Goal: Transaction & Acquisition: Purchase product/service

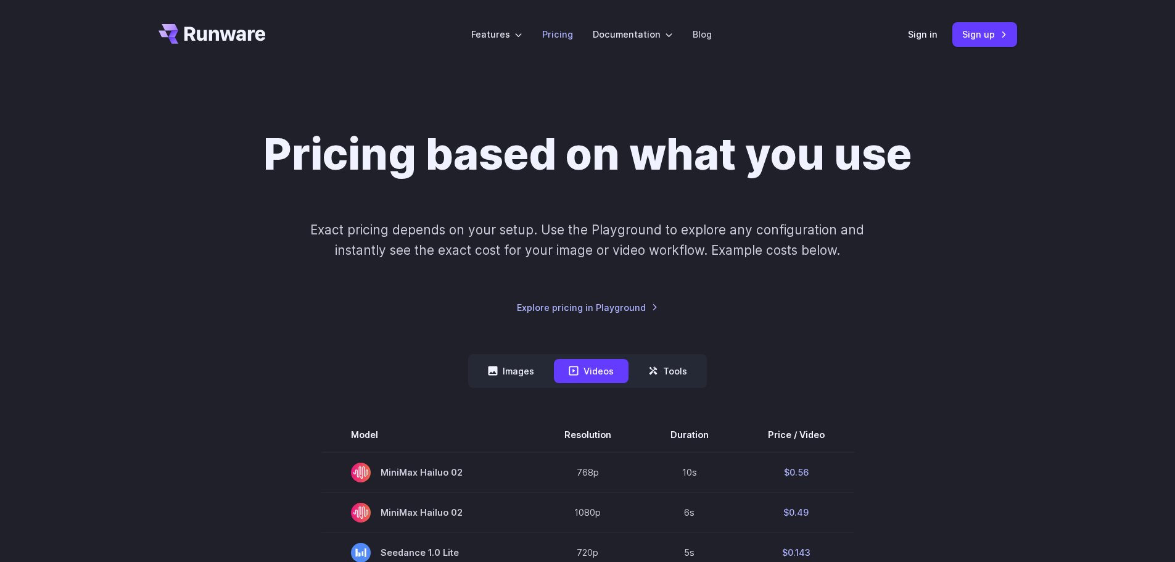
click at [558, 35] on link "Pricing" at bounding box center [557, 34] width 31 height 14
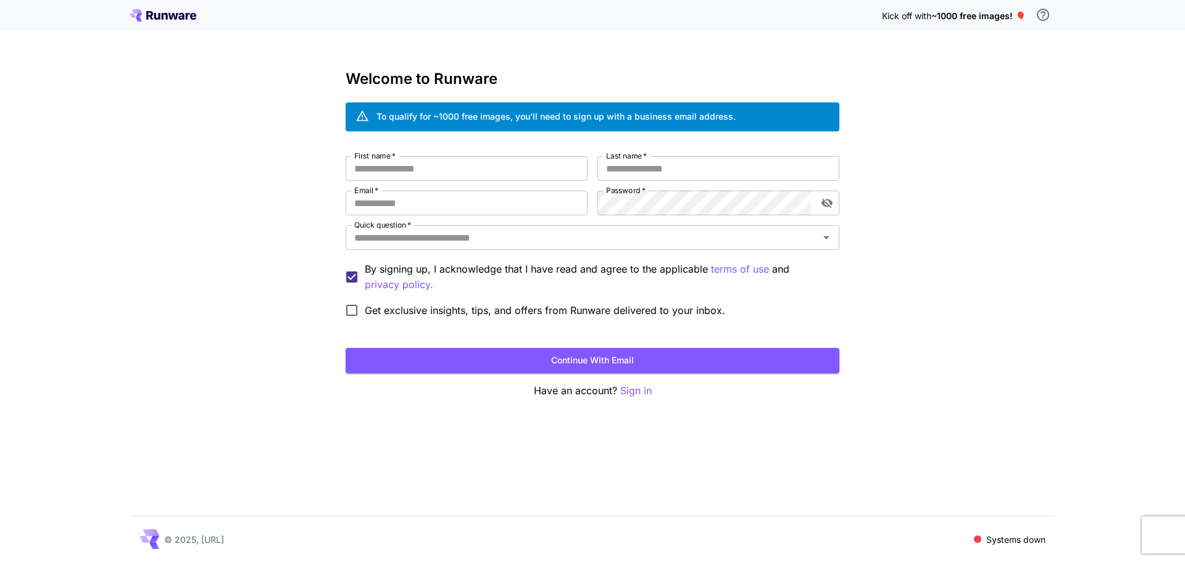
click at [154, 13] on icon at bounding box center [157, 16] width 6 height 7
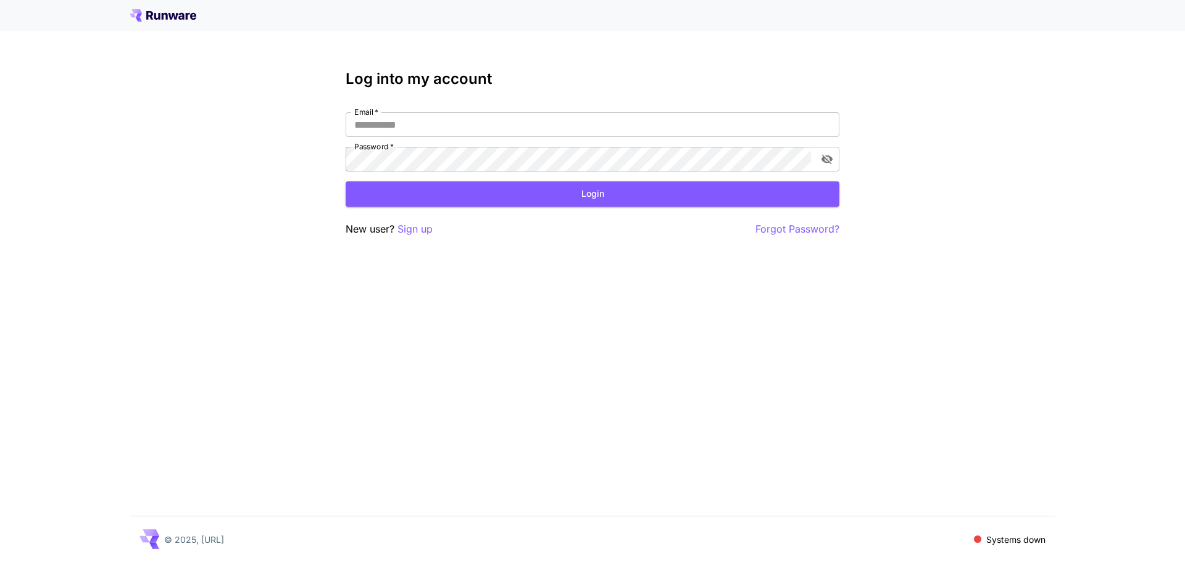
click at [154, 14] on icon at bounding box center [157, 16] width 6 height 7
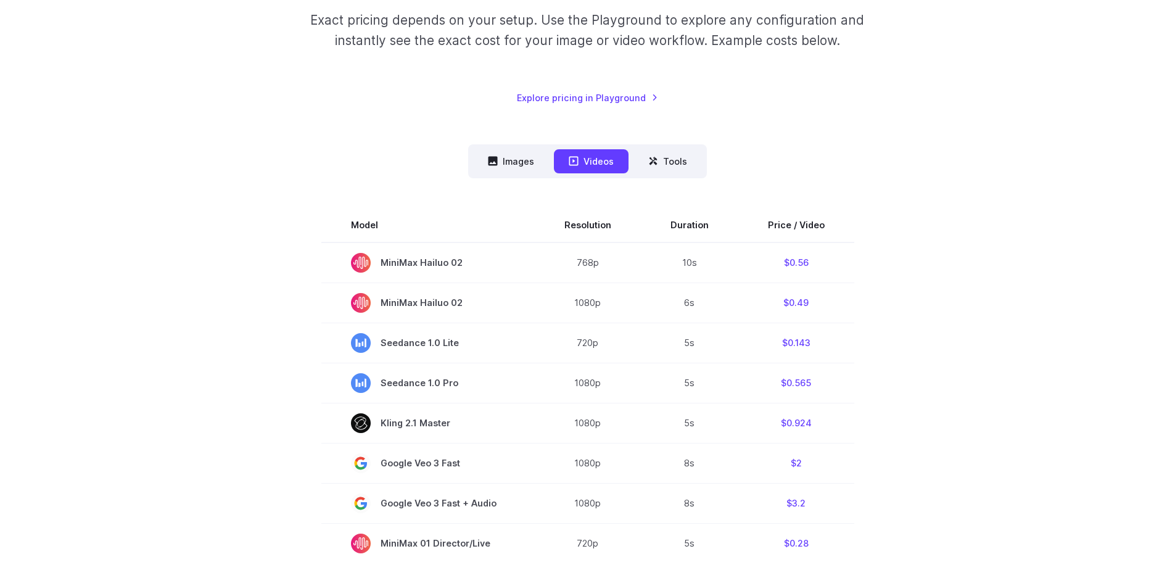
scroll to position [185, 0]
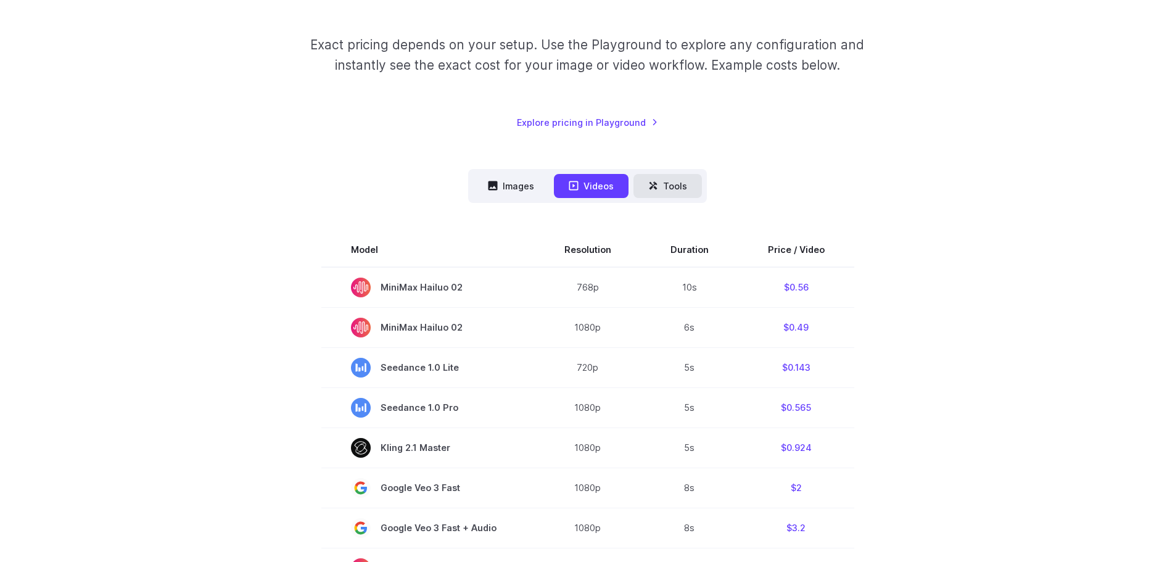
click at [675, 178] on button "Tools" at bounding box center [668, 186] width 68 height 24
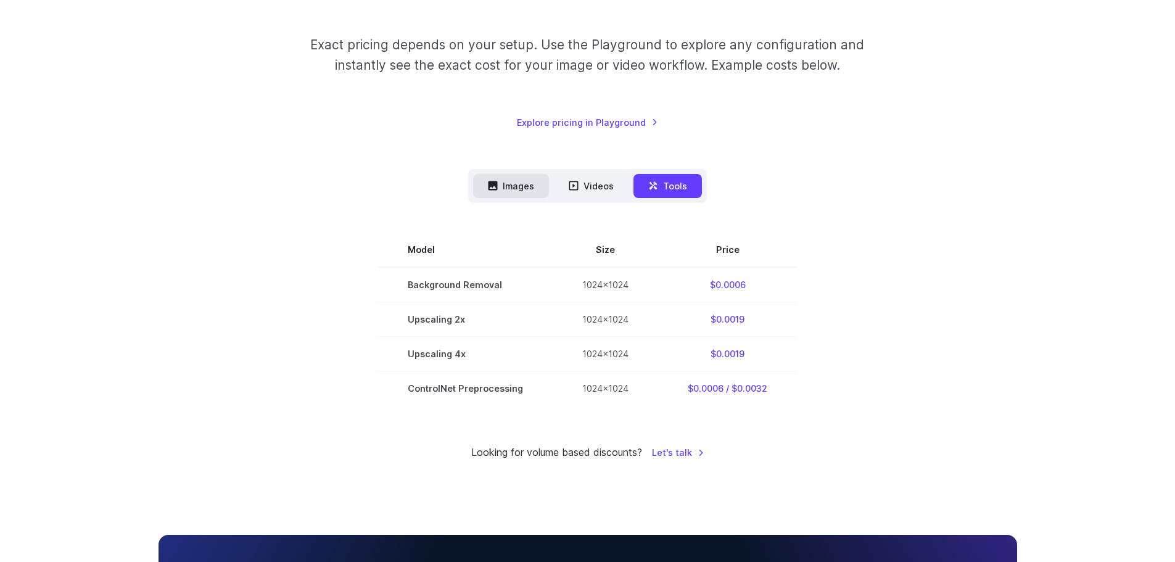
click at [508, 180] on button "Images" at bounding box center [511, 186] width 76 height 24
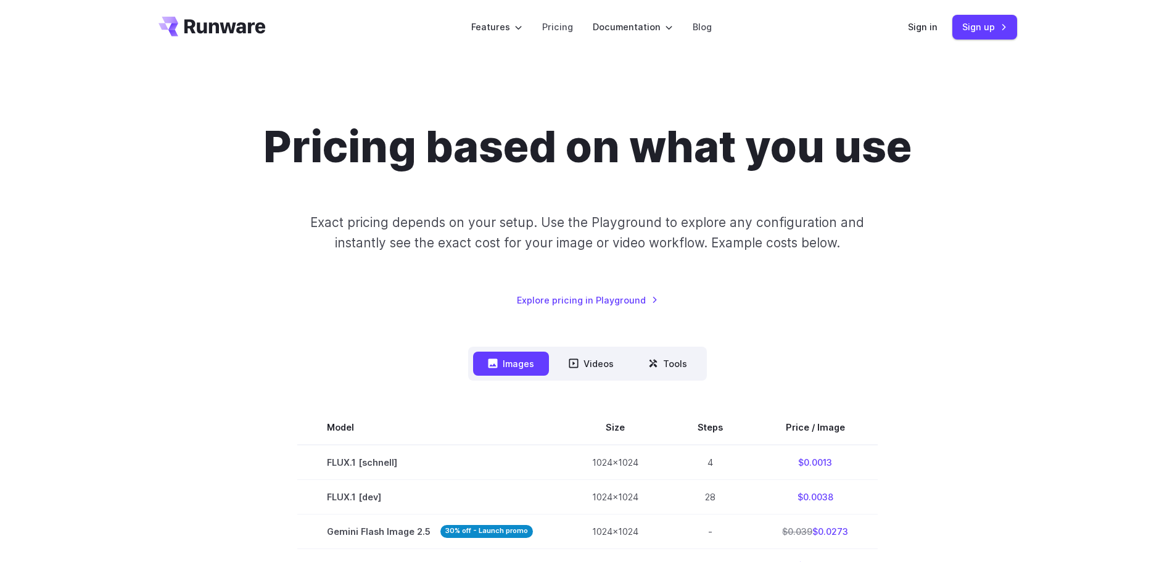
scroll to position [0, 0]
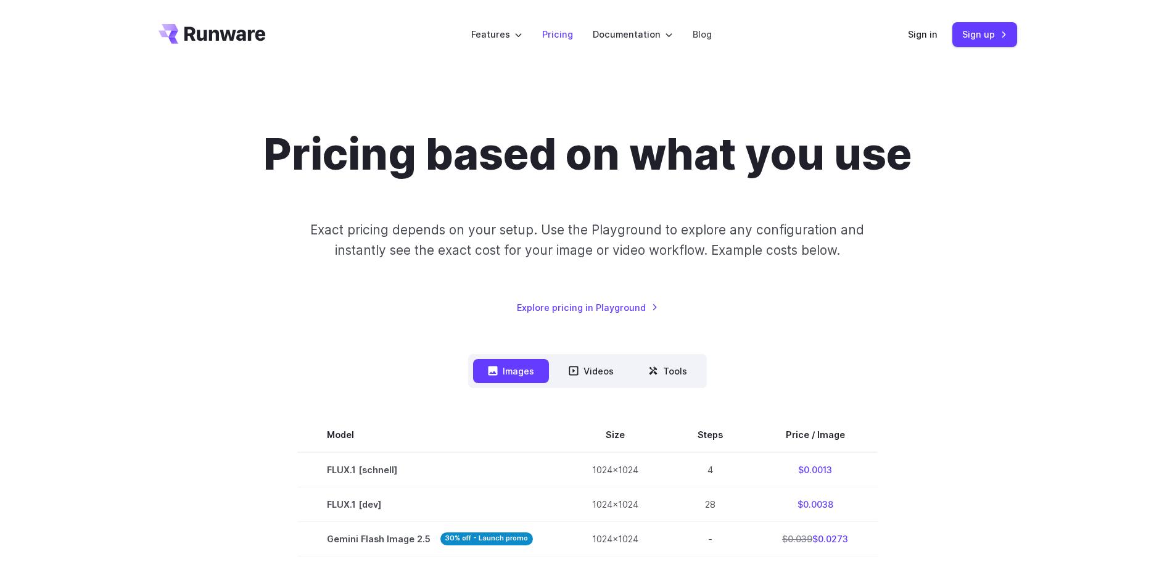
click at [557, 31] on link "Pricing" at bounding box center [557, 34] width 31 height 14
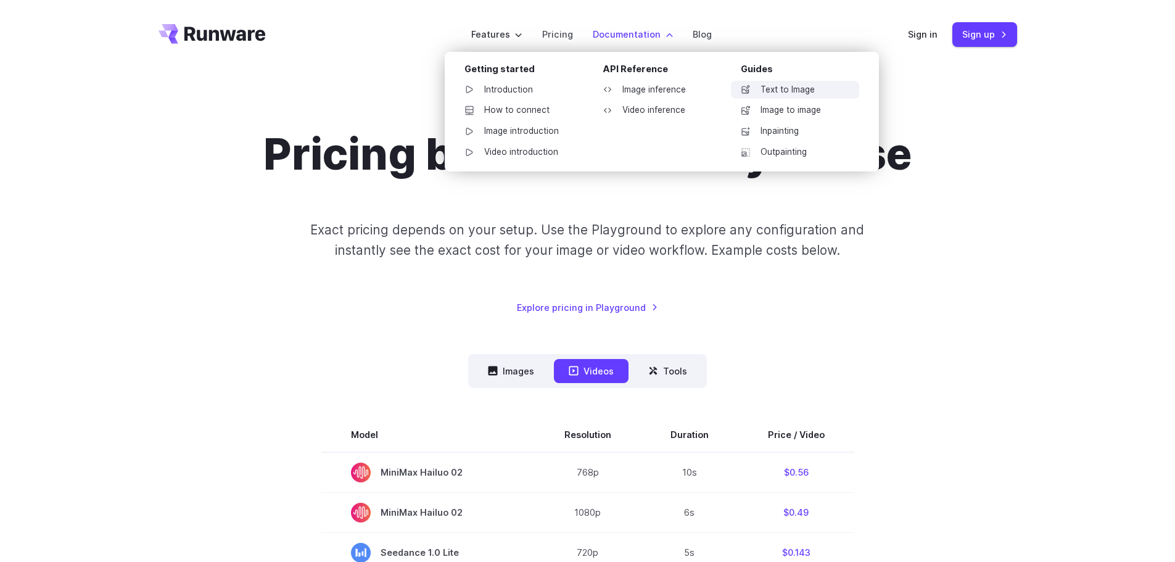
click at [787, 96] on link "Text to Image" at bounding box center [795, 90] width 128 height 19
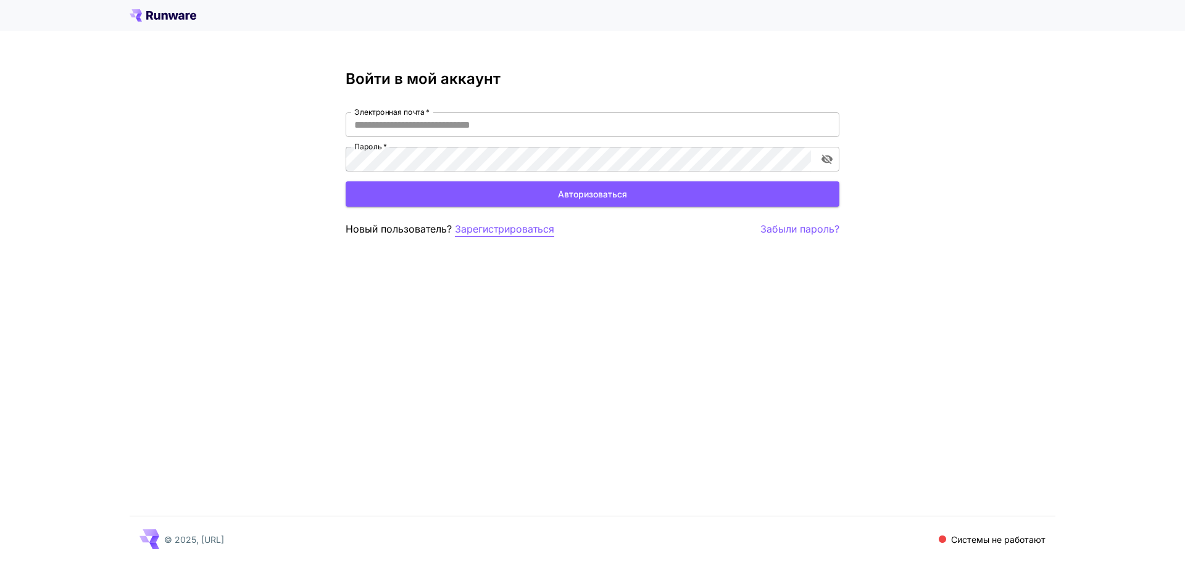
click at [532, 231] on font "Зарегистрироваться" at bounding box center [504, 229] width 99 height 12
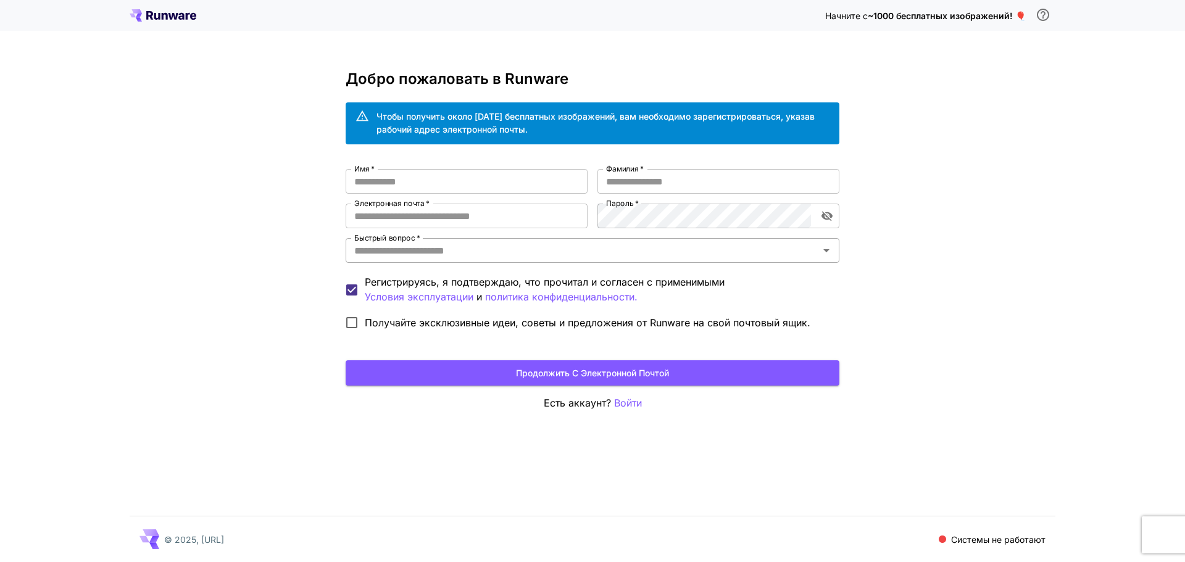
click at [829, 246] on icon "Открыть" at bounding box center [826, 250] width 15 height 15
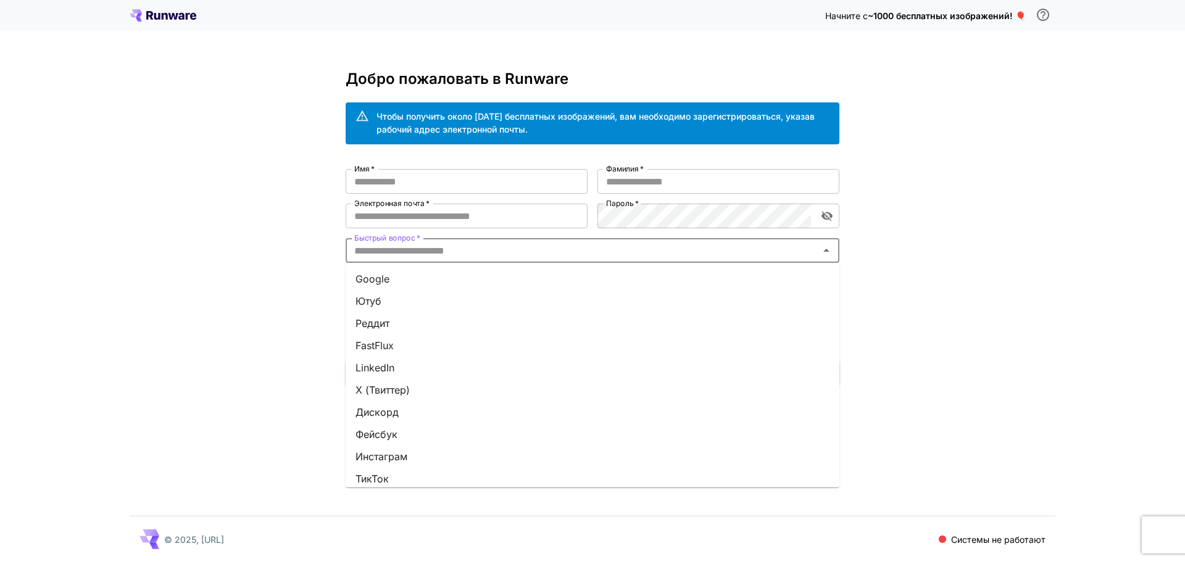
click at [409, 281] on li "Google" at bounding box center [593, 279] width 494 height 22
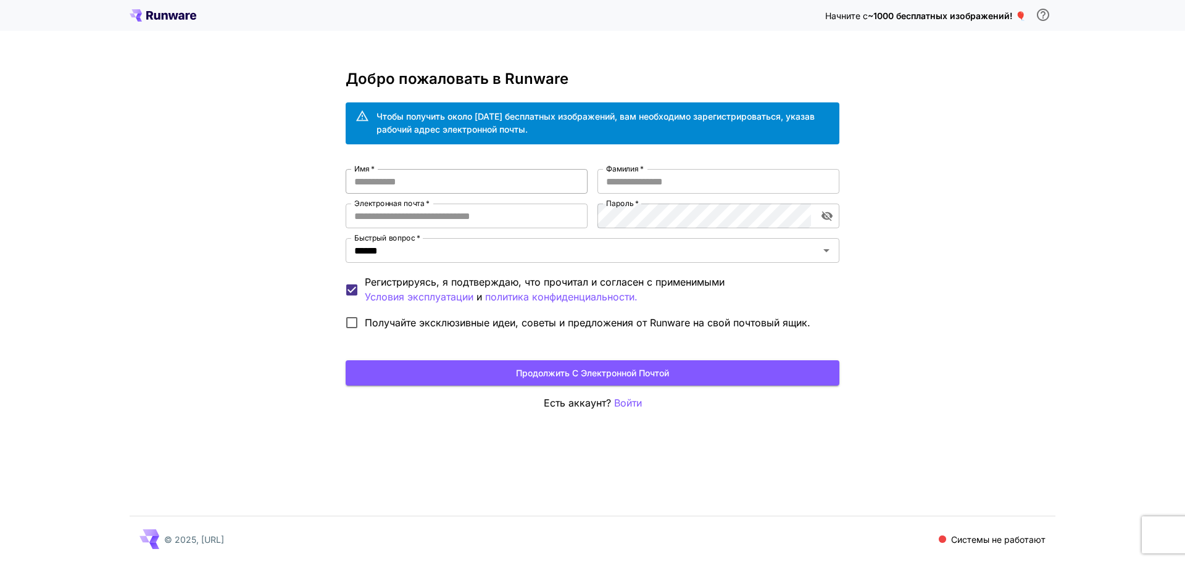
click at [434, 181] on input "Имя   *" at bounding box center [467, 181] width 242 height 25
type input "*****"
click at [640, 174] on label "Фамилия   *" at bounding box center [625, 169] width 38 height 10
click at [640, 174] on input "Фамилия   *" at bounding box center [718, 181] width 242 height 25
click at [647, 181] on input "Фамилия   *" at bounding box center [718, 181] width 242 height 25
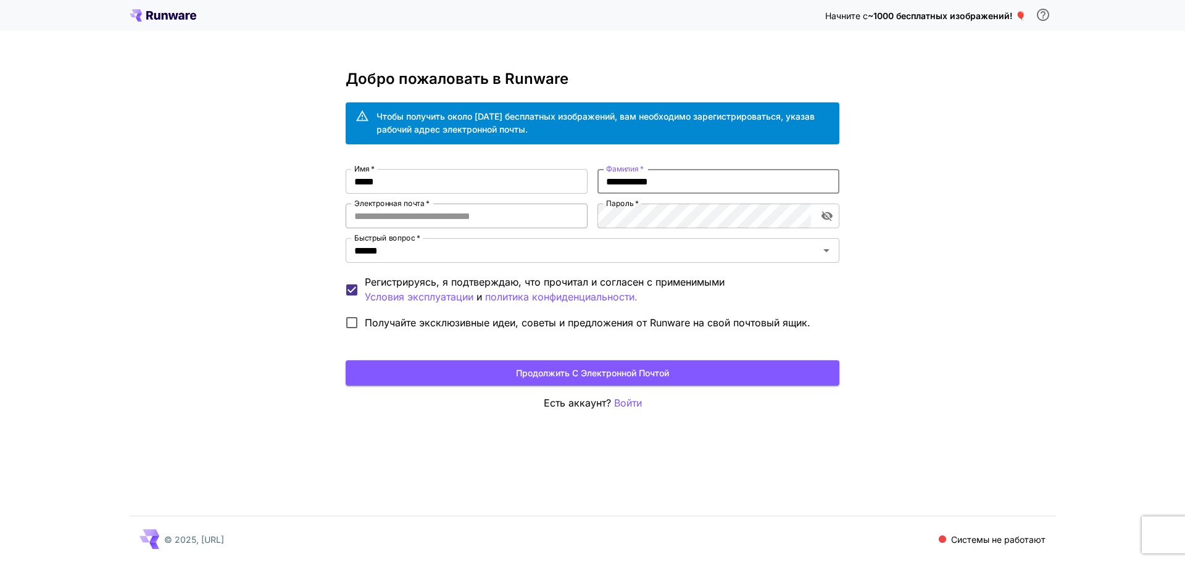
type input "**********"
click at [463, 221] on input "Электронная почта   *" at bounding box center [467, 216] width 242 height 25
type input "**********"
click at [663, 363] on button "Продолжить с электронной почтой" at bounding box center [593, 372] width 494 height 25
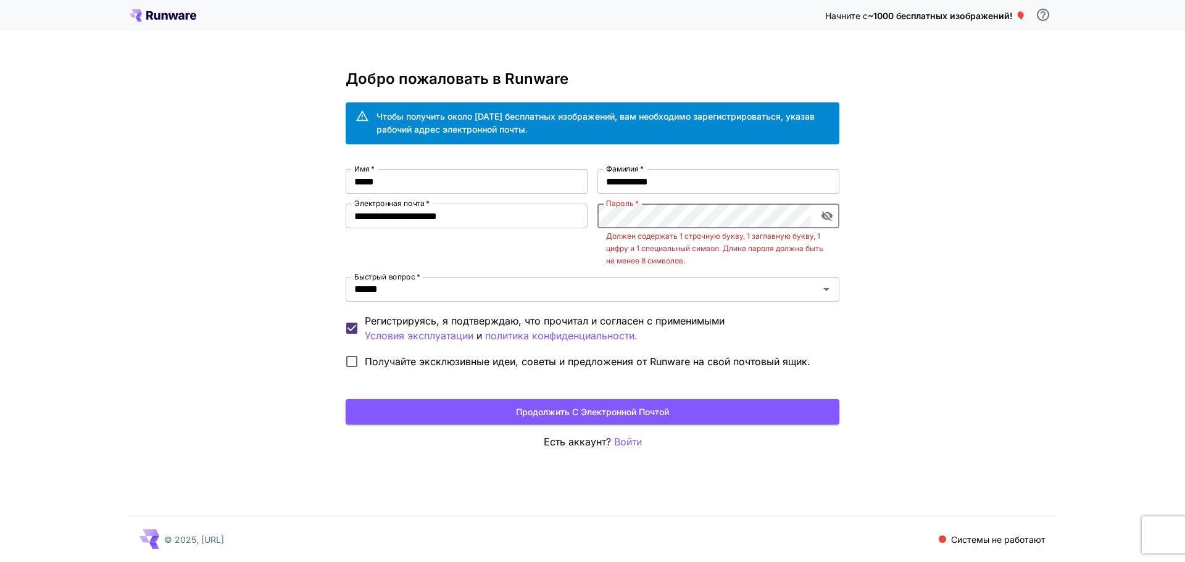
click at [825, 221] on icon "включить видимость пароля" at bounding box center [827, 216] width 12 height 12
click at [431, 212] on div "**********" at bounding box center [593, 271] width 494 height 205
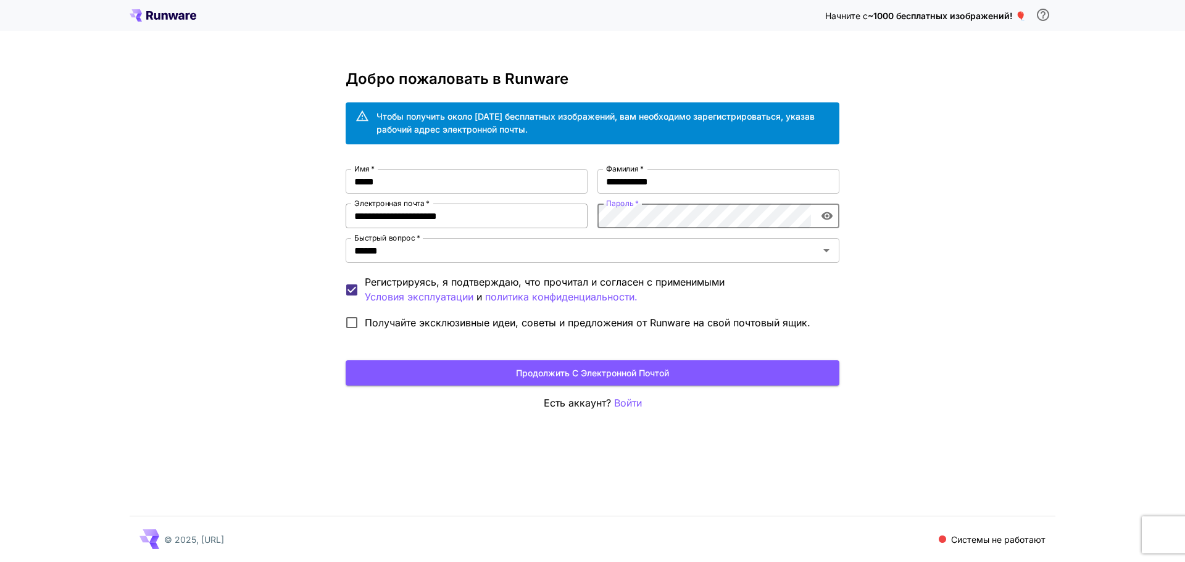
click at [542, 219] on div "**********" at bounding box center [593, 252] width 494 height 167
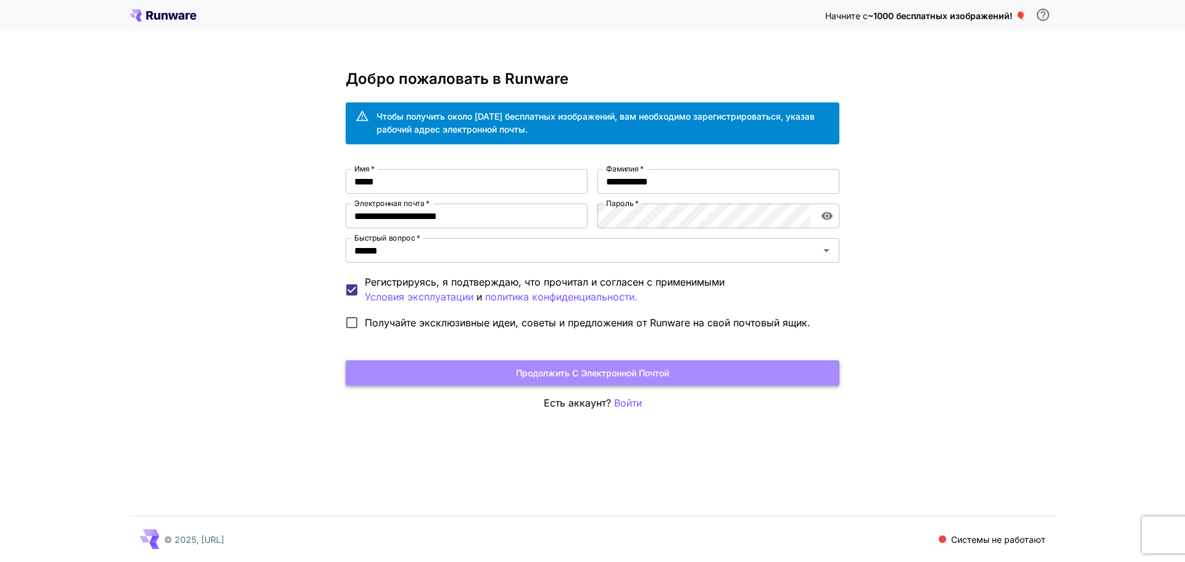
click at [670, 374] on button "Продолжить с электронной почтой" at bounding box center [593, 372] width 494 height 25
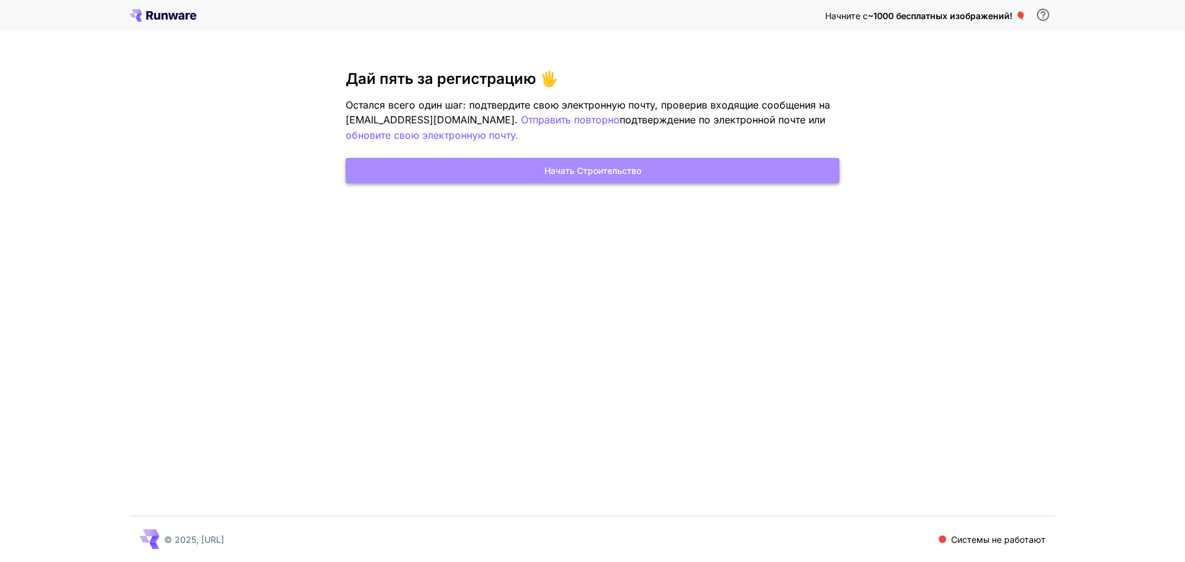
click at [642, 176] on button "Начать строительство" at bounding box center [593, 170] width 494 height 25
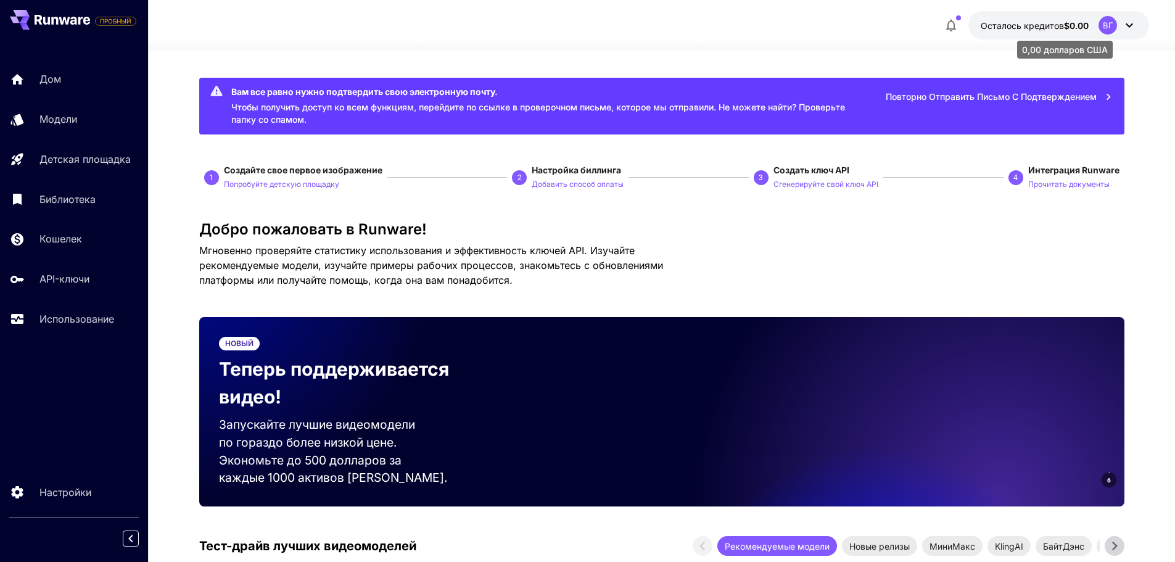
click at [1062, 23] on font "Осталось кредитов" at bounding box center [1022, 25] width 83 height 10
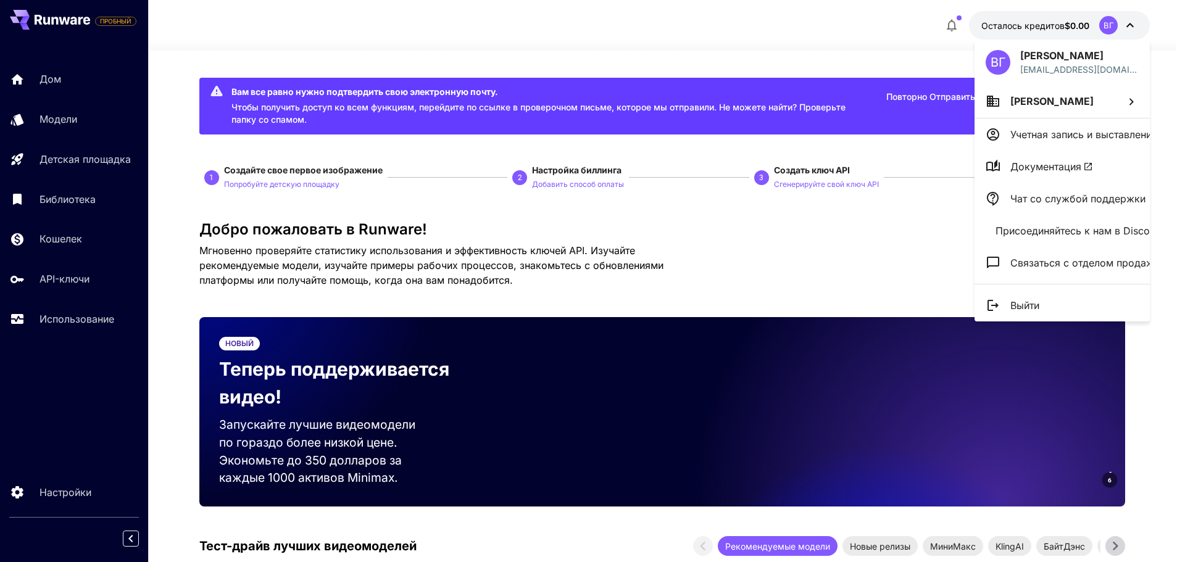
click at [67, 278] on div at bounding box center [592, 281] width 1185 height 562
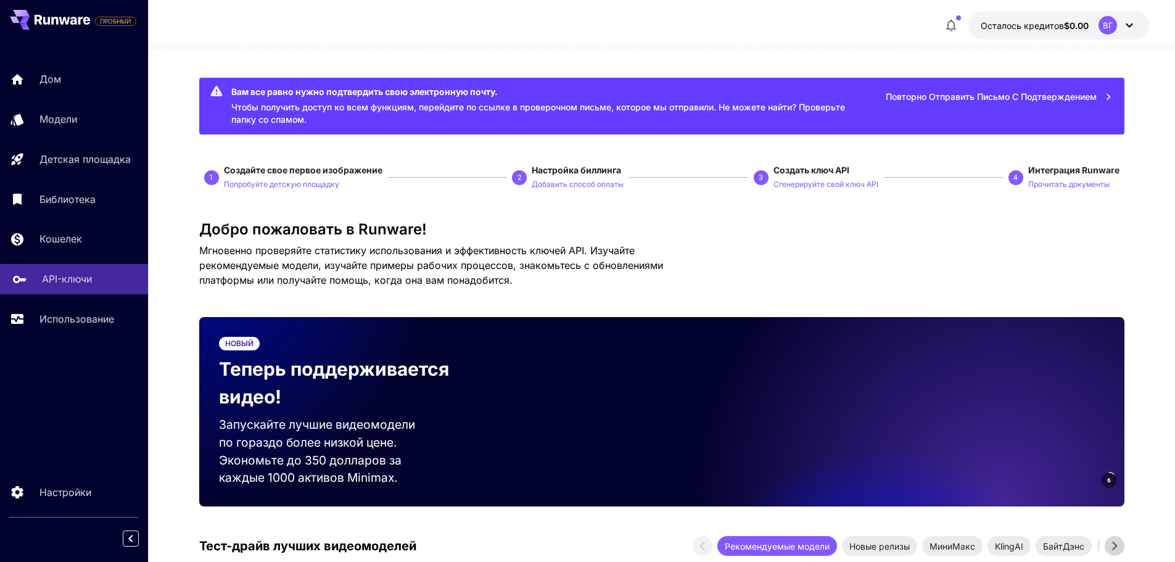
click at [67, 278] on font "API-ключи" at bounding box center [67, 279] width 50 height 12
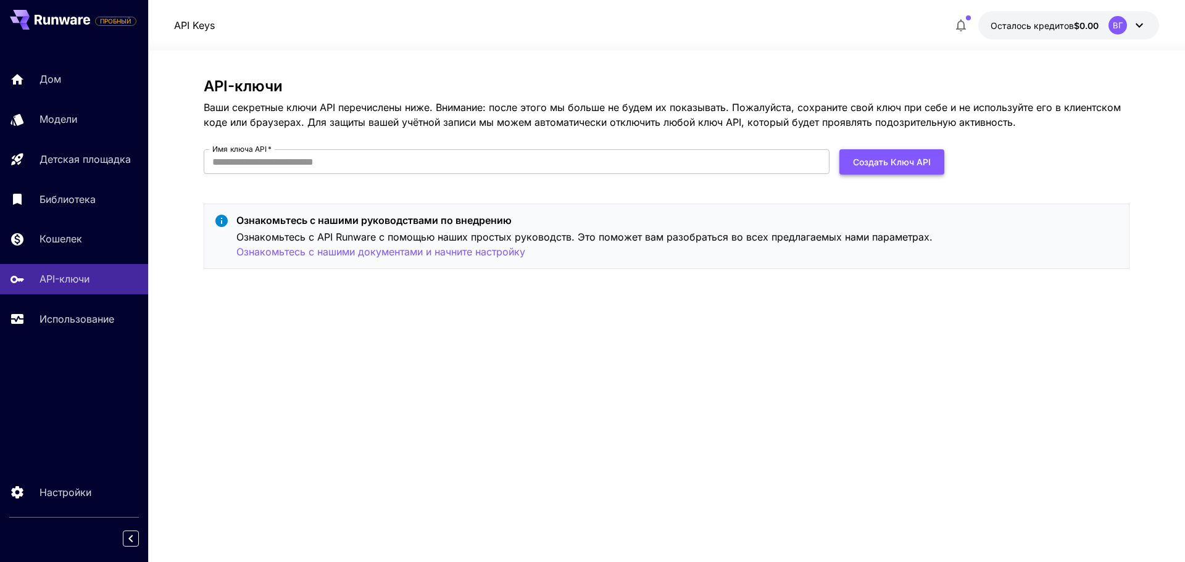
click at [905, 151] on button "Создать ключ API" at bounding box center [891, 161] width 105 height 25
click at [537, 157] on input "Имя ключа API   *" at bounding box center [517, 161] width 626 height 25
click at [646, 281] on div "API-ключи Ваши секретные ключи API перечислены ниже. Внимание: после этого мы б…" at bounding box center [667, 306] width 926 height 457
click at [422, 163] on input "Имя ключа API   *" at bounding box center [517, 161] width 626 height 25
type input "******"
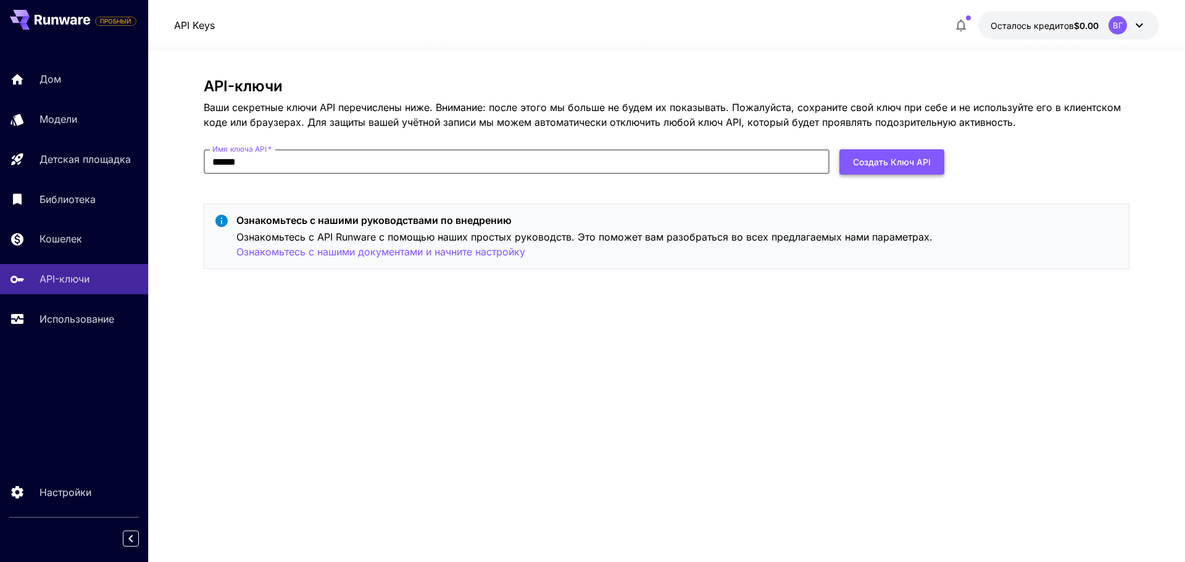
click at [935, 165] on button "Создать ключ API" at bounding box center [891, 161] width 105 height 25
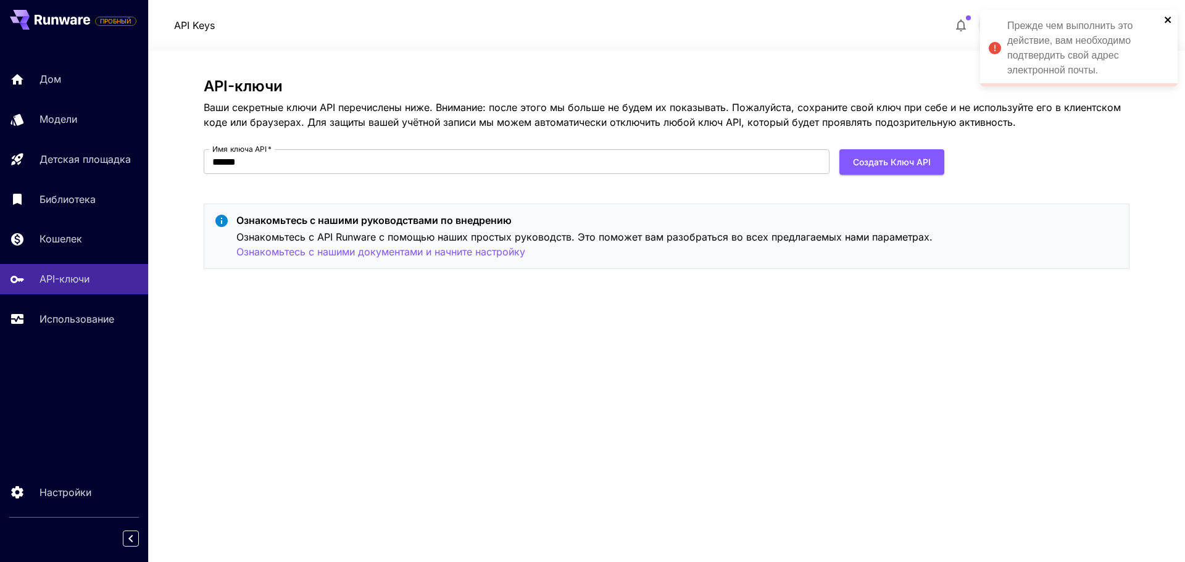
click at [1164, 22] on icon "закрывать" at bounding box center [1168, 20] width 9 height 10
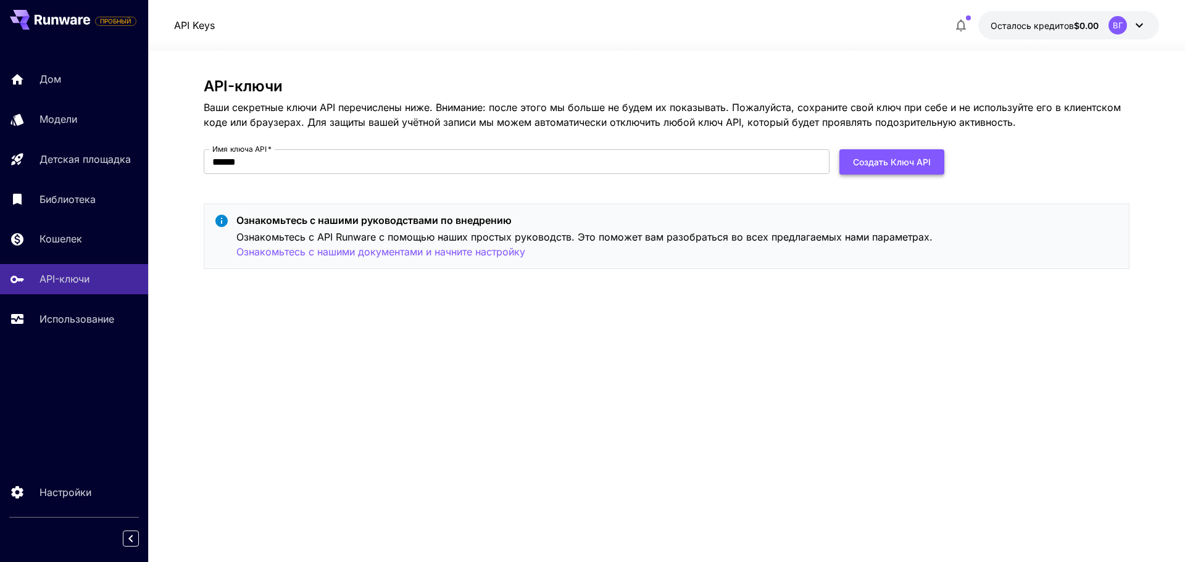
click at [890, 157] on font "Создать ключ API" at bounding box center [892, 162] width 78 height 10
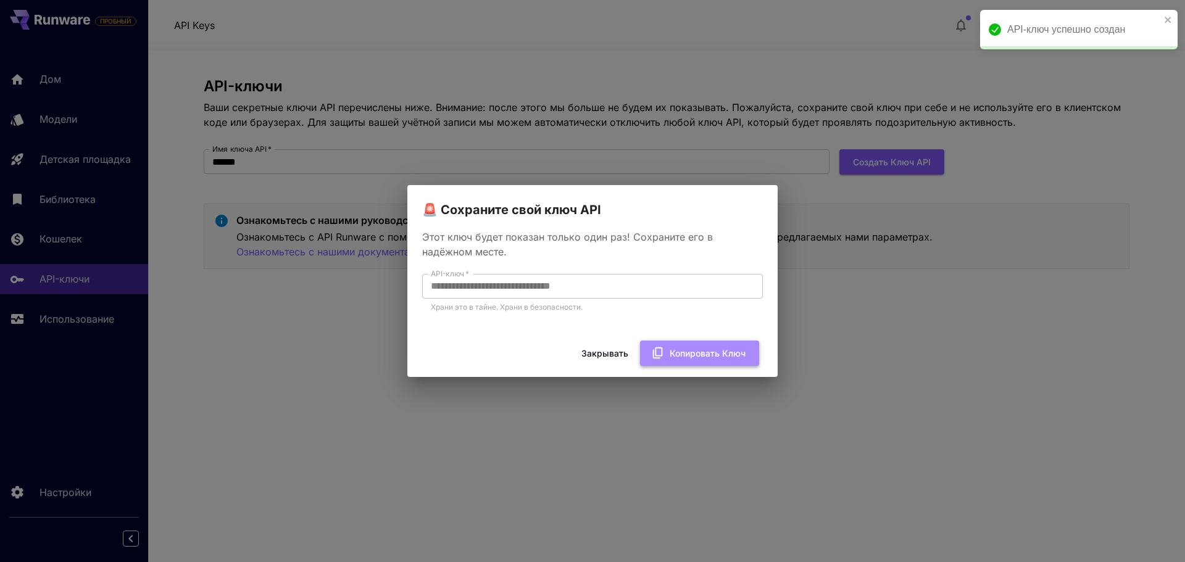
click at [707, 351] on font "Копировать ключ" at bounding box center [707, 353] width 76 height 10
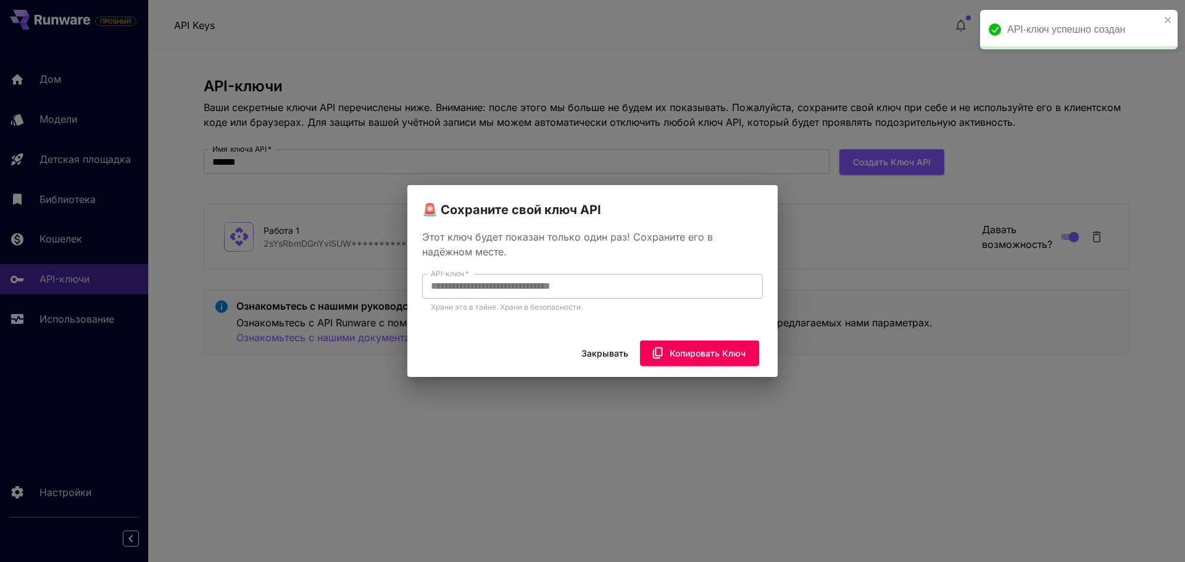
click at [872, 411] on div "**********" at bounding box center [592, 281] width 1185 height 562
click at [592, 352] on font "Закрывать" at bounding box center [604, 353] width 47 height 10
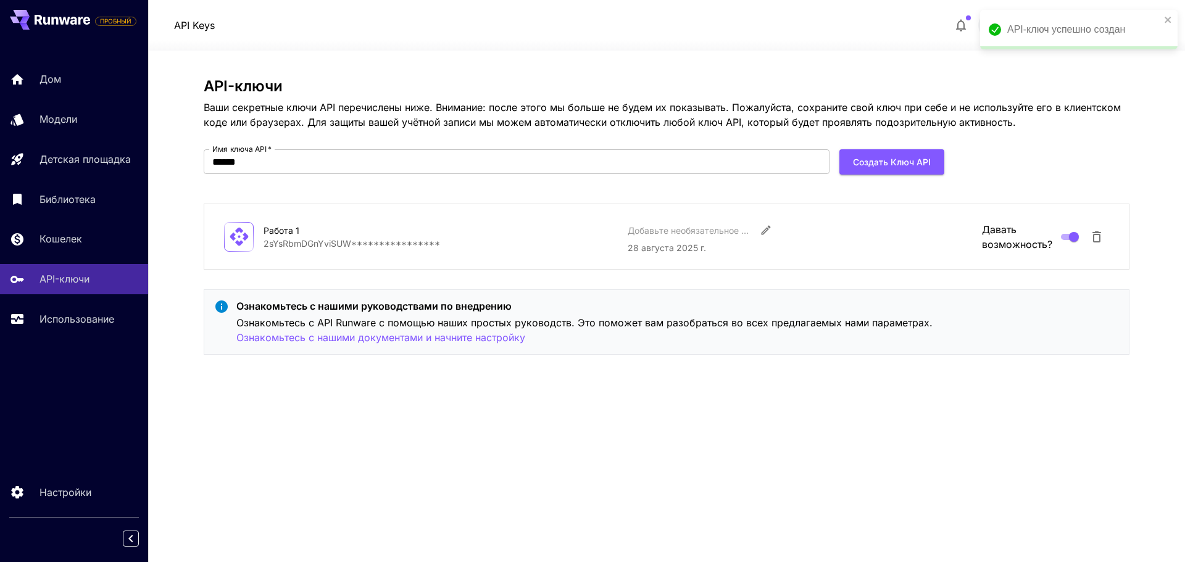
click at [706, 420] on div "**********" at bounding box center [667, 306] width 926 height 457
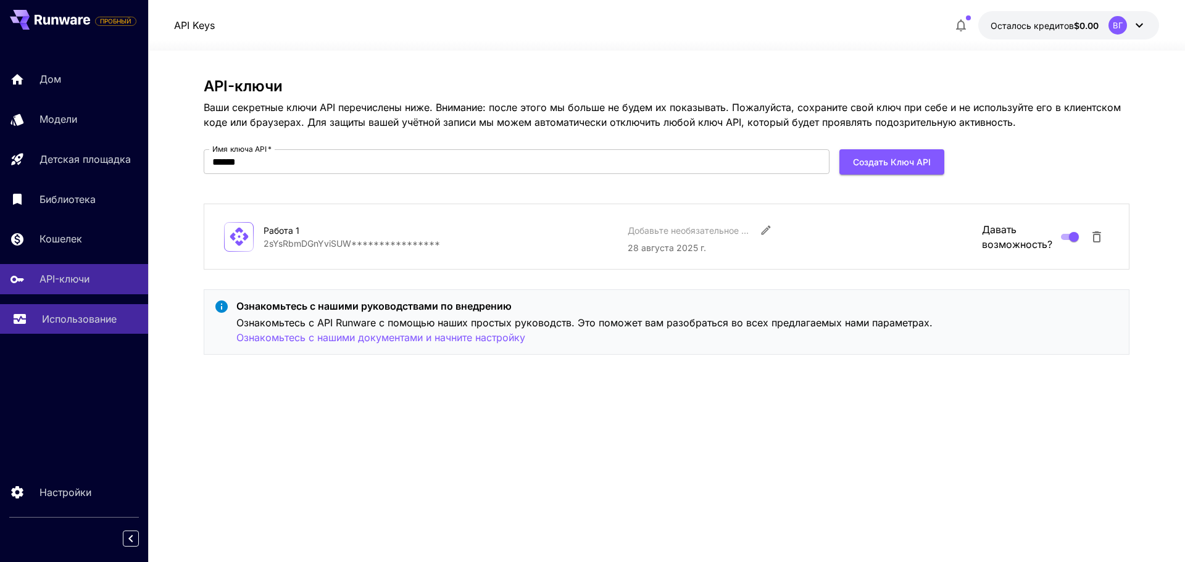
click at [81, 316] on font "Использование" at bounding box center [79, 319] width 75 height 12
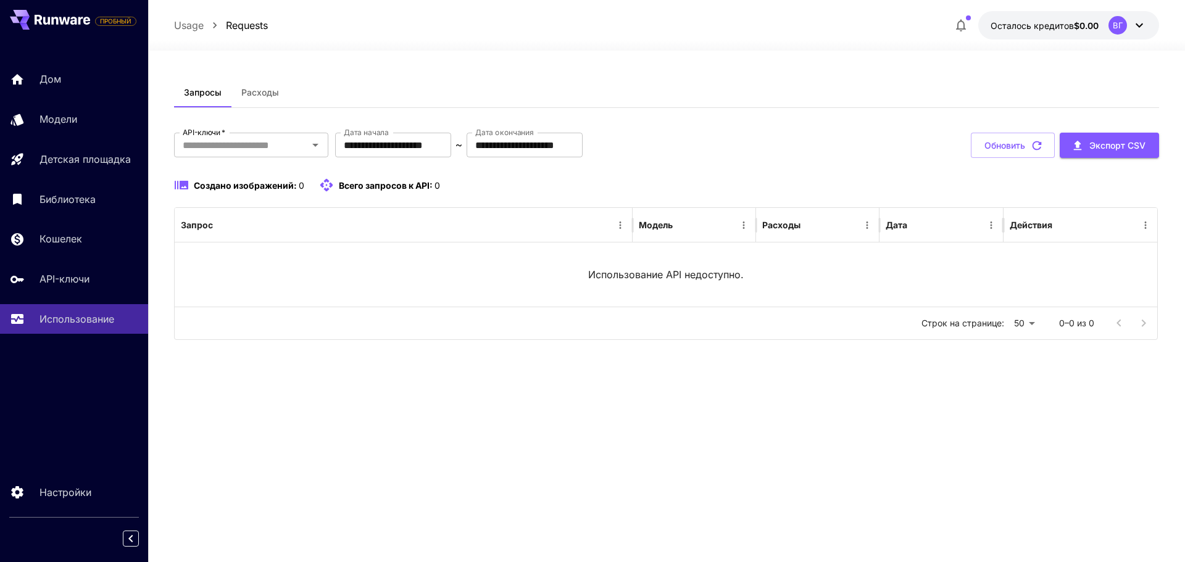
click at [1121, 23] on font "ВГ" at bounding box center [1117, 25] width 10 height 10
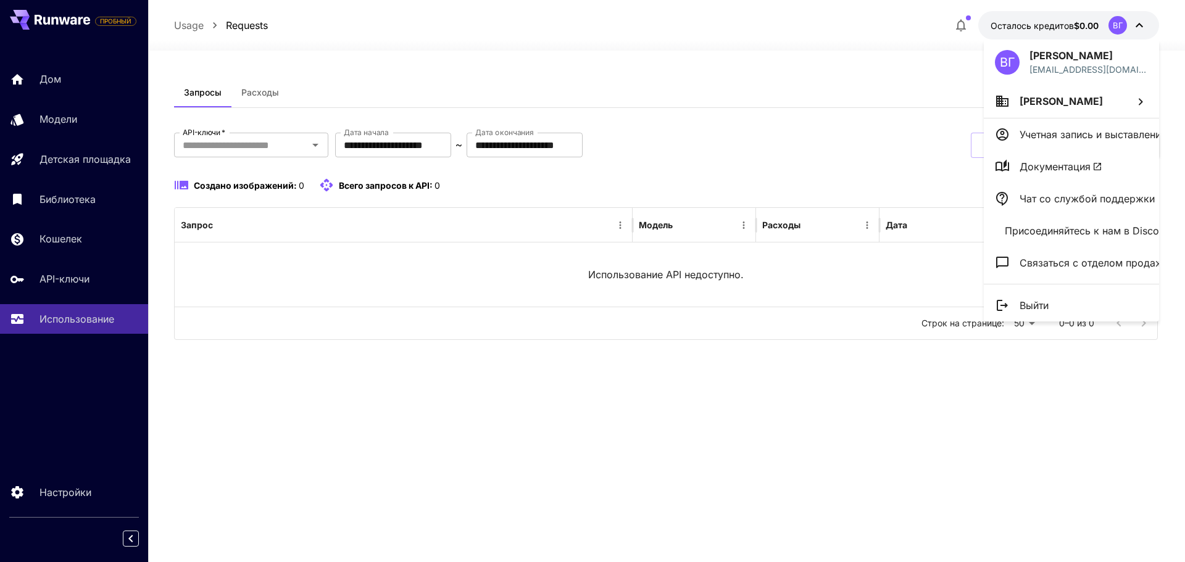
click at [947, 23] on div at bounding box center [592, 281] width 1185 height 562
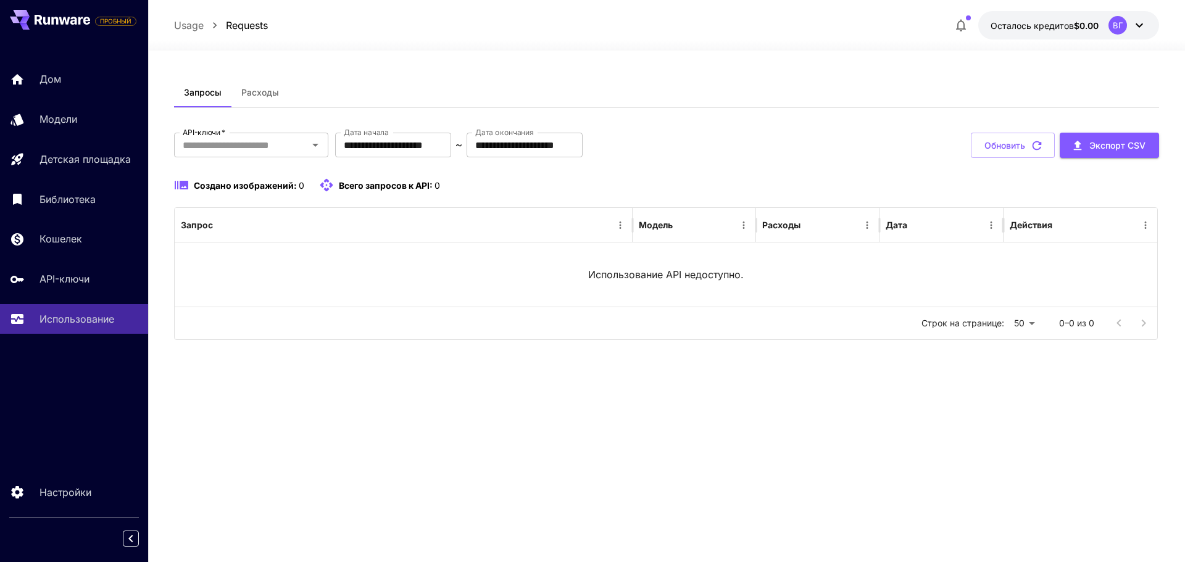
click at [964, 30] on icon "button" at bounding box center [960, 25] width 15 height 15
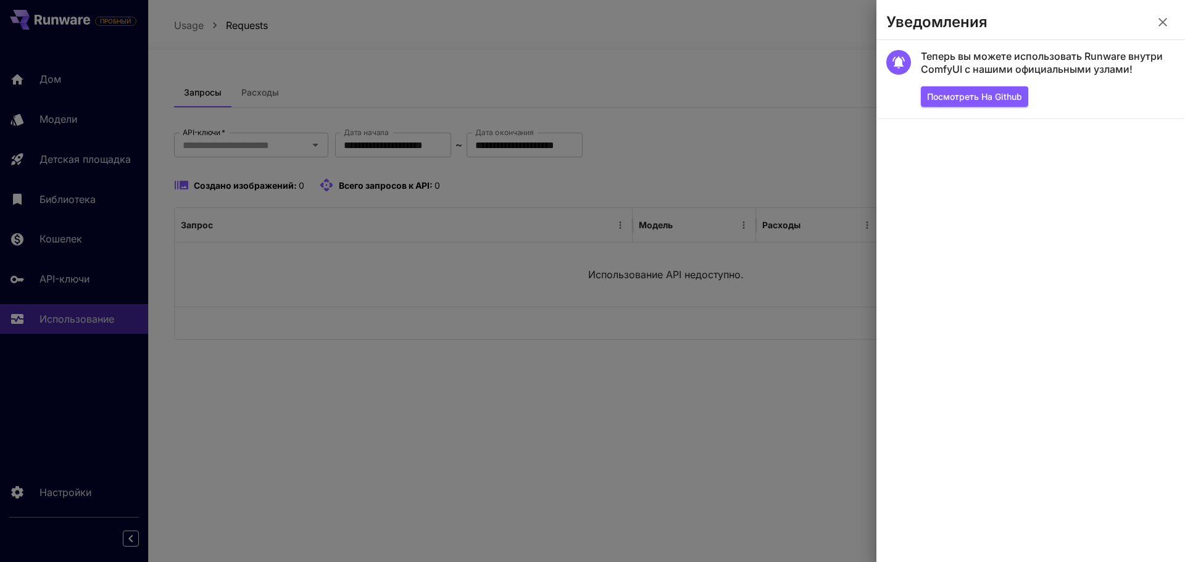
click at [1164, 19] on icon "button" at bounding box center [1162, 22] width 15 height 15
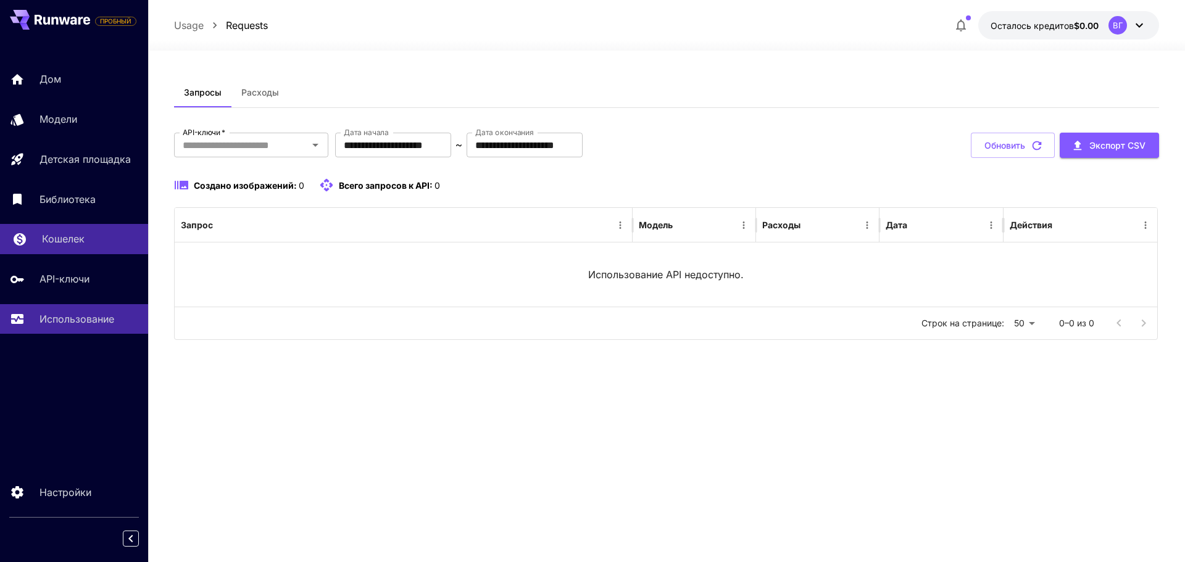
click at [97, 225] on link "Кошелек" at bounding box center [74, 239] width 148 height 30
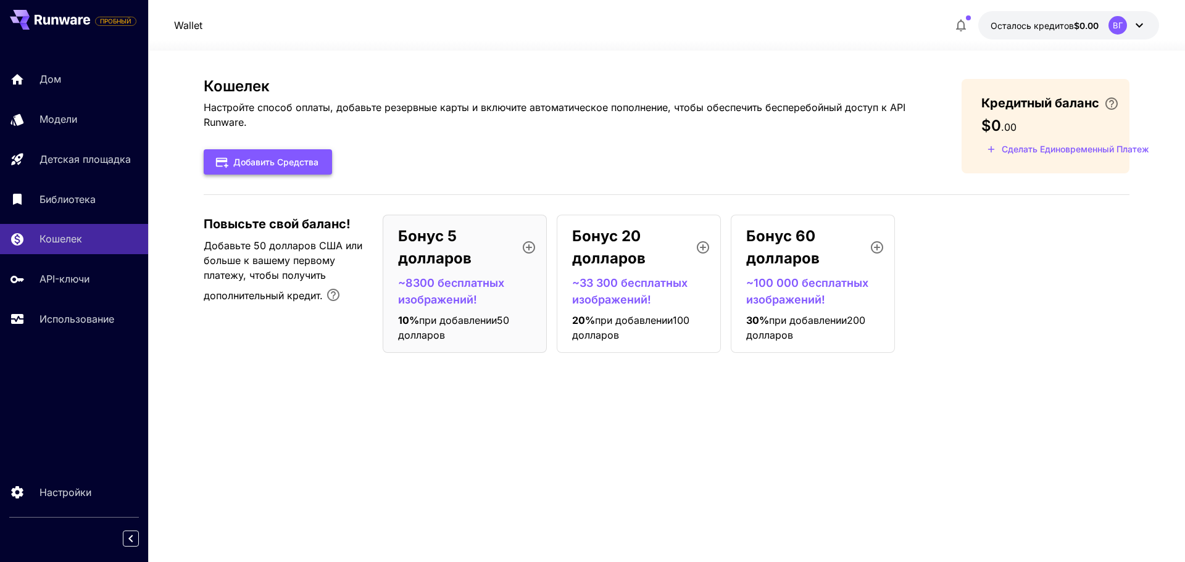
click at [309, 162] on font "Добавить средства" at bounding box center [275, 162] width 85 height 10
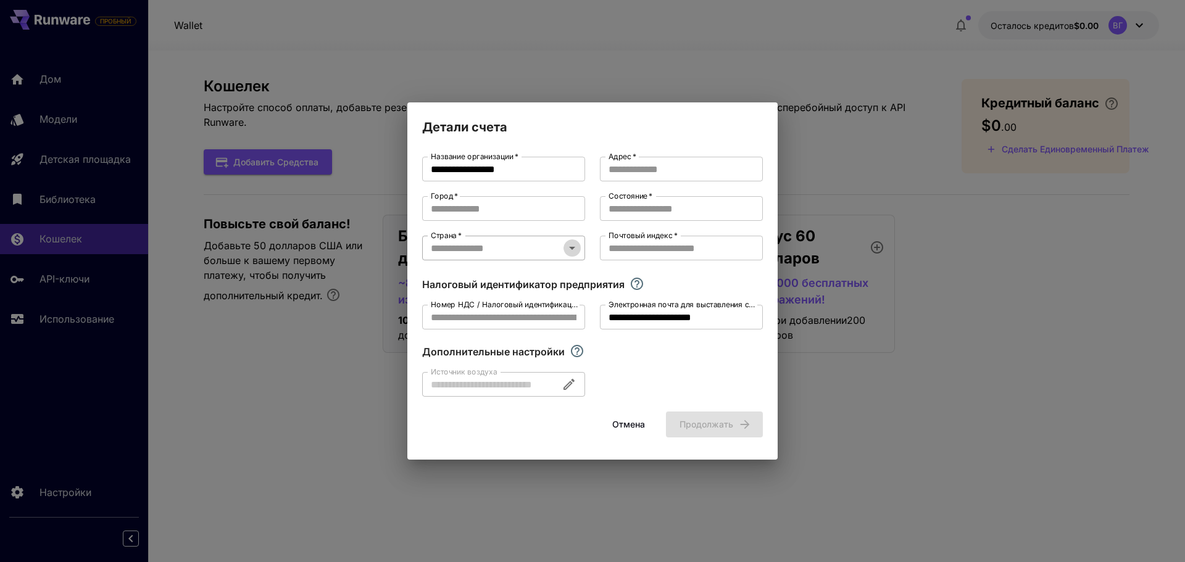
click at [564, 252] on button "Открыть" at bounding box center [571, 247] width 17 height 17
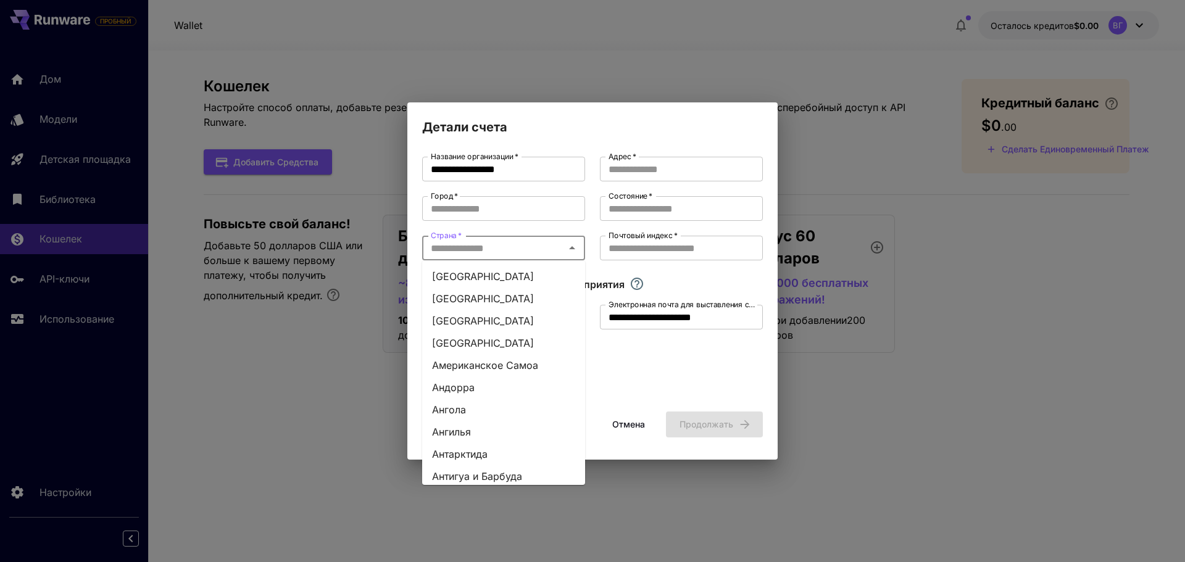
click at [581, 251] on div "Страна   *" at bounding box center [503, 248] width 163 height 25
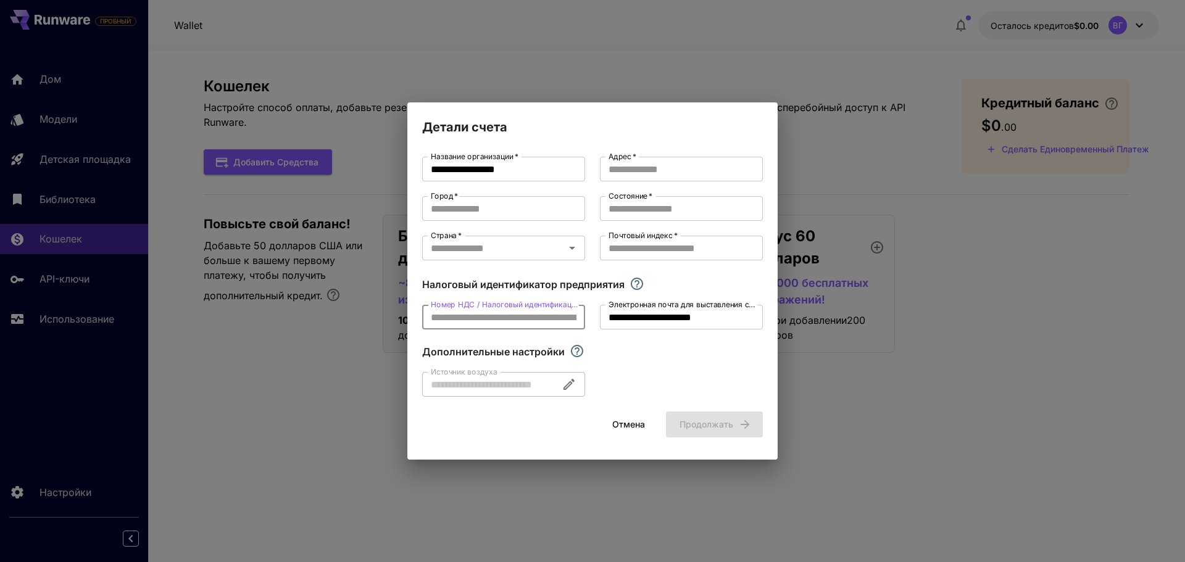
click at [526, 318] on input "Номер НДС / Налоговый идентификационный номер" at bounding box center [503, 317] width 163 height 25
click at [640, 431] on font "Отмена" at bounding box center [628, 423] width 33 height 15
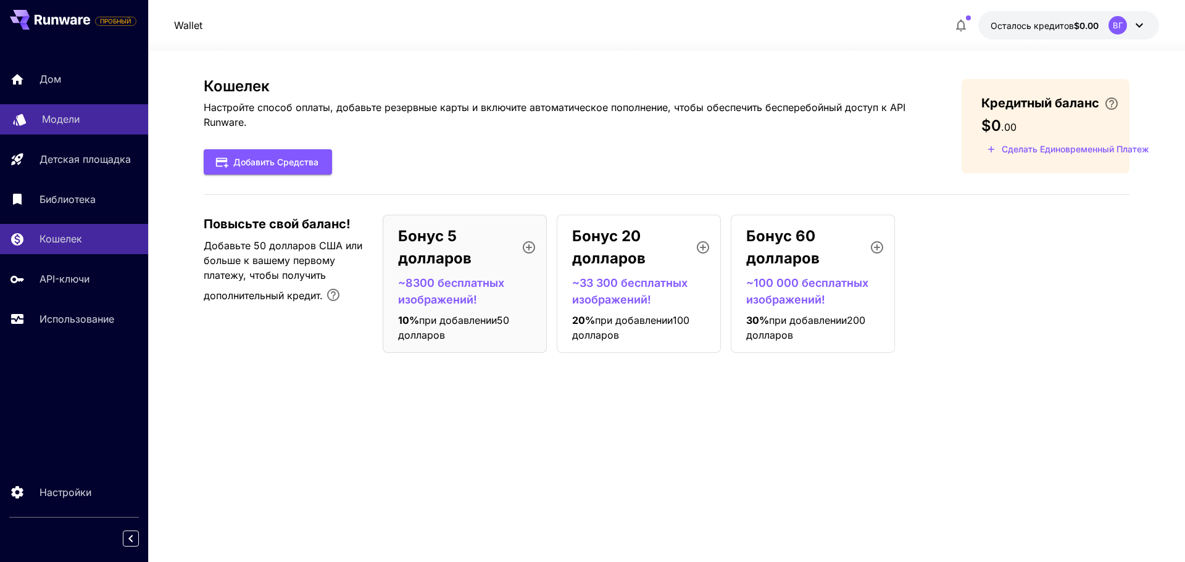
click at [66, 118] on font "Модели" at bounding box center [61, 119] width 38 height 12
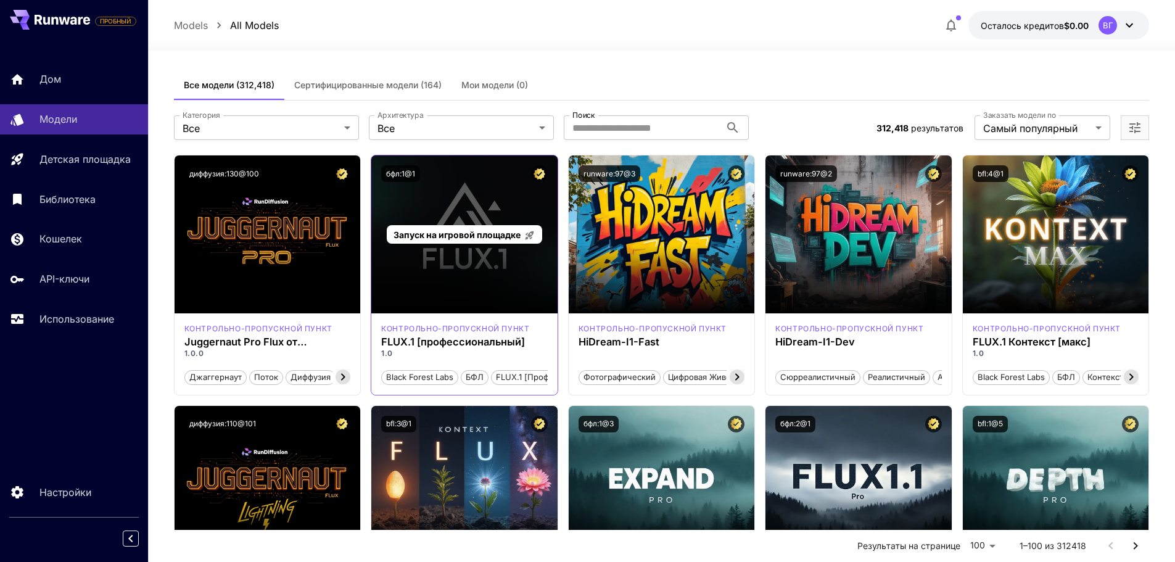
click at [523, 258] on div "Запуск на игровой площадке" at bounding box center [464, 234] width 186 height 158
click at [488, 271] on div "Запуск на игровой площадке" at bounding box center [464, 234] width 186 height 158
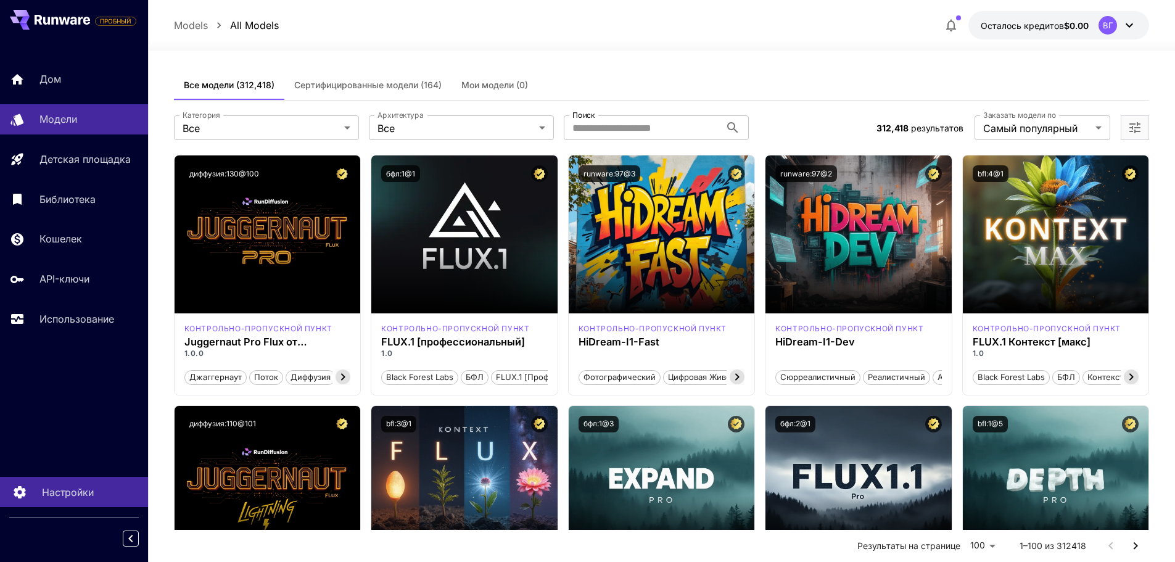
click at [58, 486] on font "Настройки" at bounding box center [68, 492] width 52 height 12
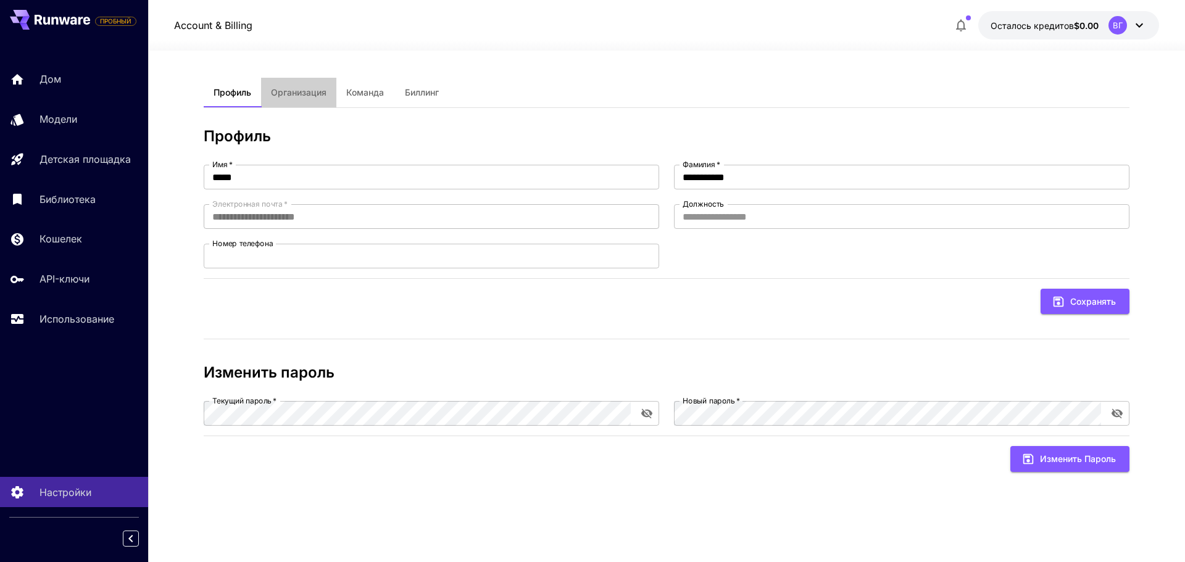
click at [304, 103] on button "Организация" at bounding box center [298, 93] width 75 height 30
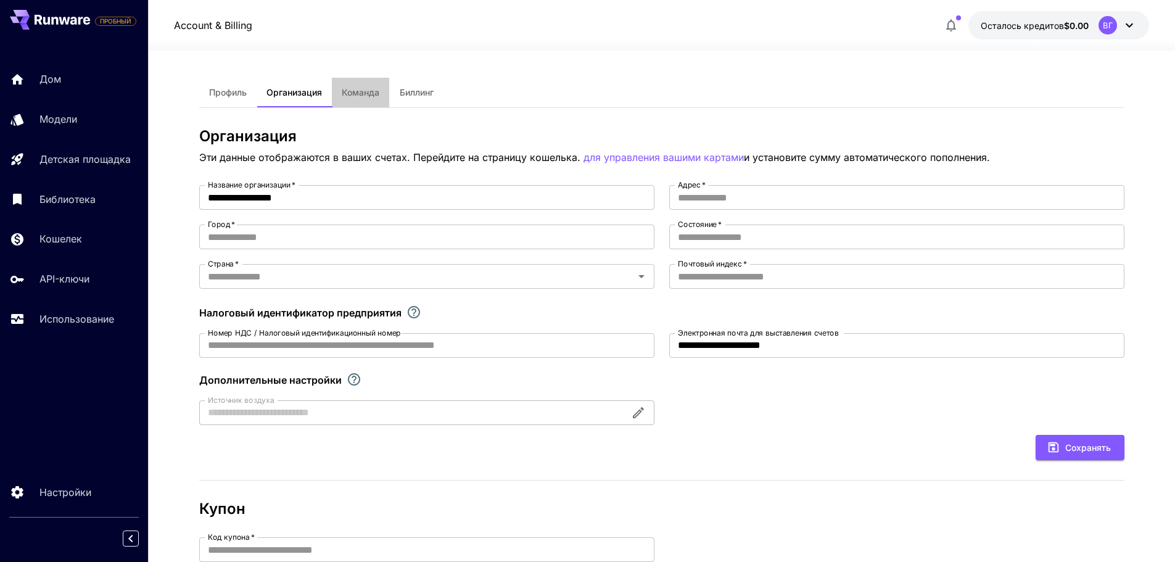
click at [350, 99] on button "Команда" at bounding box center [360, 93] width 57 height 30
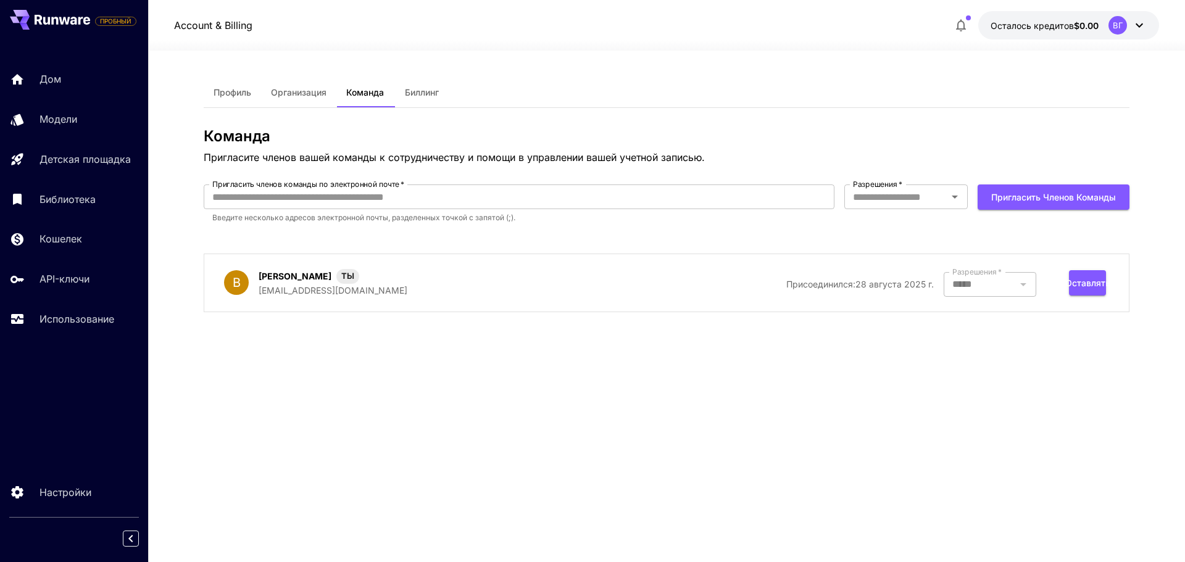
click at [425, 95] on font "Биллинг" at bounding box center [422, 92] width 34 height 10
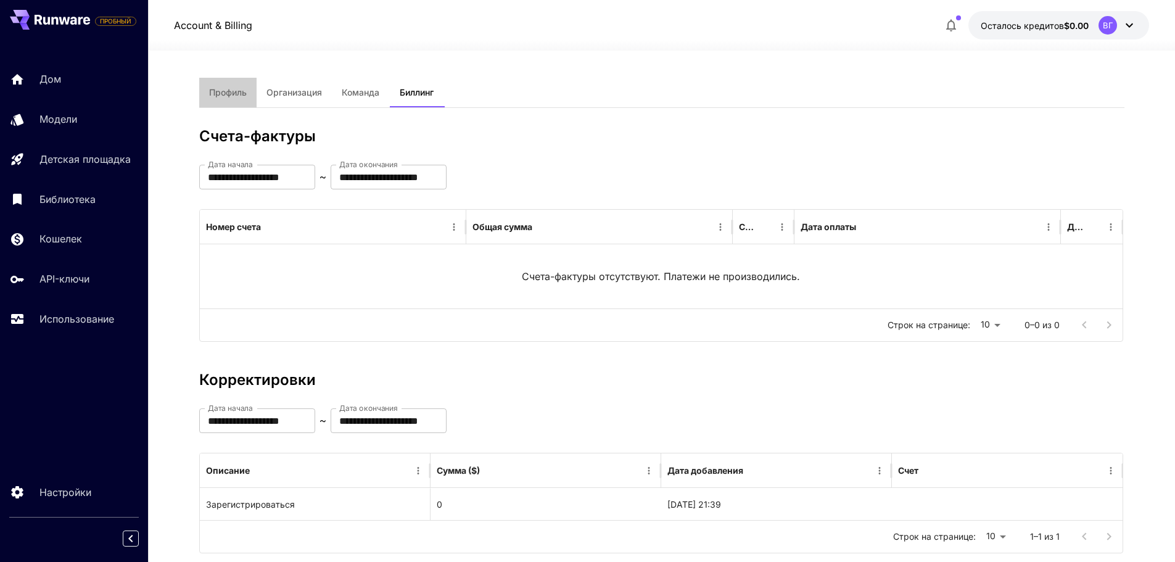
click at [240, 98] on button "Профиль" at bounding box center [227, 93] width 57 height 30
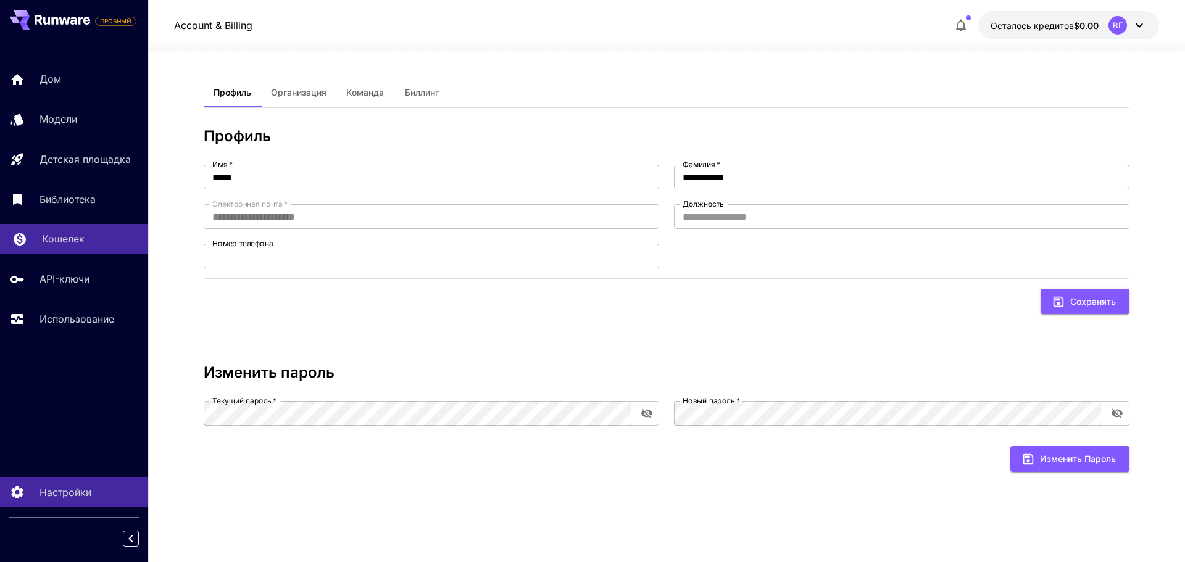
click at [63, 241] on font "Кошелек" at bounding box center [63, 239] width 43 height 12
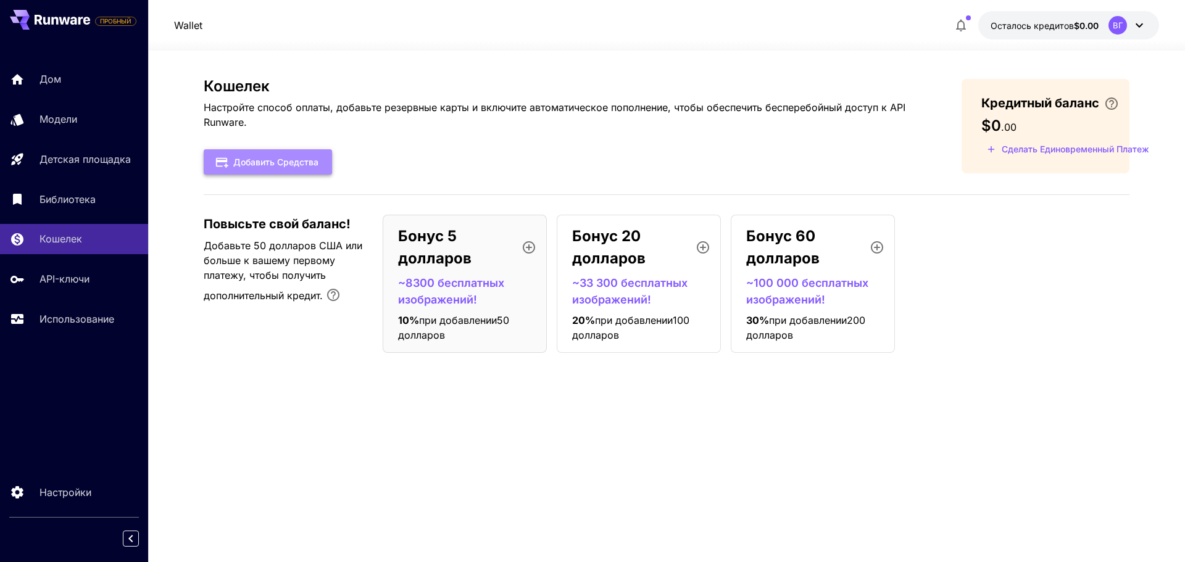
click at [301, 166] on font "Добавить средства" at bounding box center [275, 162] width 85 height 10
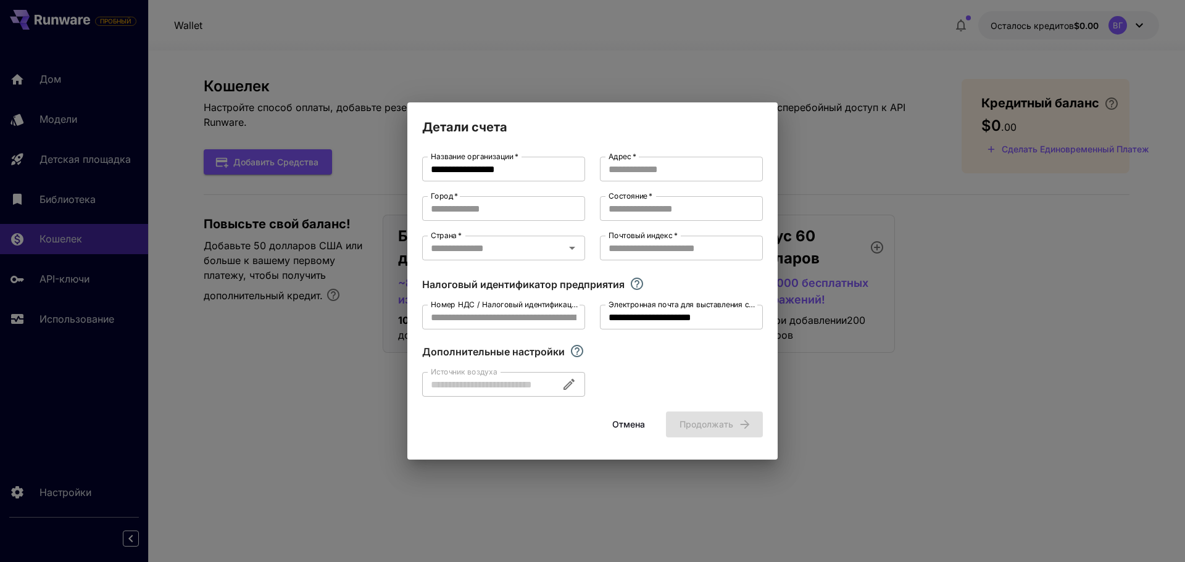
click at [938, 207] on div "**********" at bounding box center [592, 281] width 1185 height 562
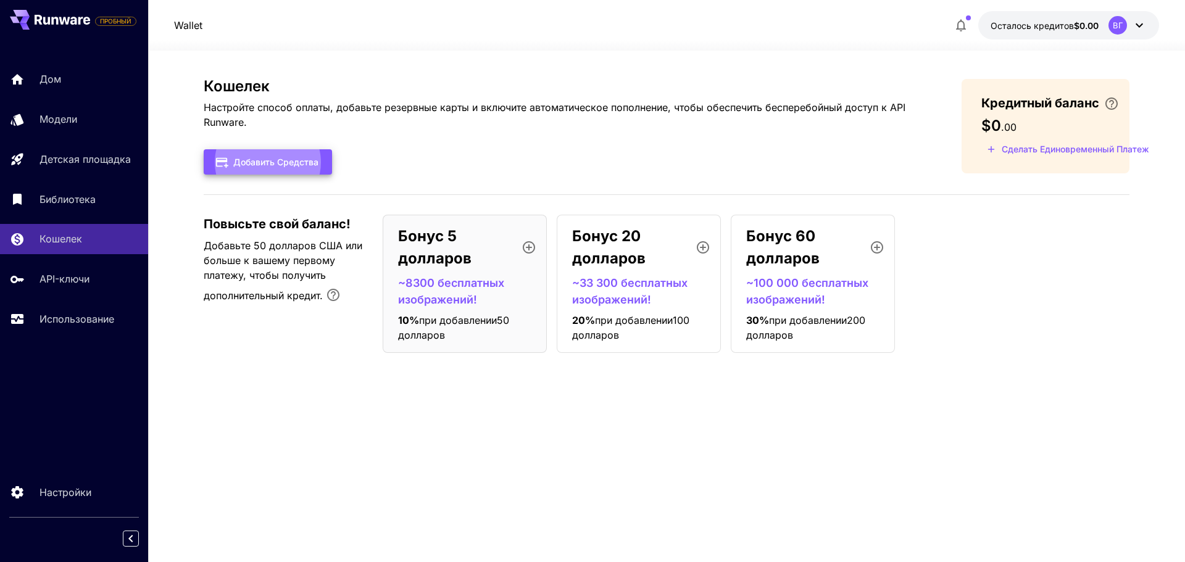
click at [1018, 149] on font "Сделать единовременный платеж" at bounding box center [1074, 149] width 147 height 10
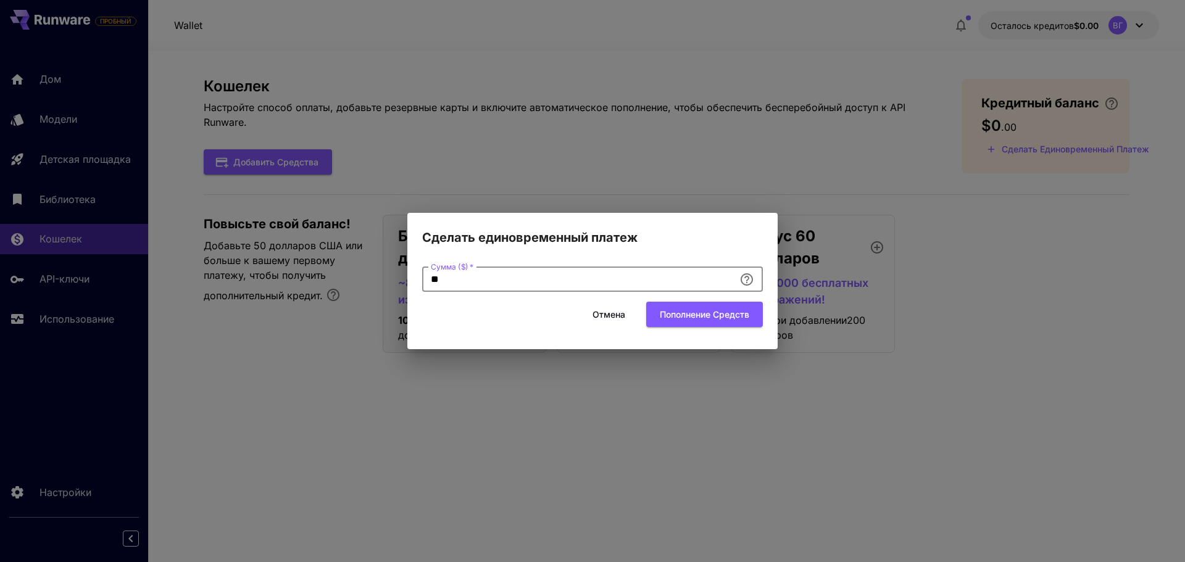
drag, startPoint x: 527, startPoint y: 281, endPoint x: 307, endPoint y: 280, distance: 220.3
click at [307, 280] on div "Сделать единовременный платеж Сумма ($)   * ** Сумма ($)   * Отмена Пополнение …" at bounding box center [592, 281] width 1185 height 562
click at [687, 311] on font "Пополнение средств" at bounding box center [704, 314] width 89 height 10
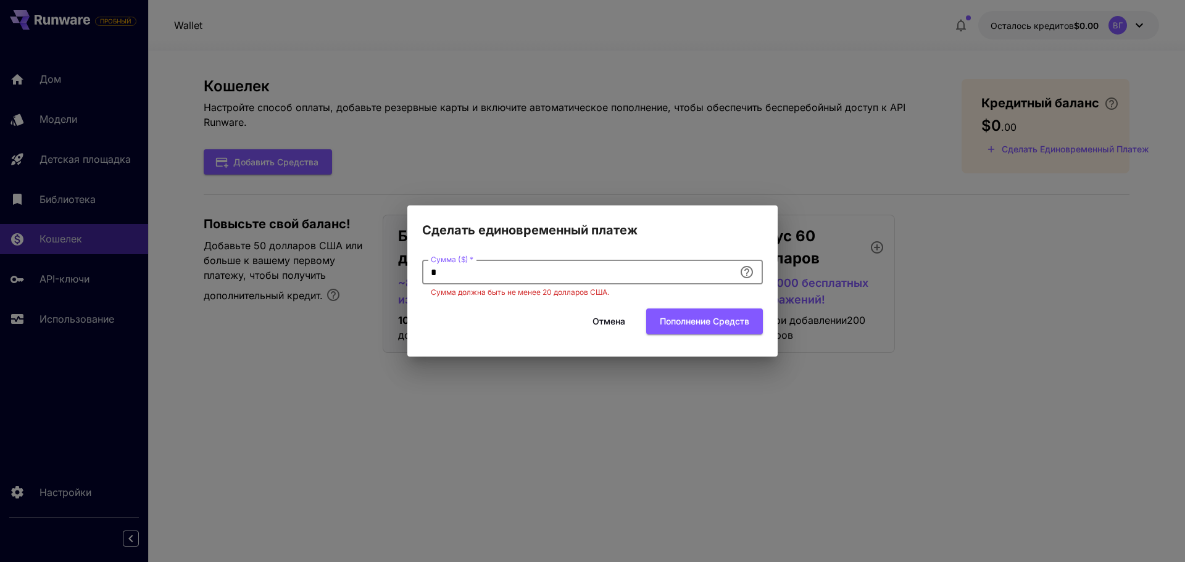
drag, startPoint x: 513, startPoint y: 267, endPoint x: 328, endPoint y: 265, distance: 185.1
click at [328, 265] on div "Сделать единовременный платеж Сумма ($)   * * Сумма ($)   * Сумма должна быть н…" at bounding box center [592, 281] width 1185 height 562
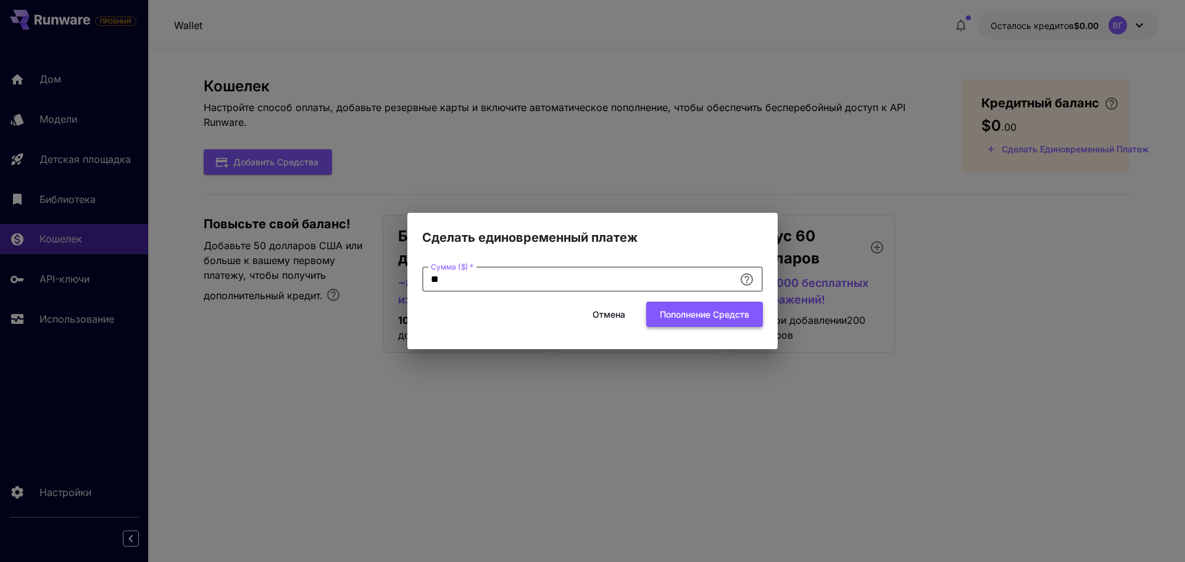
type input "**"
click at [681, 316] on font "Пополнение средств" at bounding box center [704, 314] width 89 height 10
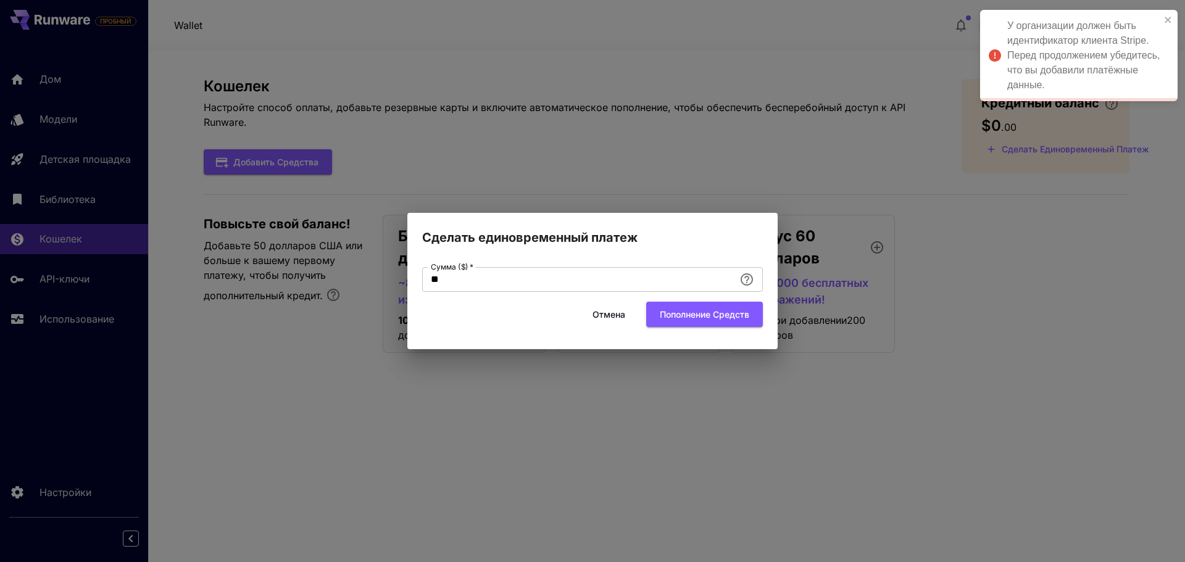
click at [642, 394] on div "Сделать единовременный платеж Сумма ($)   * ** Сумма ($)   * Отмена Пополнение …" at bounding box center [592, 281] width 1185 height 562
click at [607, 323] on button "Отмена" at bounding box center [609, 314] width 56 height 25
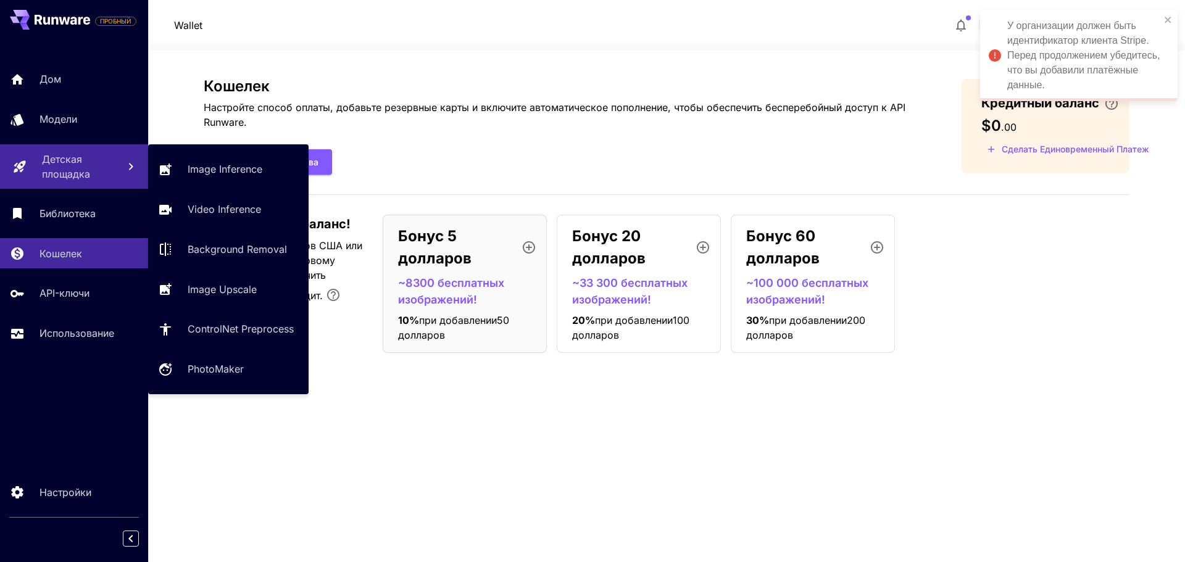
click at [62, 169] on font "Детская площадка" at bounding box center [66, 166] width 48 height 27
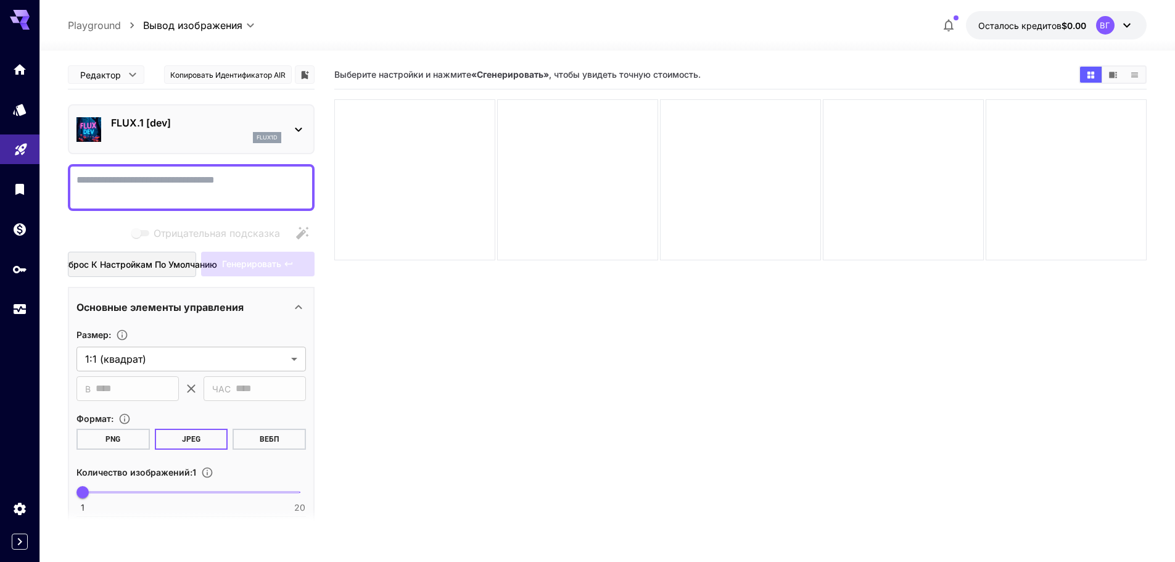
click at [282, 129] on div "FLUX.1 [dev] flux1d" at bounding box center [192, 129] width 230 height 38
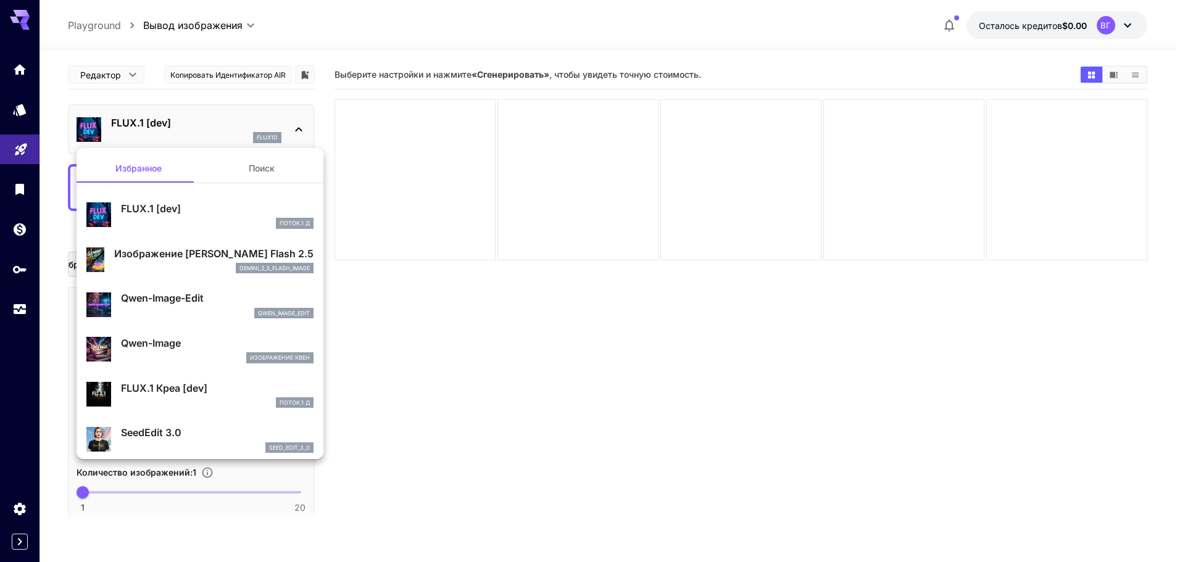
click at [537, 198] on div at bounding box center [592, 281] width 1185 height 562
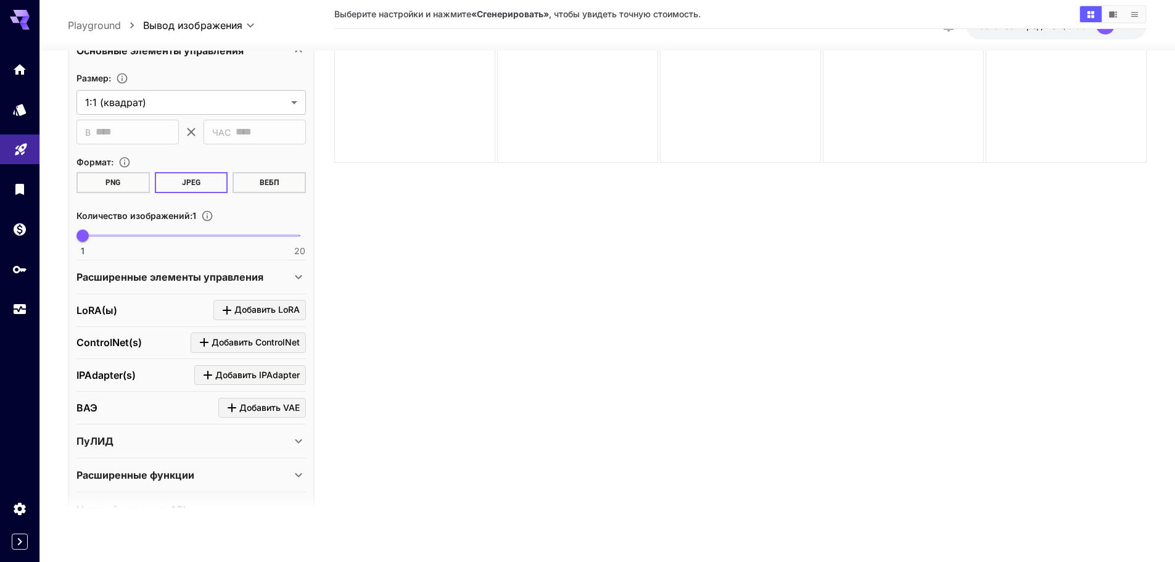
scroll to position [276, 0]
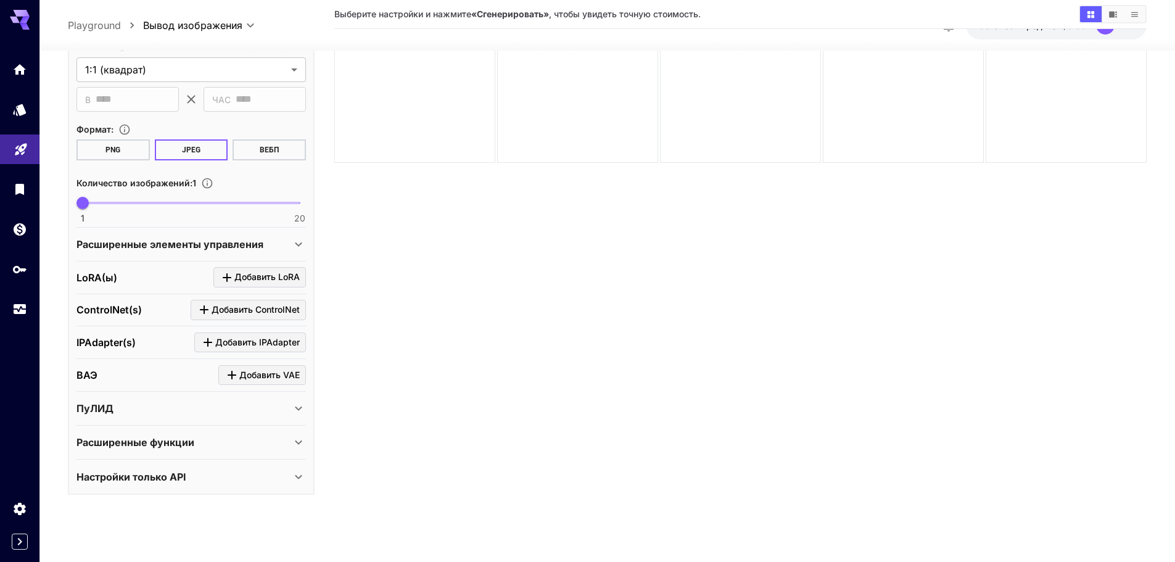
click at [194, 439] on div "Расширенные функции" at bounding box center [184, 442] width 215 height 15
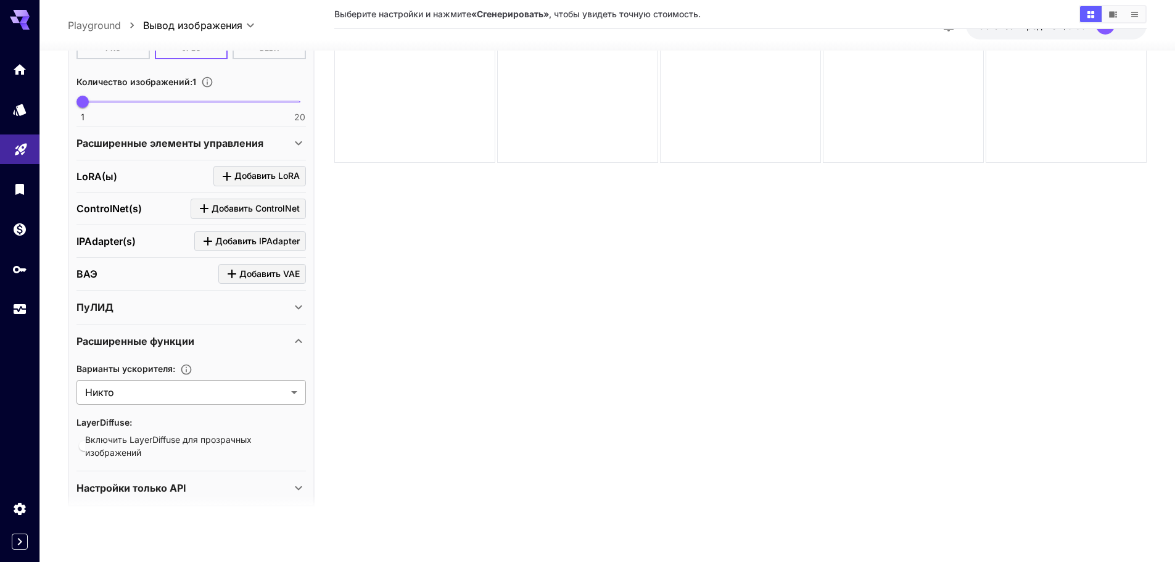
scroll to position [389, 0]
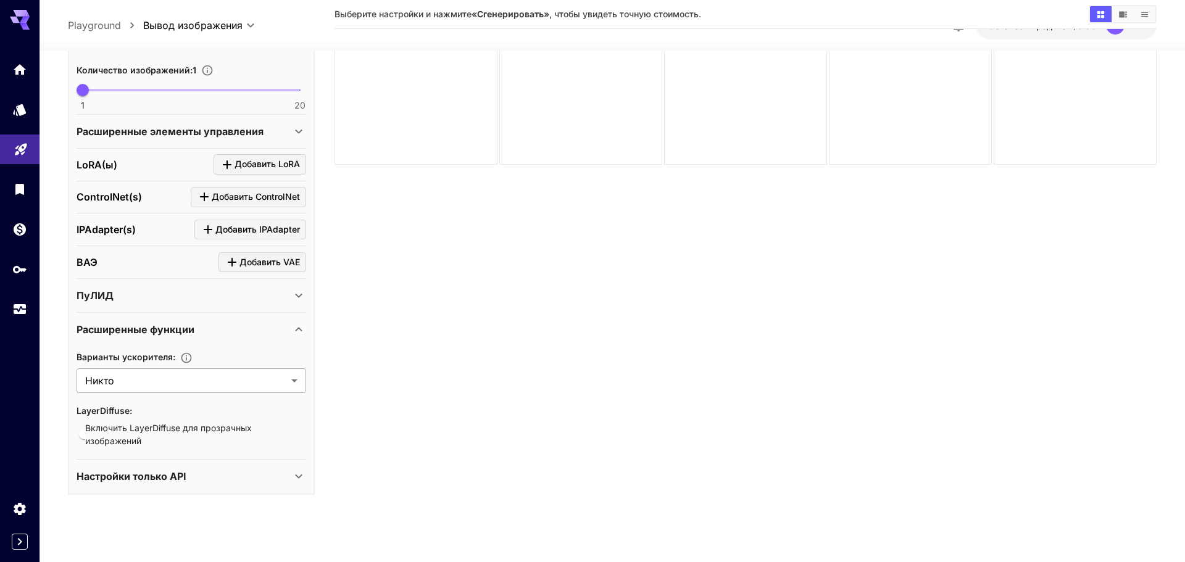
click at [215, 378] on body "**********" at bounding box center [592, 233] width 1185 height 660
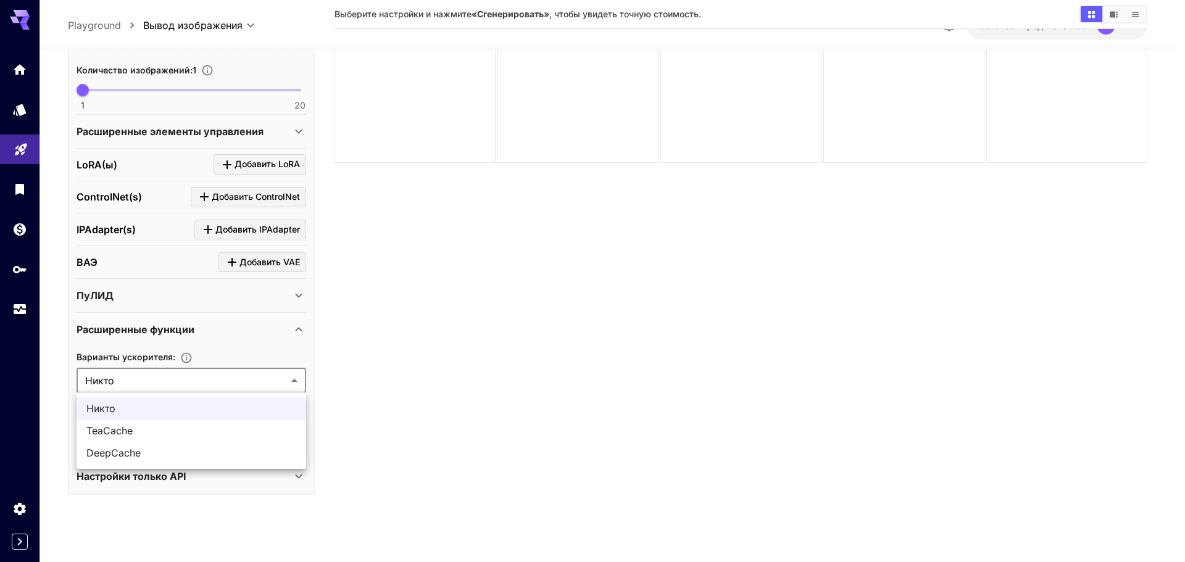
click at [215, 378] on div at bounding box center [592, 281] width 1185 height 562
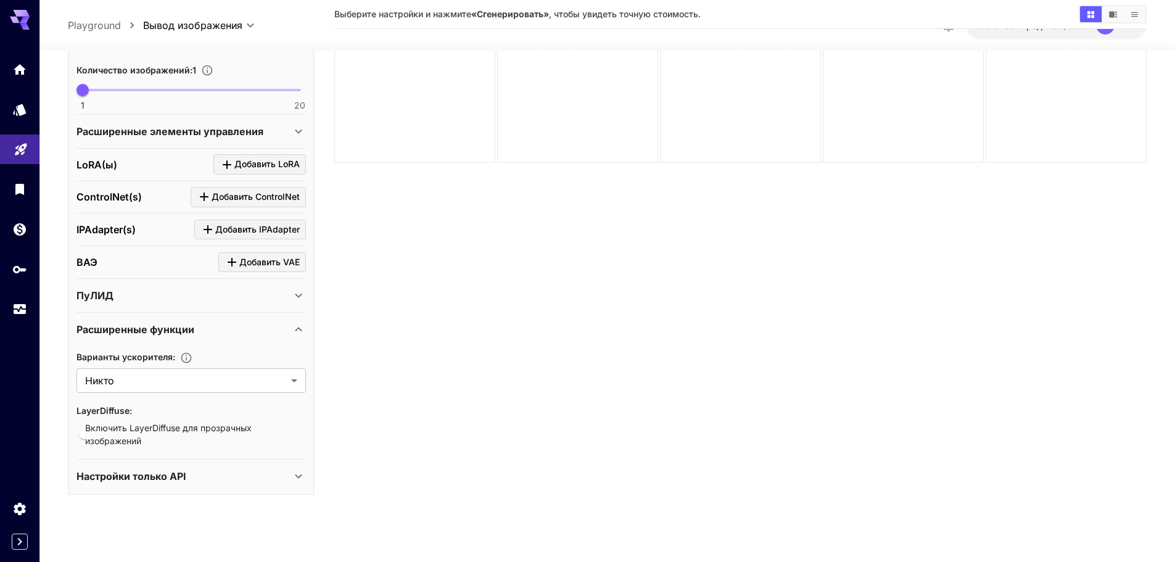
click at [235, 328] on div "Расширенные функции" at bounding box center [184, 329] width 215 height 15
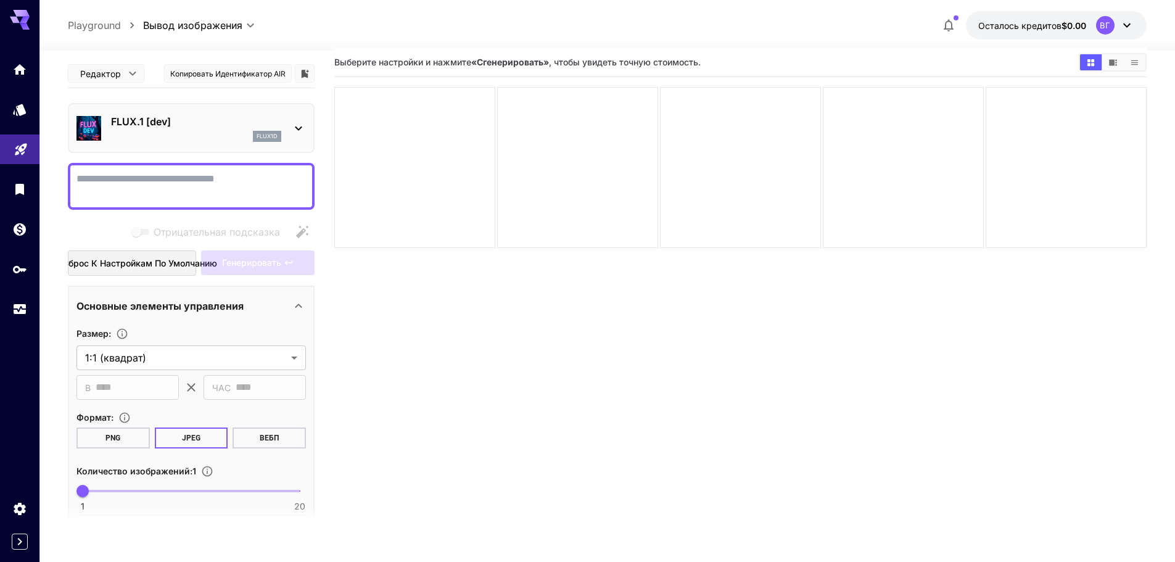
scroll to position [0, 0]
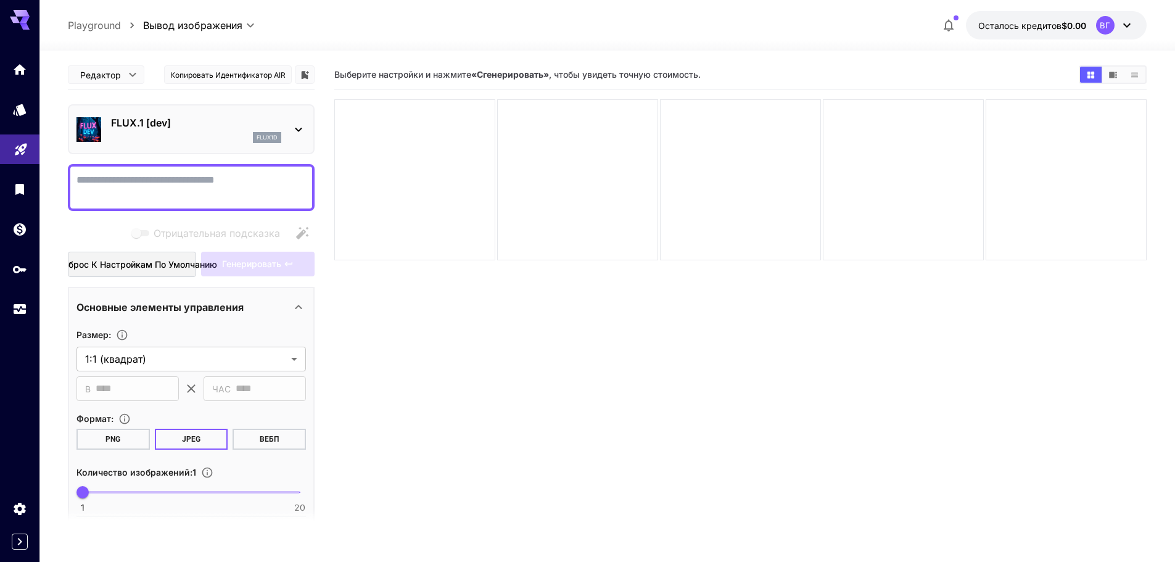
click at [29, 19] on icon at bounding box center [20, 20] width 20 height 20
click at [24, 25] on icon at bounding box center [25, 26] width 10 height 7
click at [21, 60] on icon "Дом" at bounding box center [21, 66] width 15 height 15
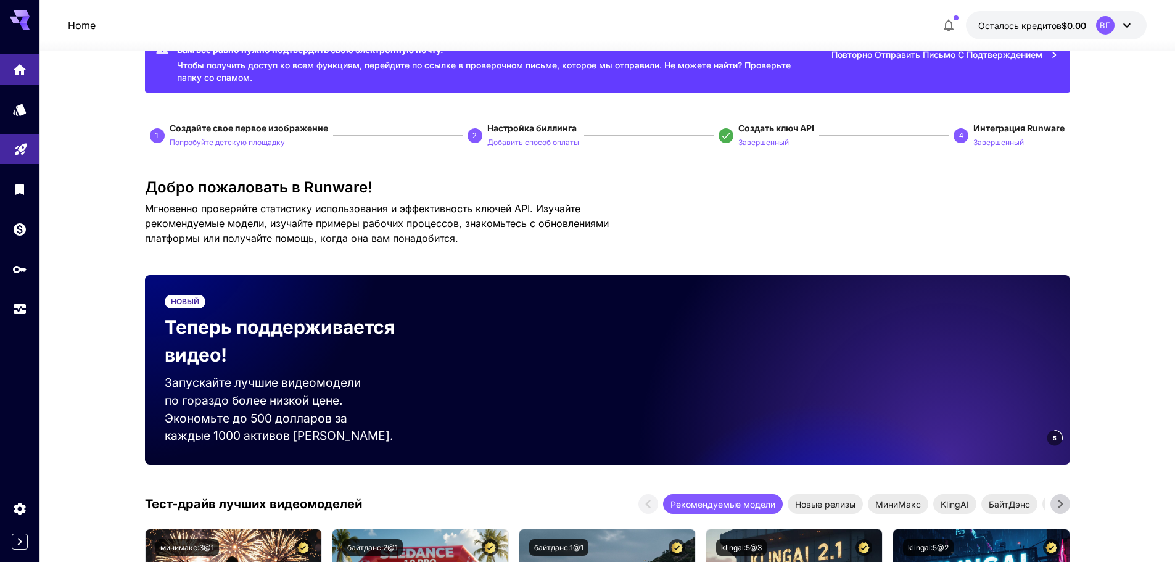
scroll to position [247, 0]
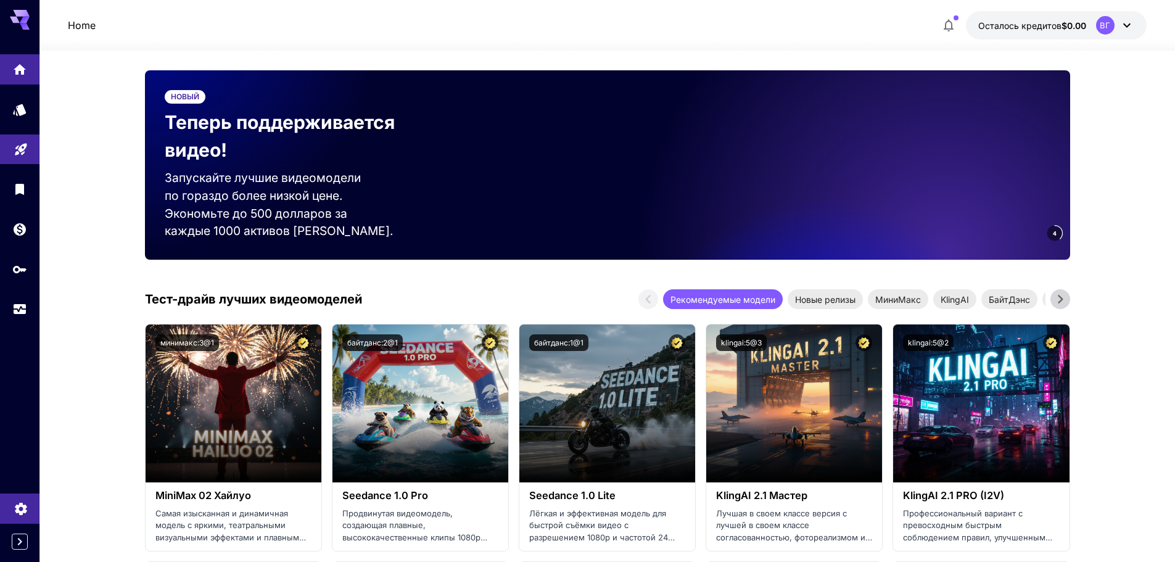
click at [26, 505] on icon "Настройки" at bounding box center [21, 505] width 15 height 15
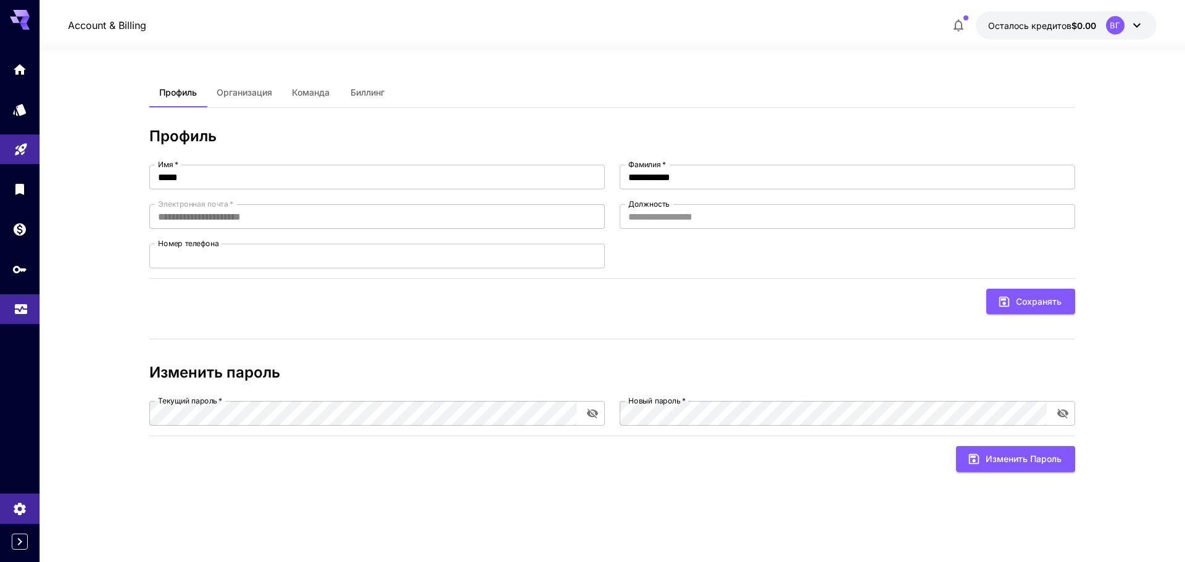
click at [27, 297] on link at bounding box center [19, 309] width 39 height 30
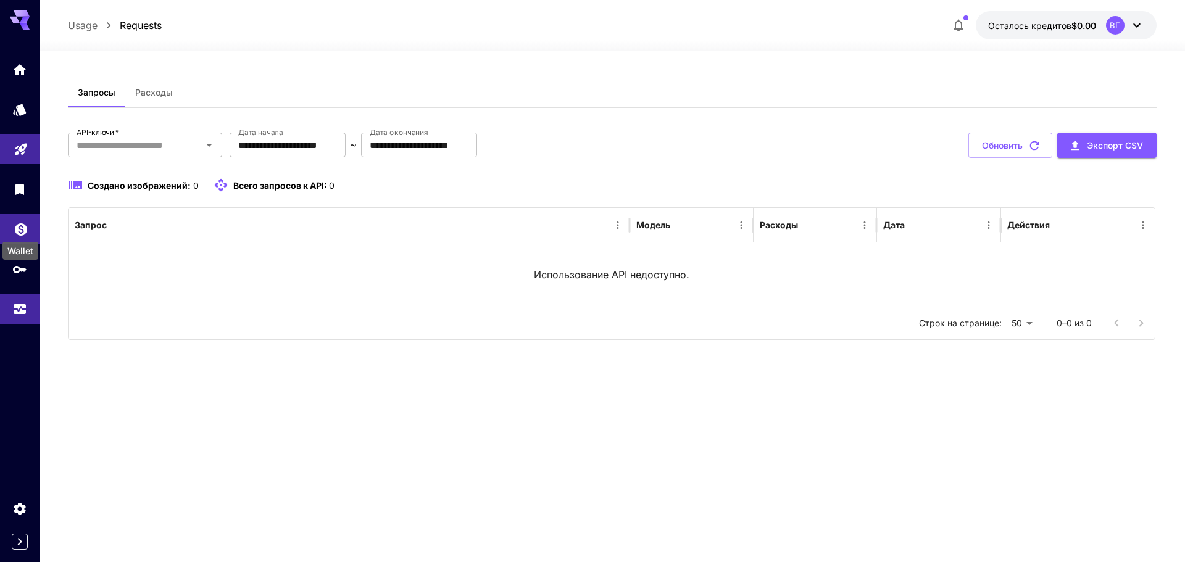
click at [18, 232] on icon "Кошелек" at bounding box center [21, 225] width 15 height 15
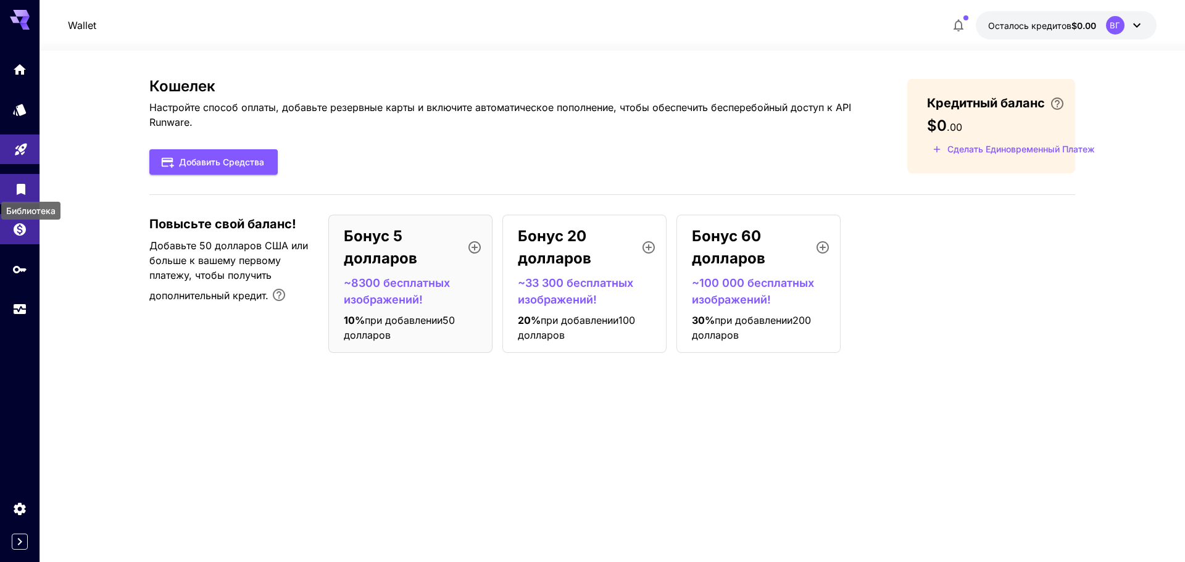
click at [21, 189] on icon "Библиотека" at bounding box center [21, 185] width 9 height 11
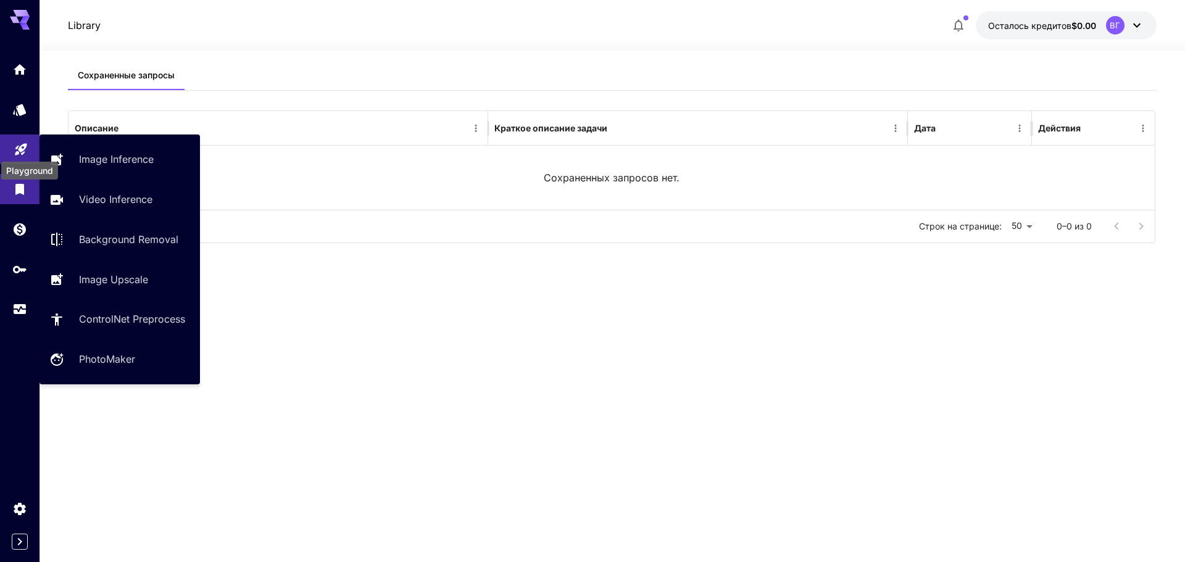
click at [26, 147] on icon "Детская площадка" at bounding box center [21, 145] width 15 height 15
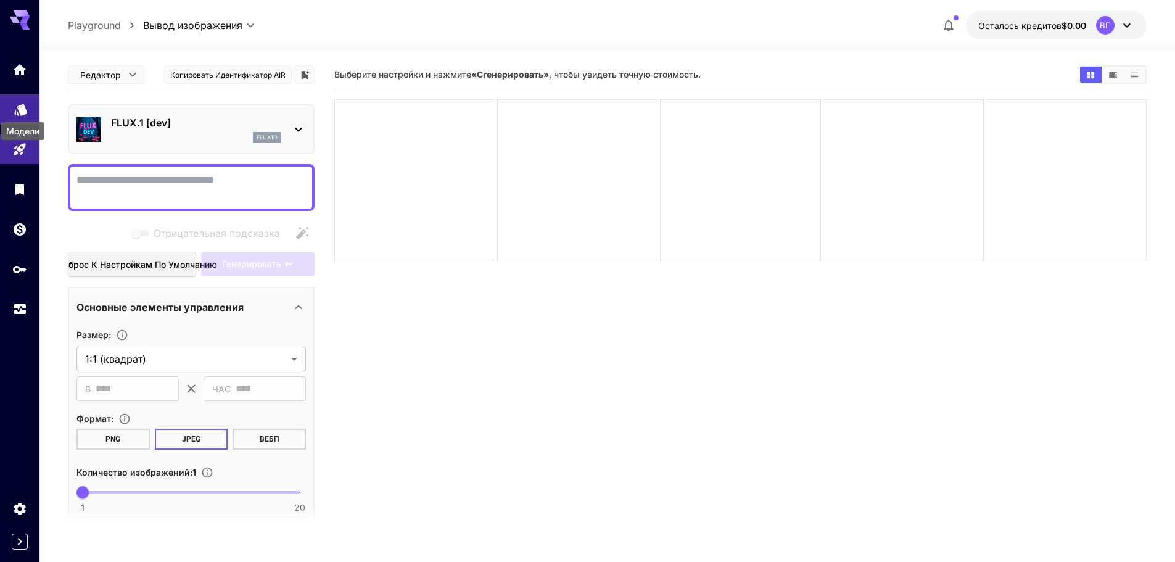
click at [23, 112] on icon "Модели" at bounding box center [20, 107] width 13 height 12
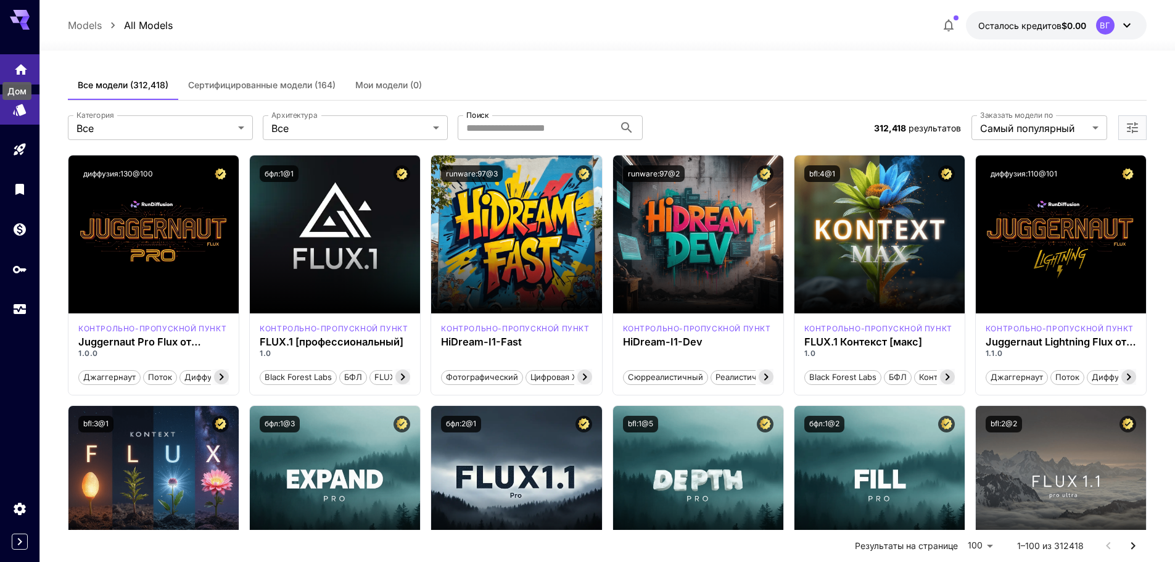
click at [22, 70] on icon "Дом" at bounding box center [21, 65] width 12 height 10
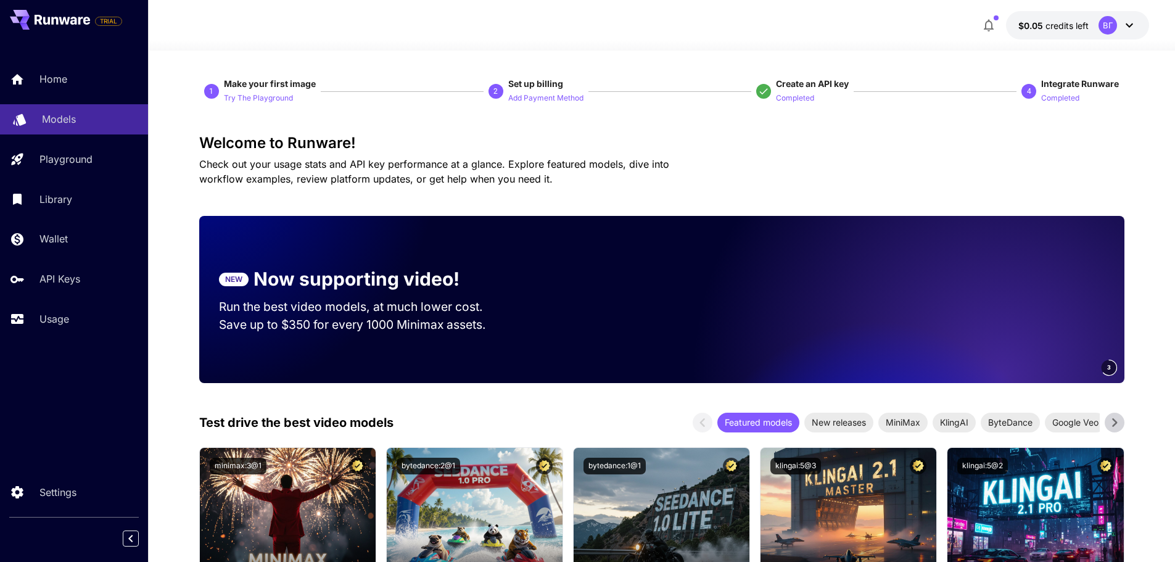
click at [98, 118] on div "Models" at bounding box center [90, 119] width 96 height 15
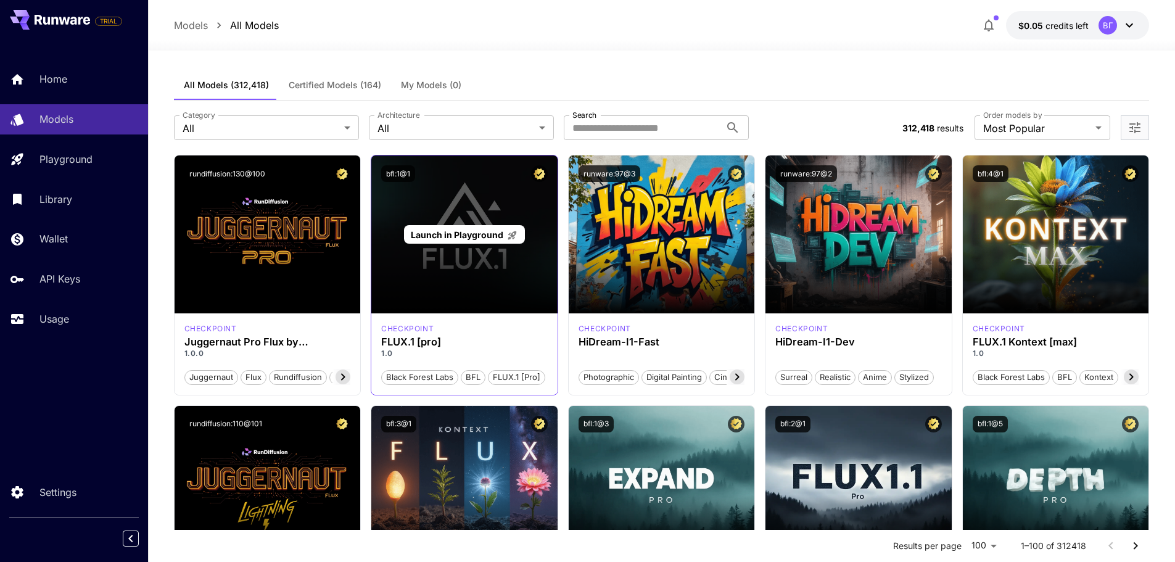
click at [442, 277] on div "Launch in Playground" at bounding box center [464, 234] width 186 height 158
click at [450, 236] on span "Launch in Playground" at bounding box center [457, 235] width 93 height 10
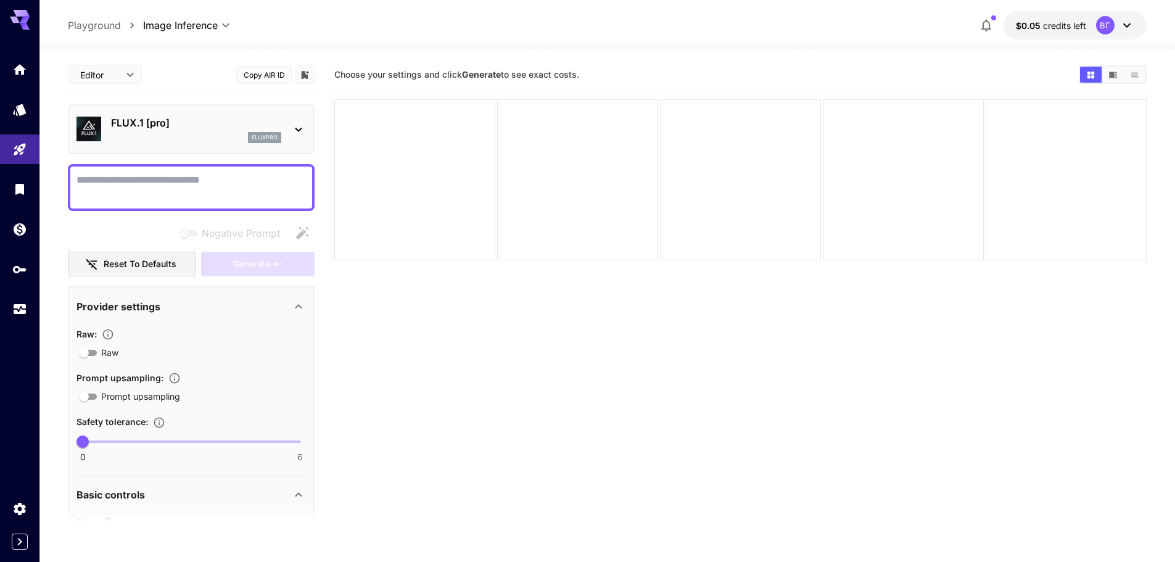
click at [1116, 33] on div "ВГ" at bounding box center [1115, 25] width 38 height 19
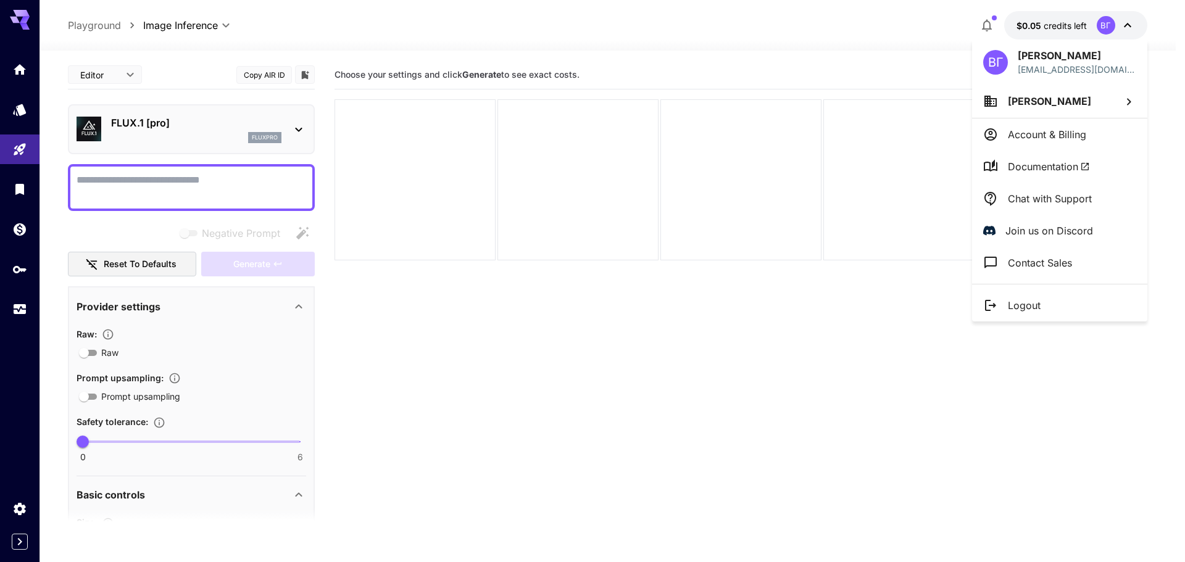
click at [1028, 169] on span "Documentation" at bounding box center [1049, 166] width 82 height 15
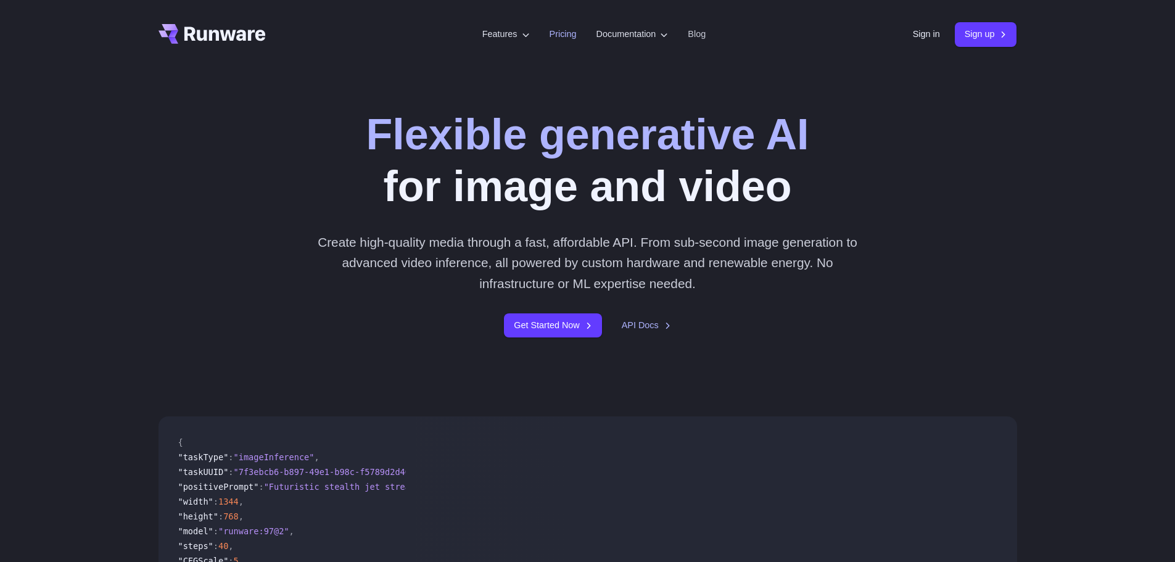
click at [553, 36] on link "Pricing" at bounding box center [563, 34] width 27 height 14
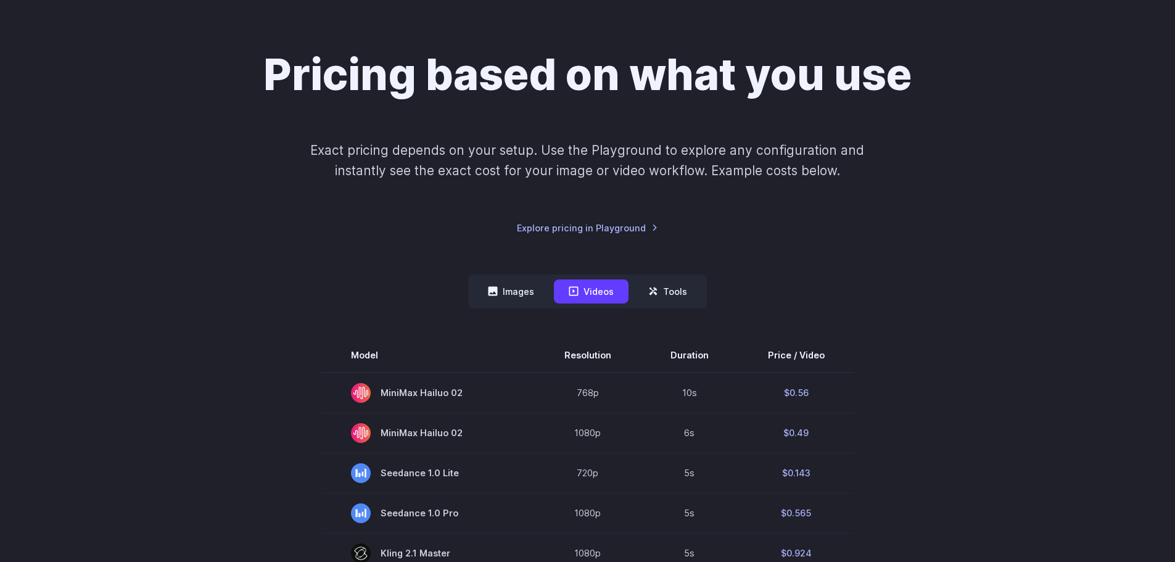
scroll to position [247, 0]
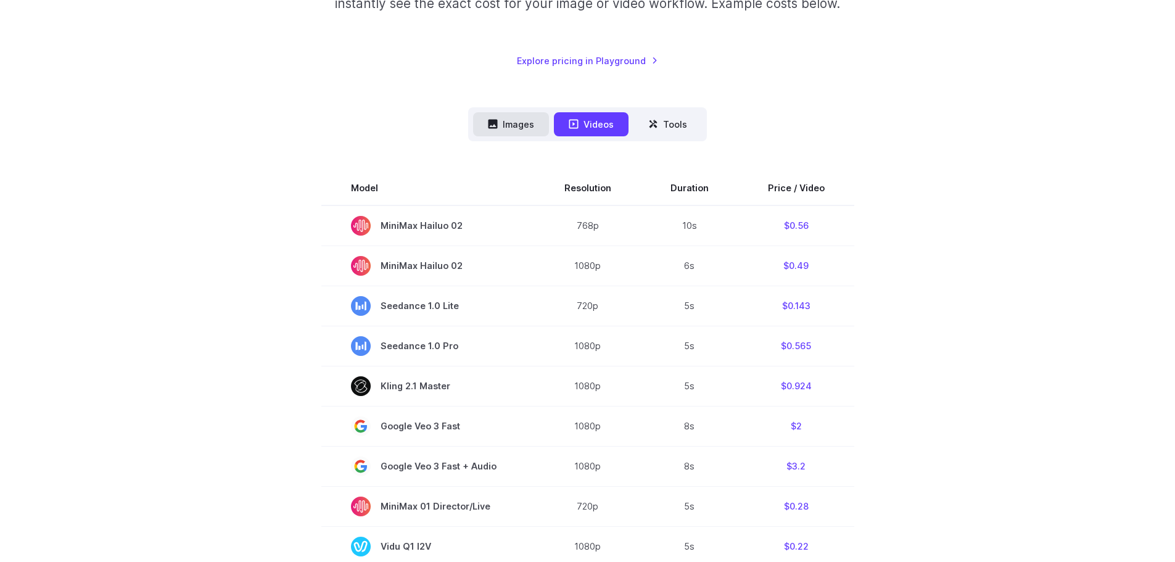
click at [536, 123] on button "Images" at bounding box center [511, 124] width 76 height 24
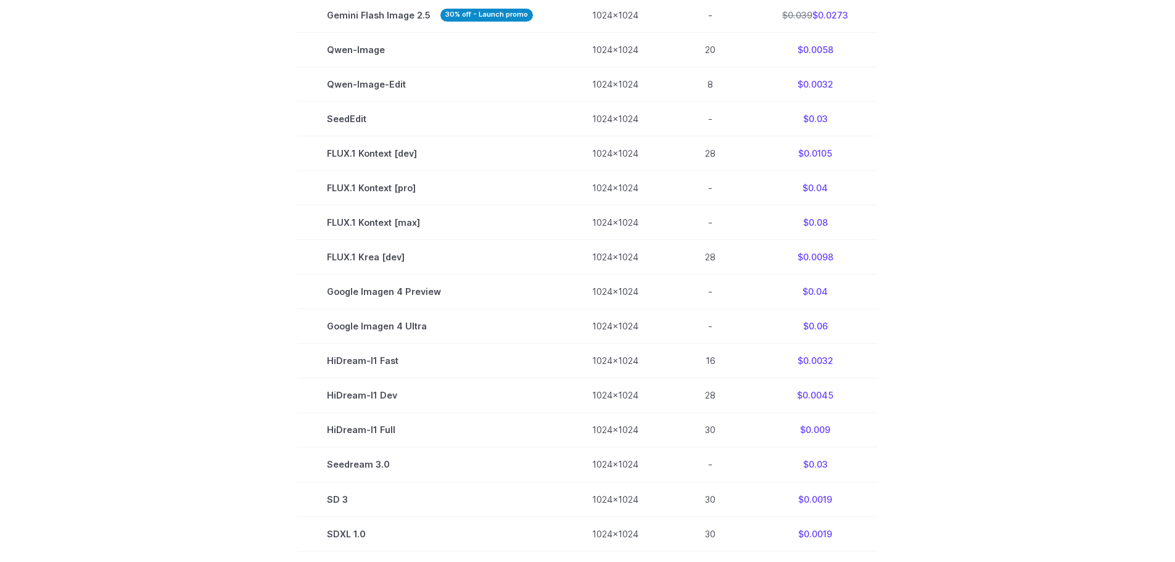
scroll to position [555, 0]
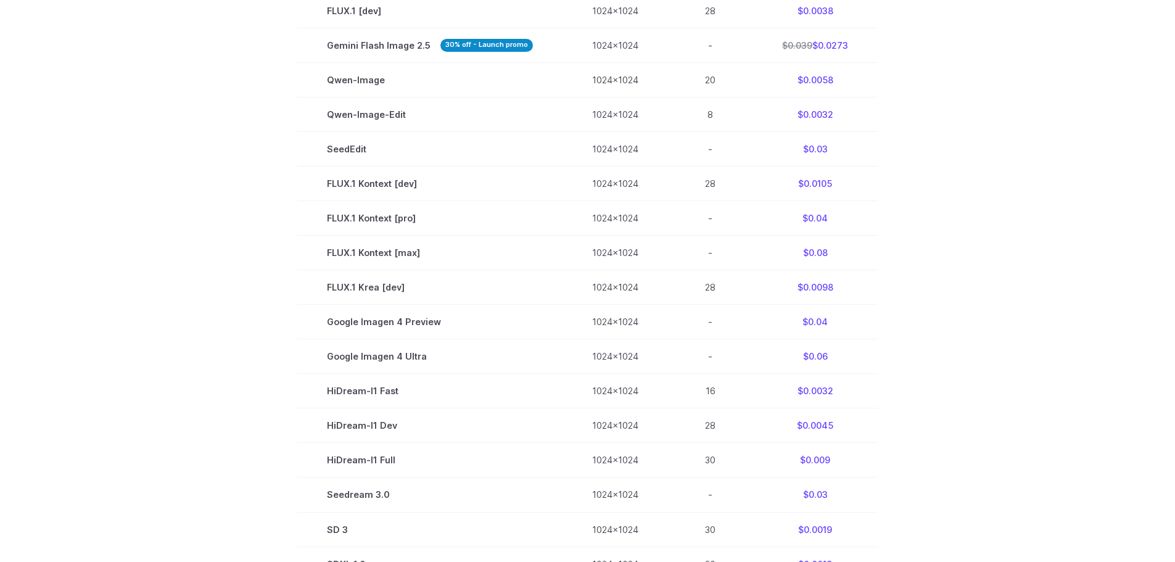
drag, startPoint x: 1003, startPoint y: 307, endPoint x: 990, endPoint y: 141, distance: 167.1
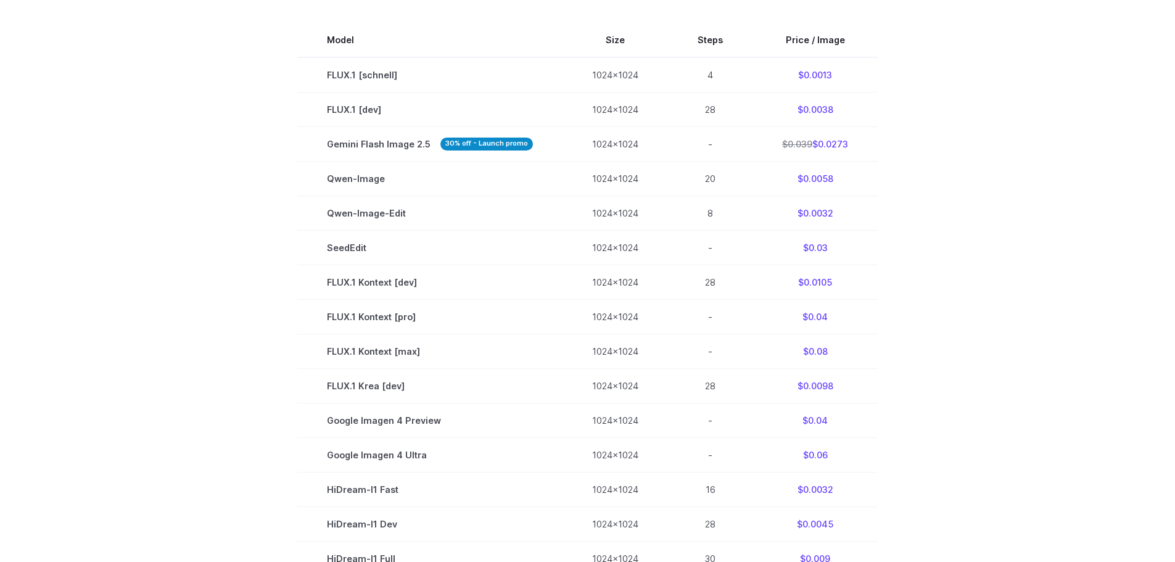
scroll to position [0, 0]
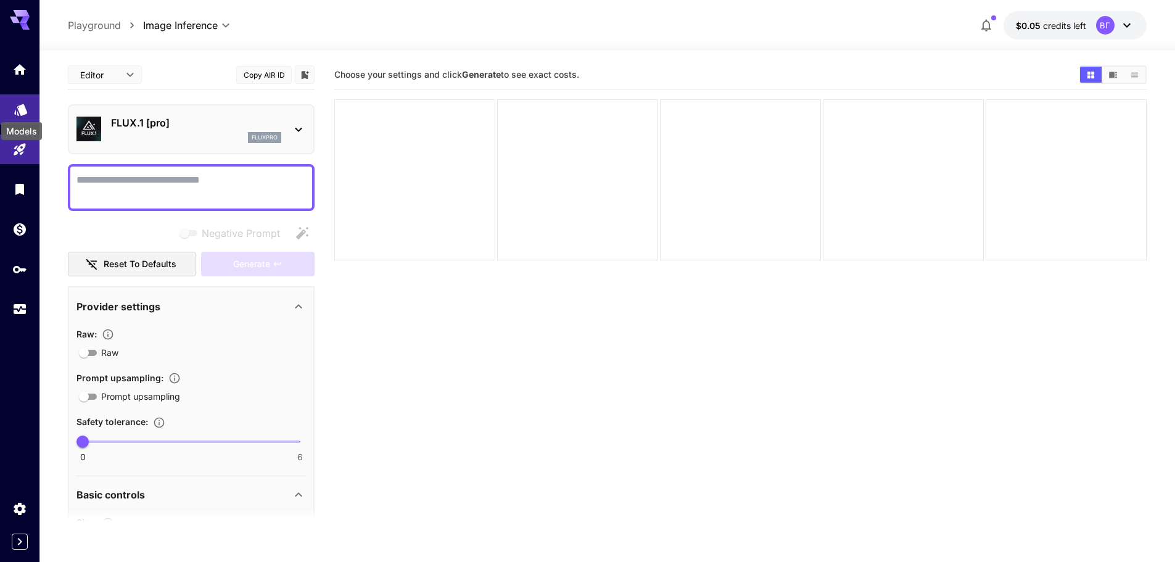
click at [19, 110] on icon "Models" at bounding box center [21, 105] width 15 height 15
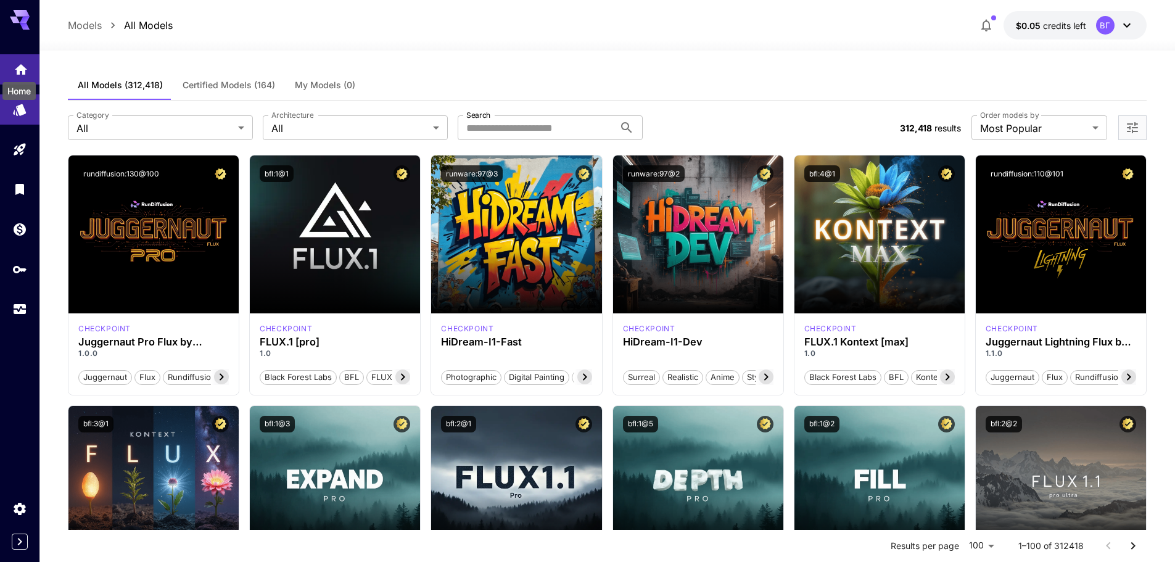
click at [20, 72] on icon "Home" at bounding box center [21, 66] width 15 height 15
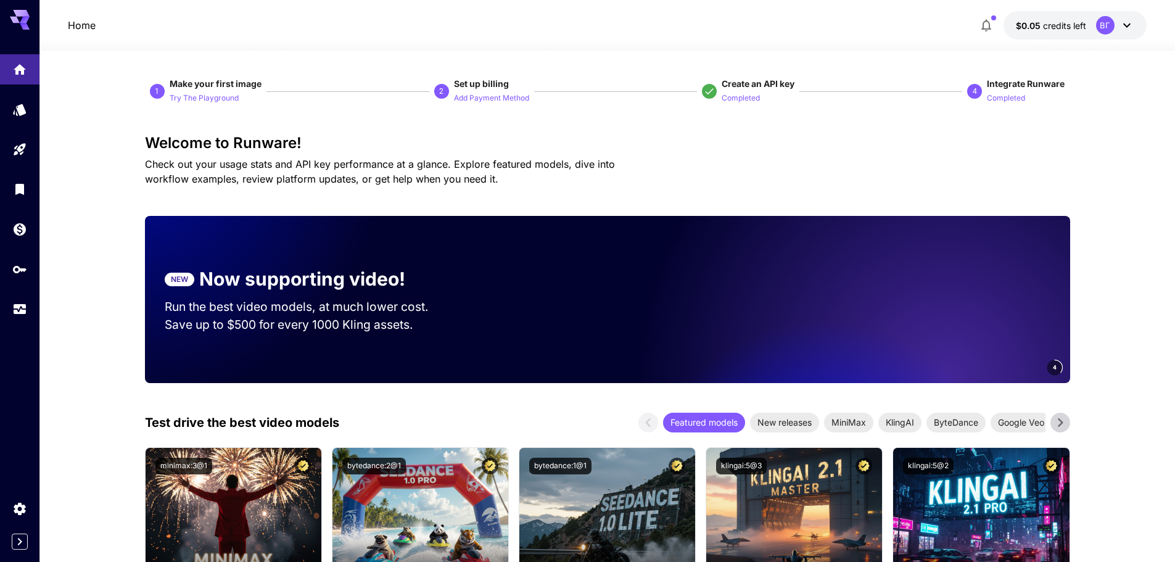
click at [1120, 18] on icon at bounding box center [1127, 25] width 15 height 15
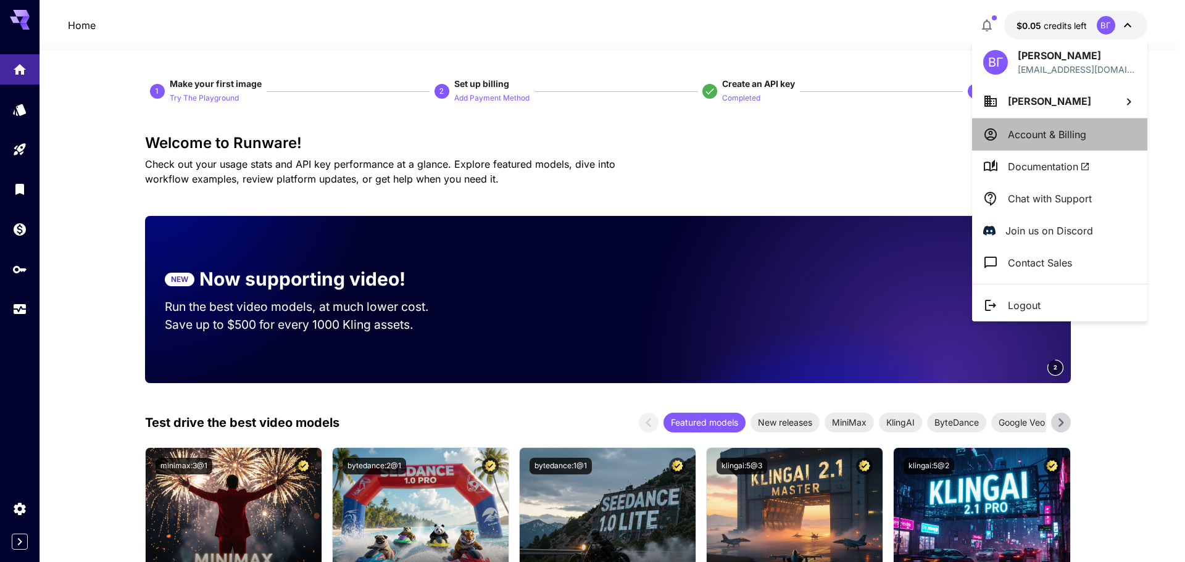
click at [1031, 133] on p "Account & Billing" at bounding box center [1047, 134] width 78 height 15
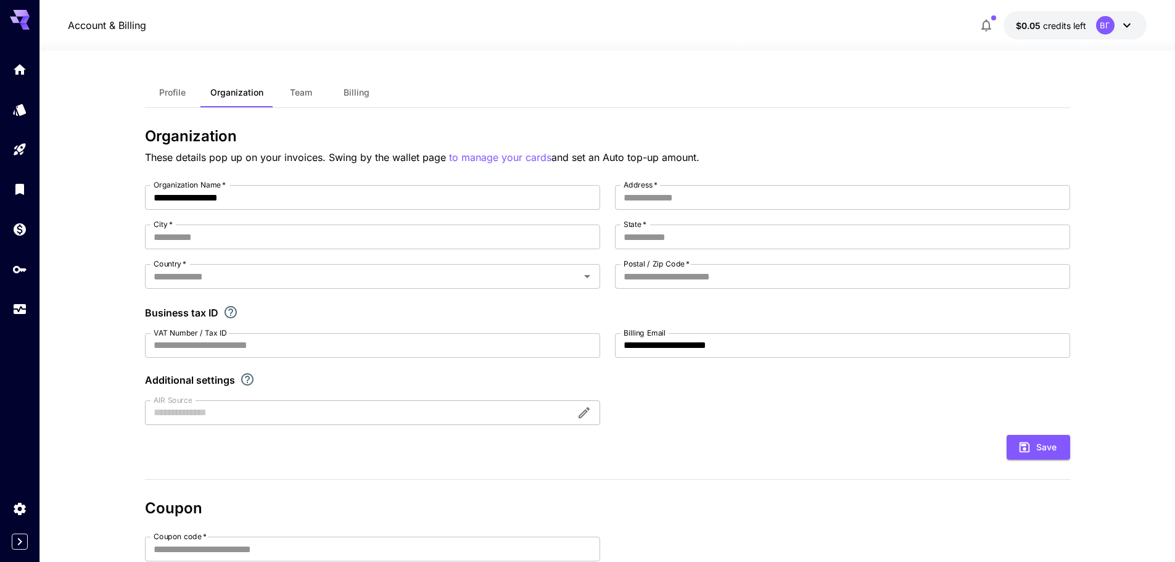
click at [177, 92] on span "Profile" at bounding box center [172, 92] width 27 height 11
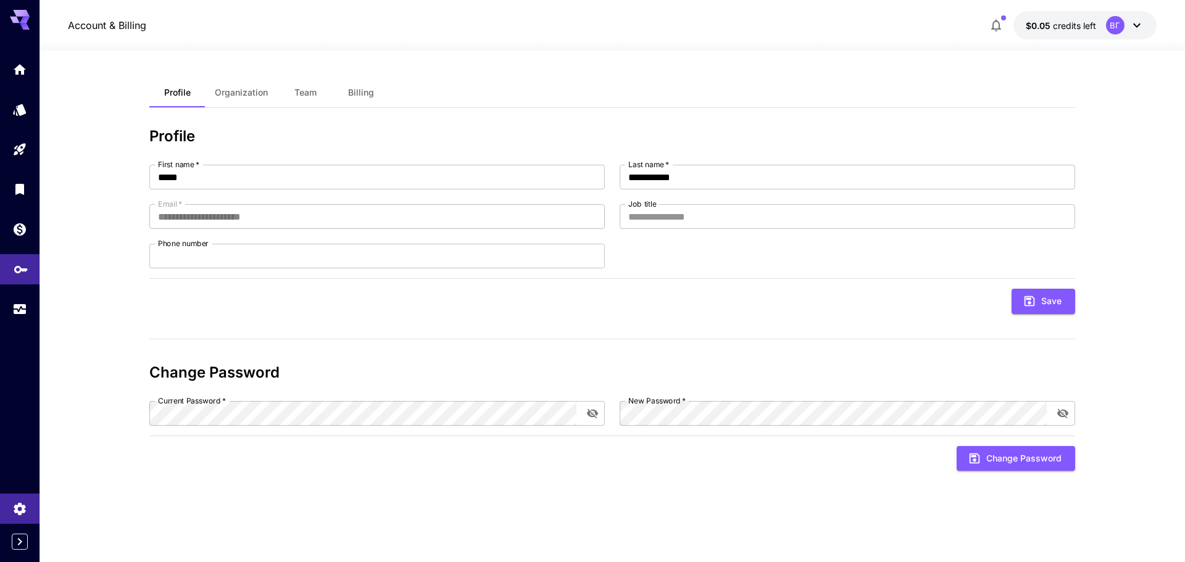
click at [7, 267] on link at bounding box center [19, 269] width 39 height 30
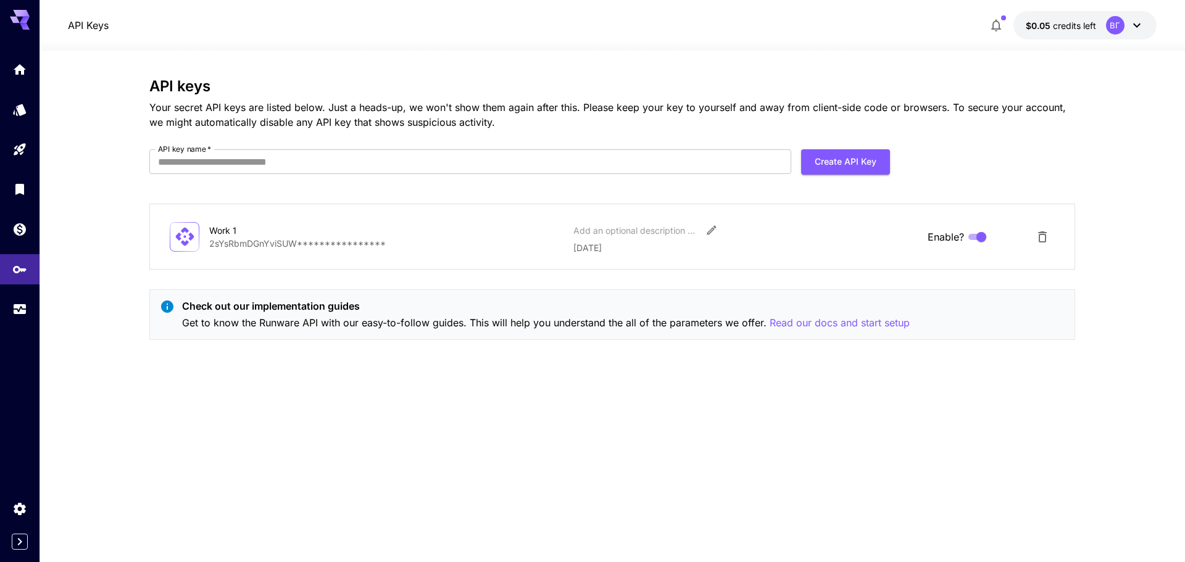
click at [193, 233] on icon at bounding box center [185, 237] width 22 height 22
drag, startPoint x: 319, startPoint y: 252, endPoint x: 518, endPoint y: 236, distance: 199.4
click at [320, 252] on div "**********" at bounding box center [612, 236] width 885 height 35
click at [707, 234] on icon "Edit" at bounding box center [710, 230] width 9 height 9
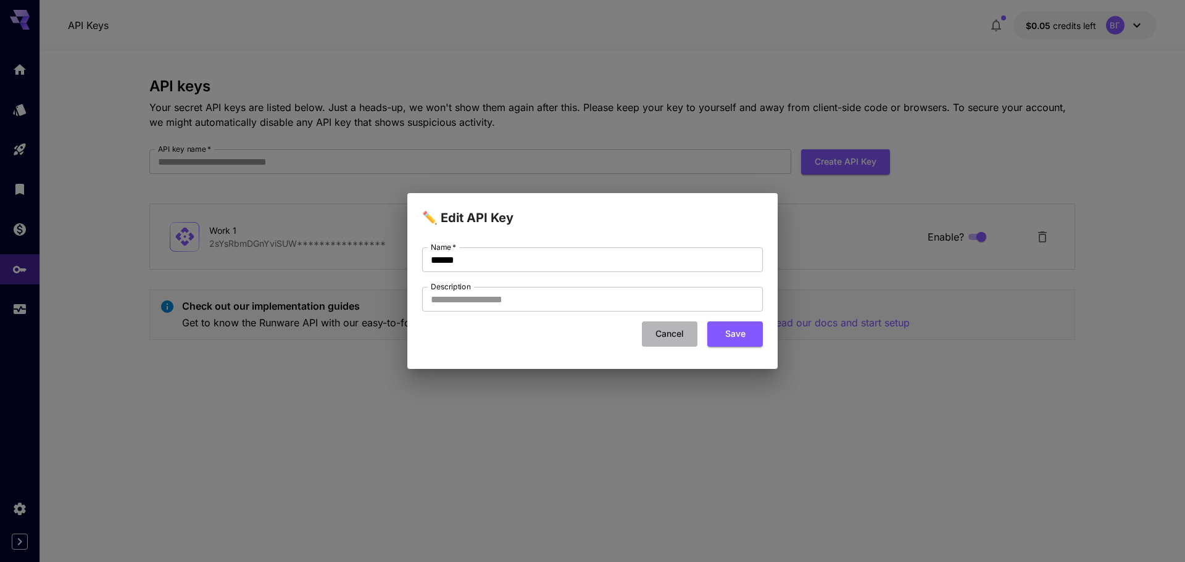
click at [669, 336] on button "Cancel" at bounding box center [670, 333] width 56 height 25
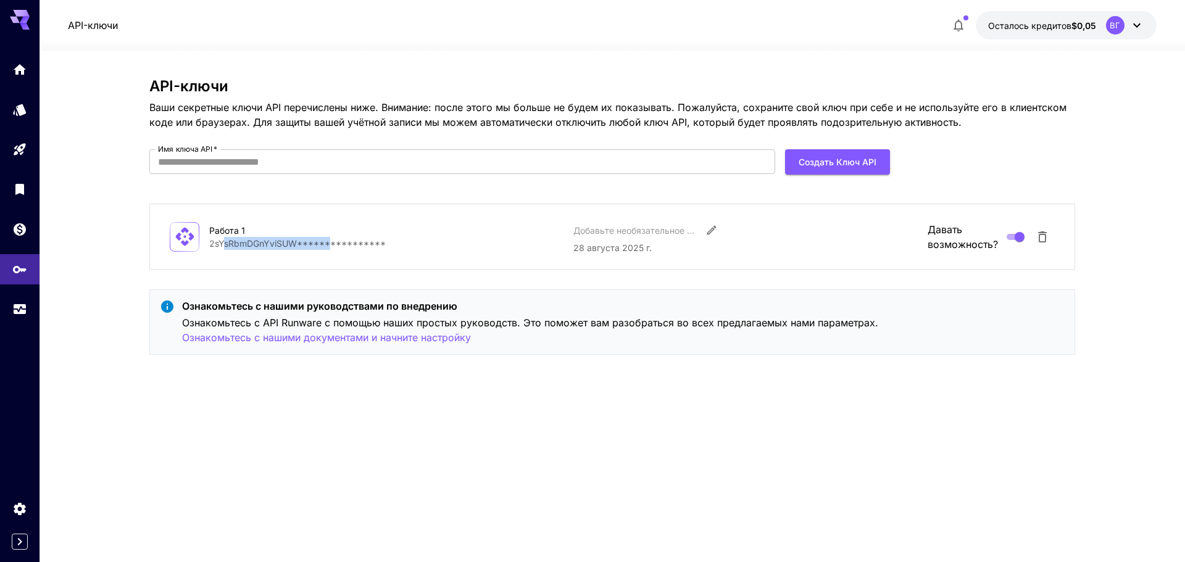
drag, startPoint x: 328, startPoint y: 247, endPoint x: 216, endPoint y: 244, distance: 112.3
click at [218, 245] on font "**********" at bounding box center [297, 243] width 176 height 10
click at [445, 271] on div "**********" at bounding box center [612, 221] width 926 height 287
click at [225, 235] on font "Работа 1" at bounding box center [227, 230] width 36 height 10
drag, startPoint x: 334, startPoint y: 247, endPoint x: 244, endPoint y: 247, distance: 90.7
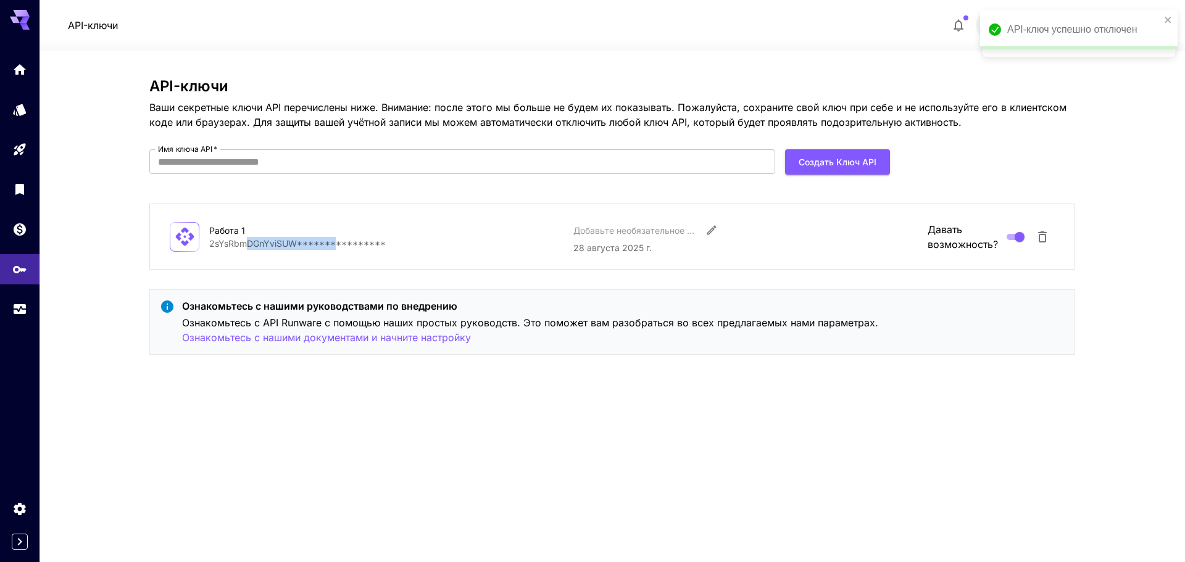
click at [244, 247] on font "**********" at bounding box center [297, 243] width 176 height 10
click at [486, 288] on div "**********" at bounding box center [612, 221] width 926 height 287
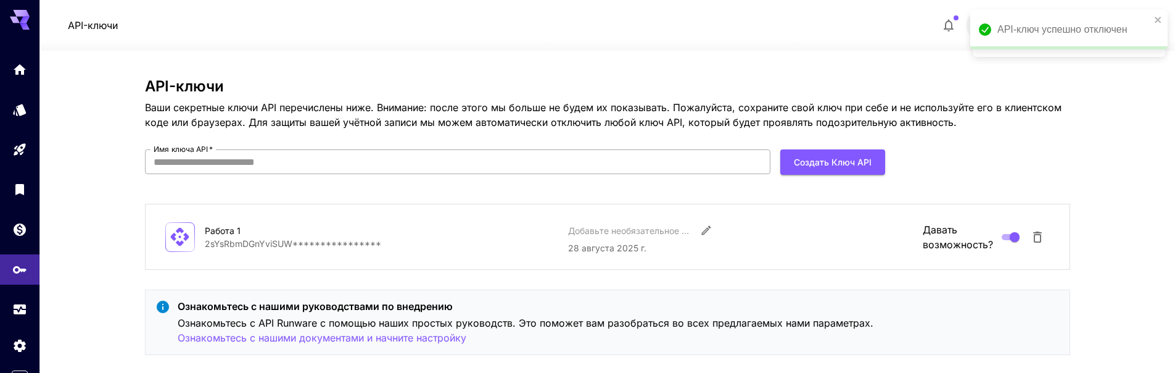
click at [510, 162] on input "Имя ключа API   *" at bounding box center [458, 161] width 626 height 25
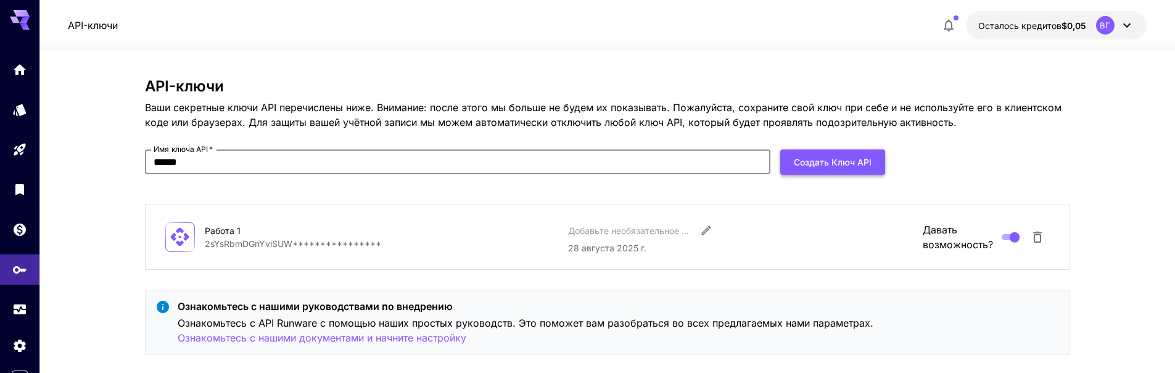
type input "******"
click at [831, 155] on font "Создать ключ API" at bounding box center [833, 161] width 78 height 15
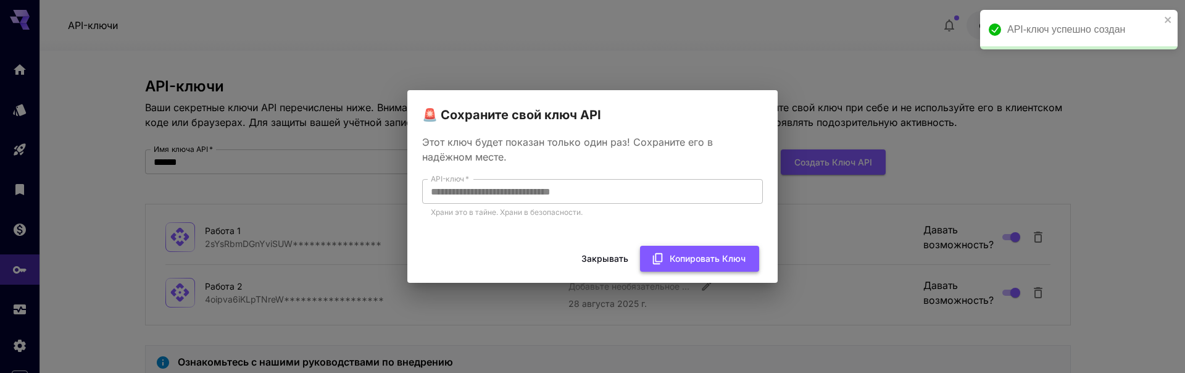
click at [684, 256] on font "Копировать ключ" at bounding box center [707, 258] width 76 height 10
click at [876, 206] on div "**********" at bounding box center [592, 186] width 1185 height 373
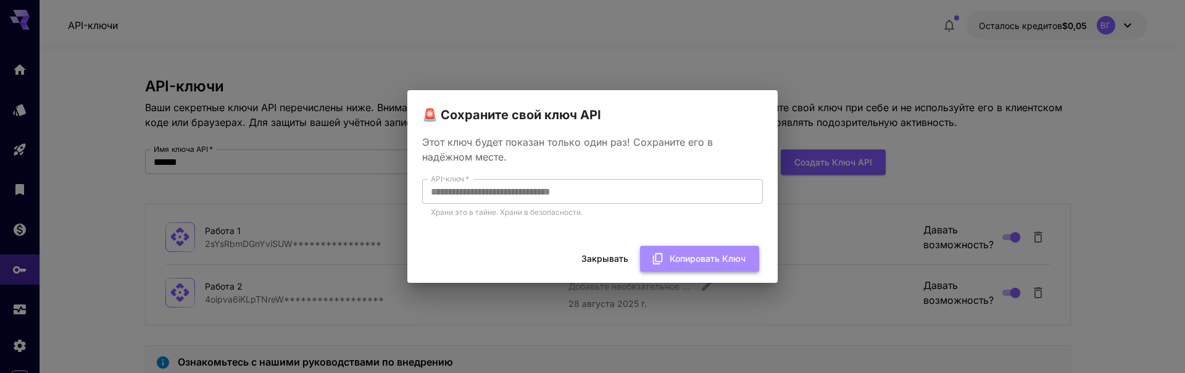
click at [713, 257] on font "Копировать ключ" at bounding box center [707, 258] width 76 height 10
click at [850, 65] on div "**********" at bounding box center [592, 186] width 1185 height 373
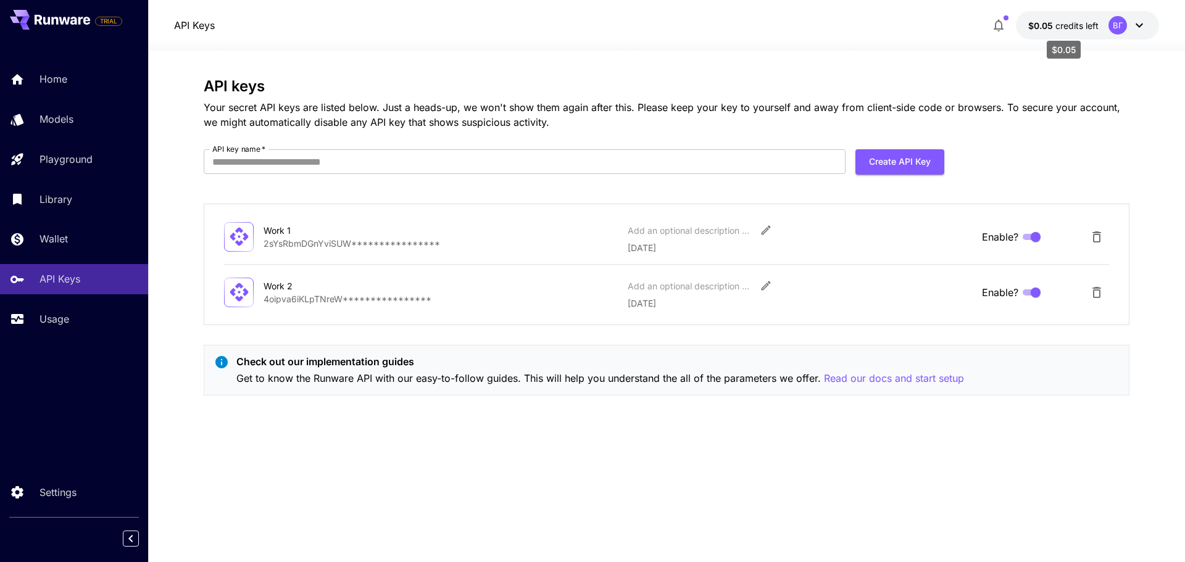
click at [1076, 25] on span "credits left" at bounding box center [1076, 25] width 43 height 10
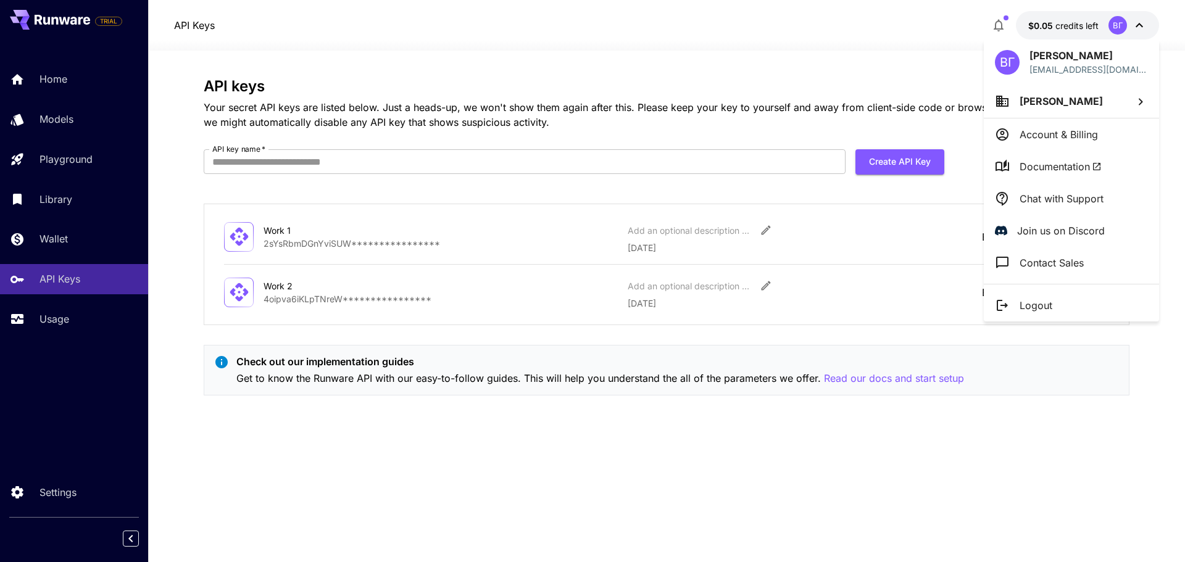
click at [584, 88] on div at bounding box center [592, 281] width 1185 height 562
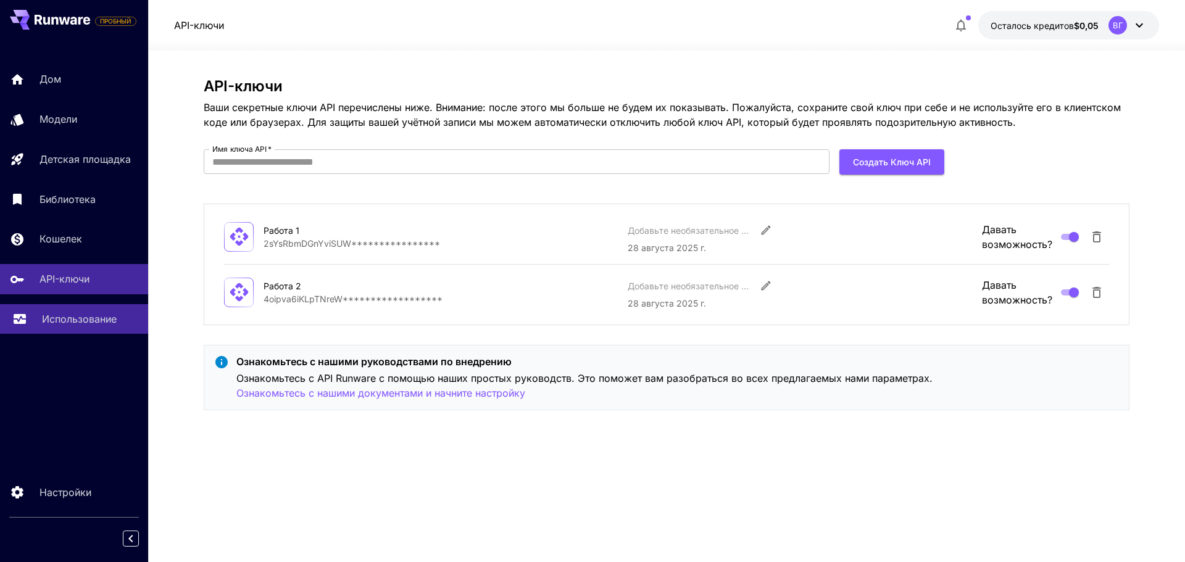
click at [82, 318] on font "Использование" at bounding box center [79, 319] width 75 height 12
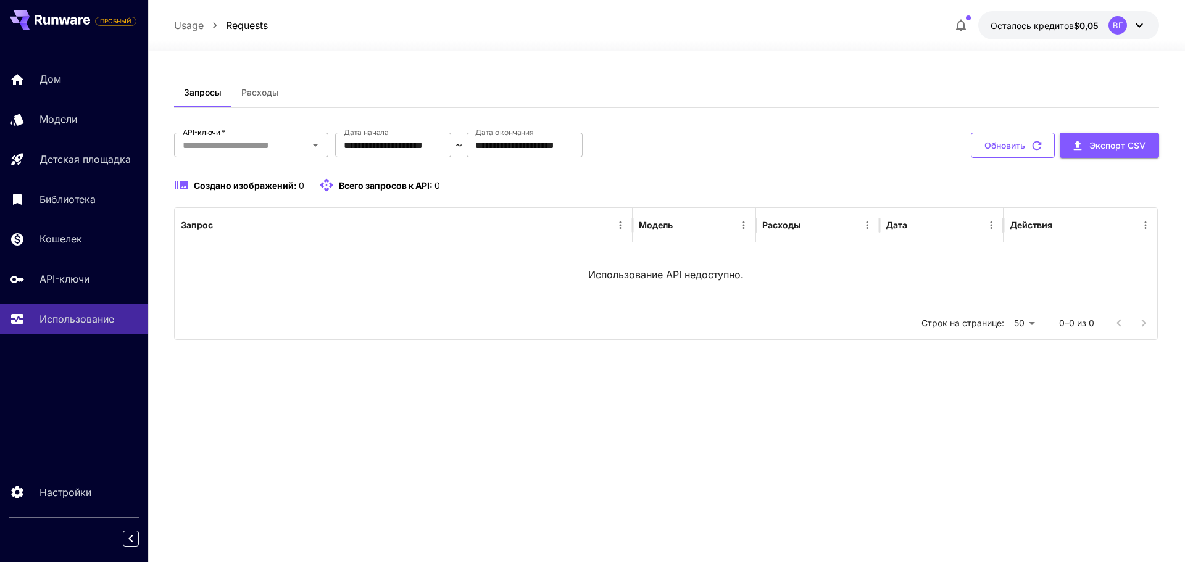
click at [1015, 146] on font "Обновить" at bounding box center [1004, 145] width 41 height 10
click at [260, 96] on font "Расходы" at bounding box center [260, 92] width 38 height 10
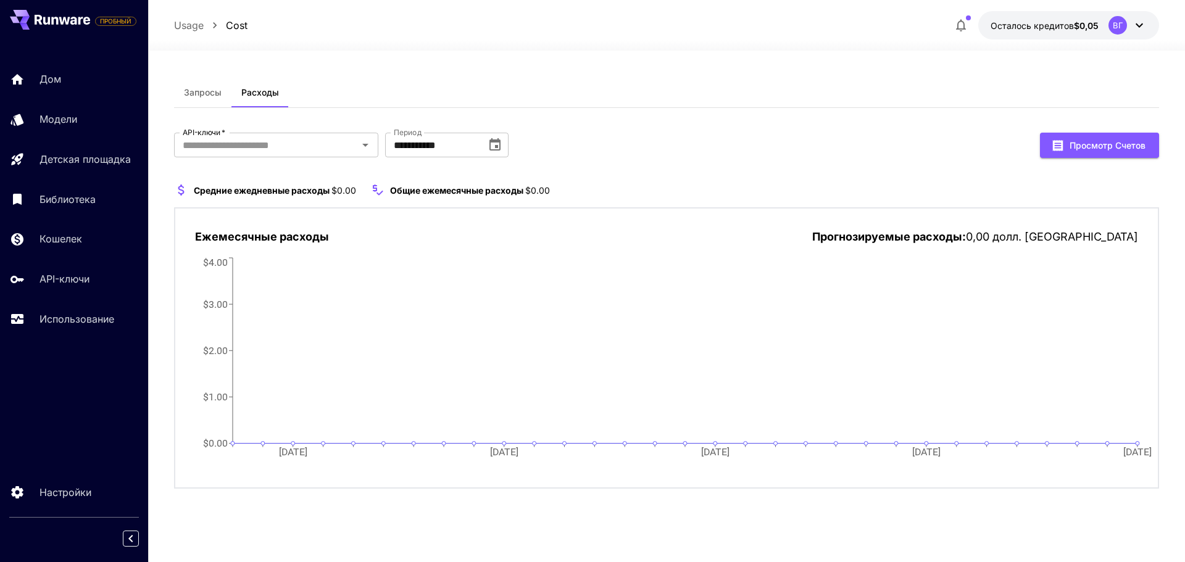
click at [196, 94] on font "Запросы" at bounding box center [203, 92] width 38 height 10
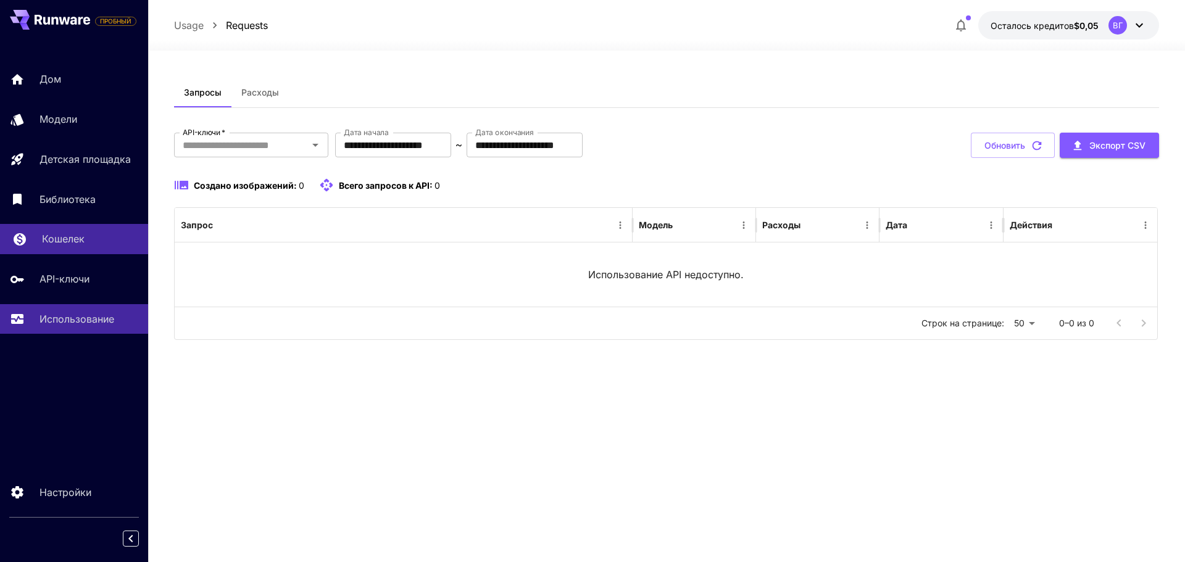
click at [80, 236] on font "Кошелек" at bounding box center [63, 239] width 43 height 12
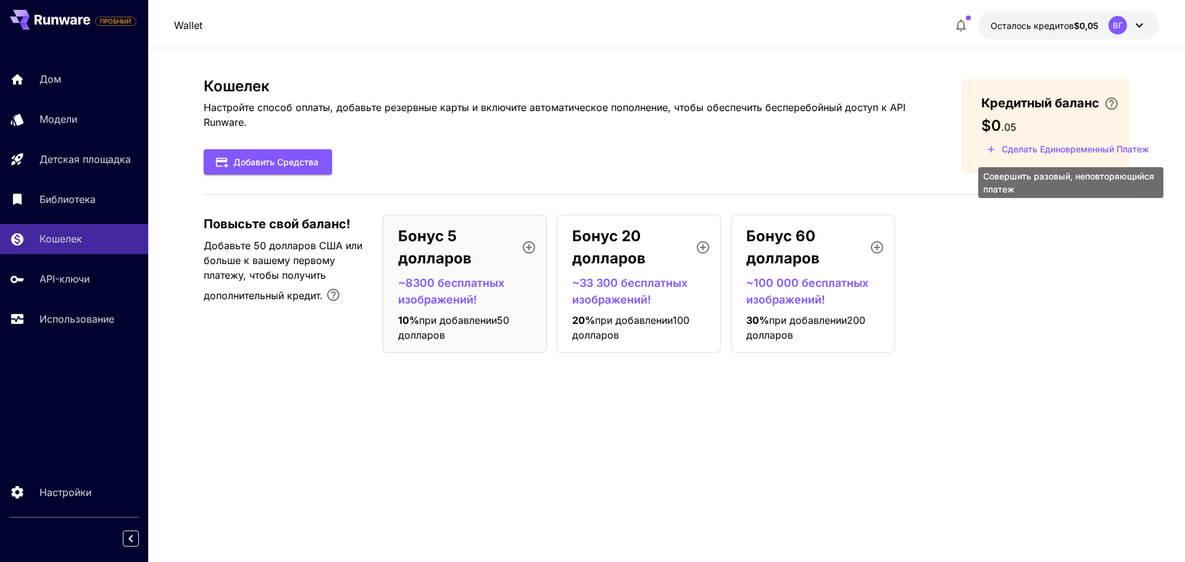
click at [1105, 149] on font "Сделать единовременный платеж" at bounding box center [1074, 149] width 147 height 10
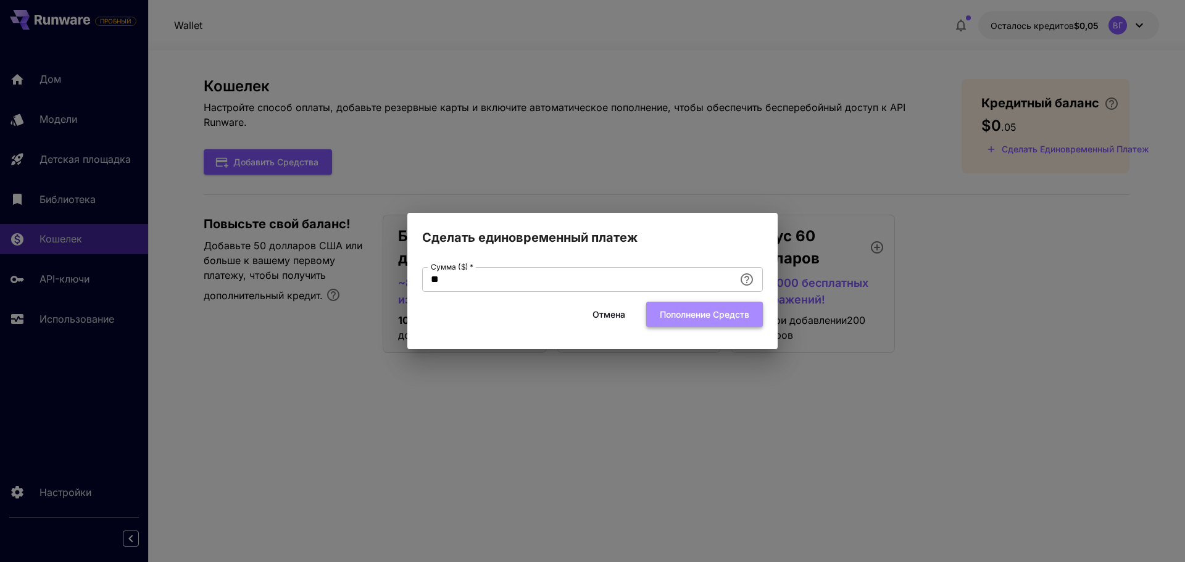
click at [682, 309] on font "Пополнение средств" at bounding box center [704, 314] width 89 height 10
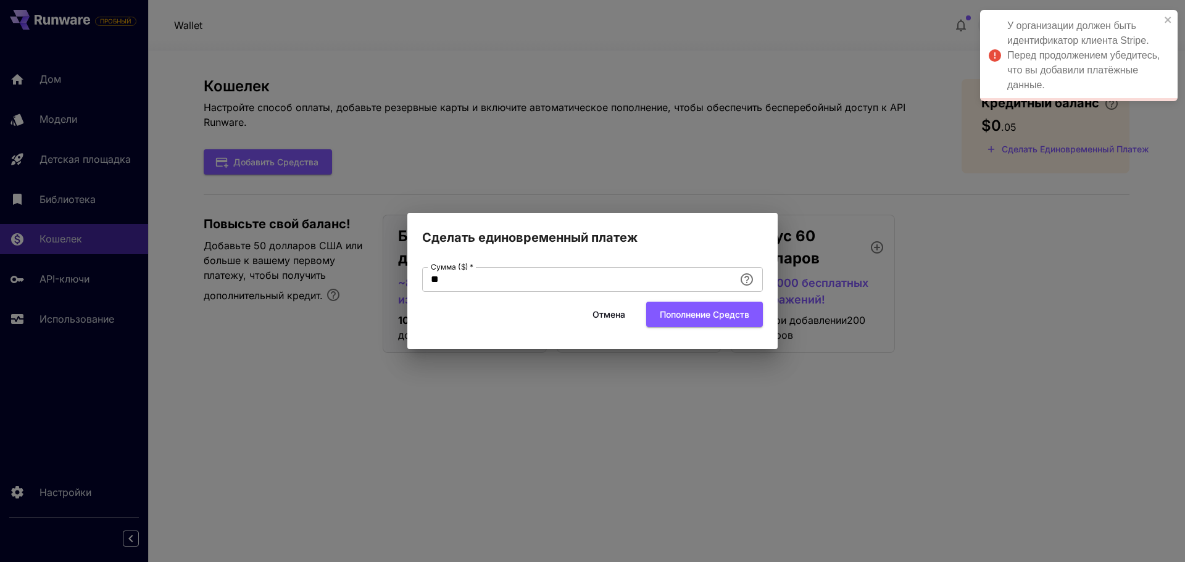
click at [1021, 305] on div "Сделать единовременный платеж Сумма ($)   * ** Сумма ($)   * Отмена Пополнение …" at bounding box center [592, 281] width 1185 height 562
click at [615, 313] on font "Отмена" at bounding box center [608, 314] width 33 height 10
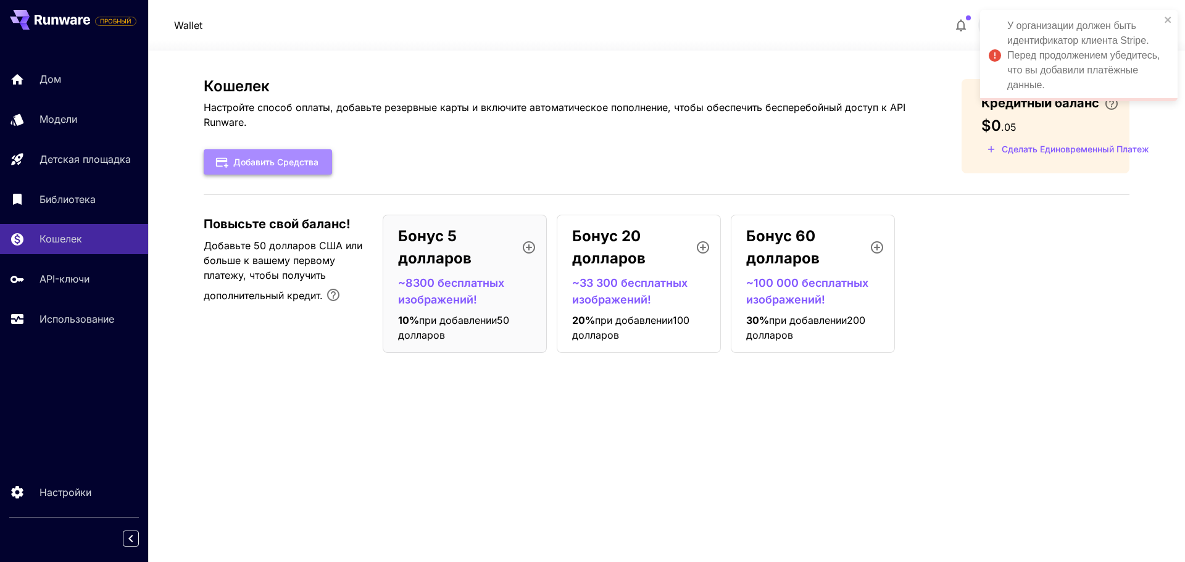
click at [283, 158] on font "Добавить средства" at bounding box center [275, 162] width 85 height 10
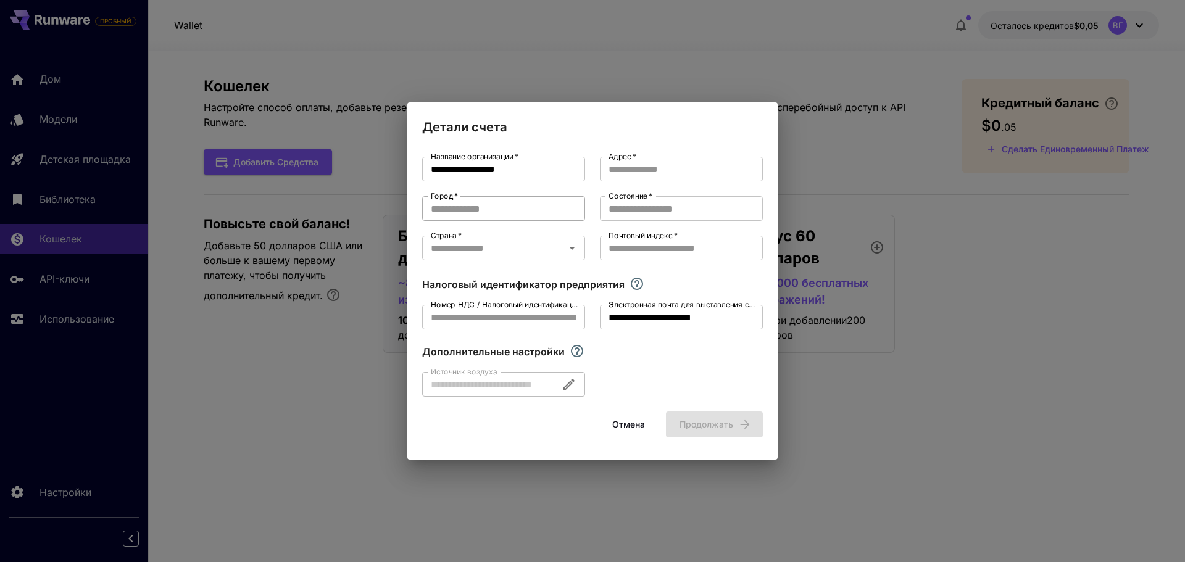
click at [529, 208] on input "Город   *" at bounding box center [503, 208] width 163 height 25
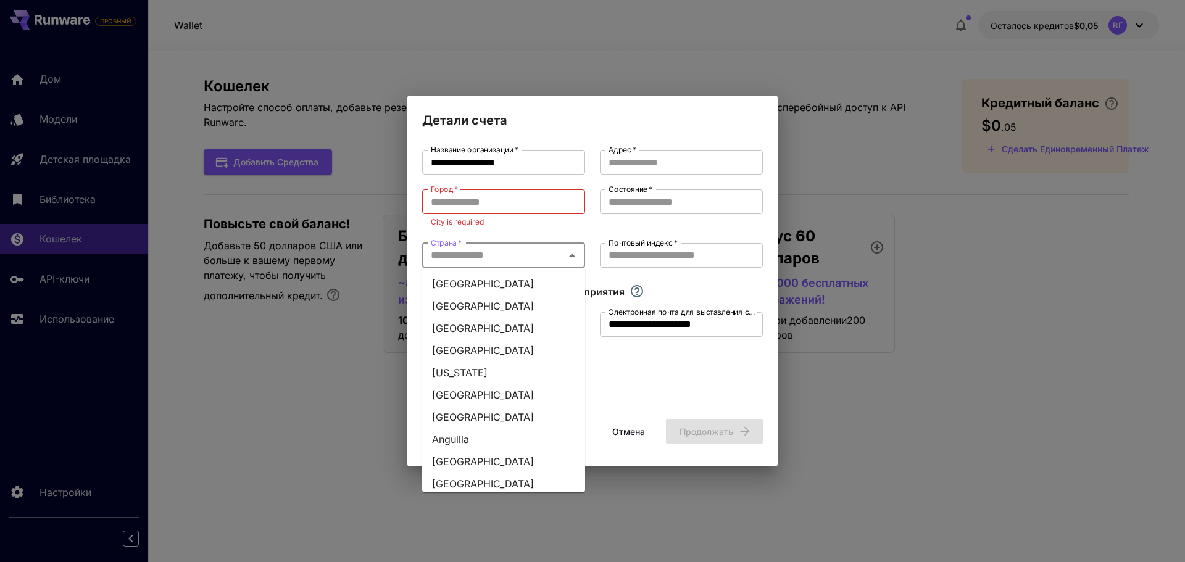
click at [551, 249] on input "Страна   *" at bounding box center [493, 255] width 135 height 17
type input "*"
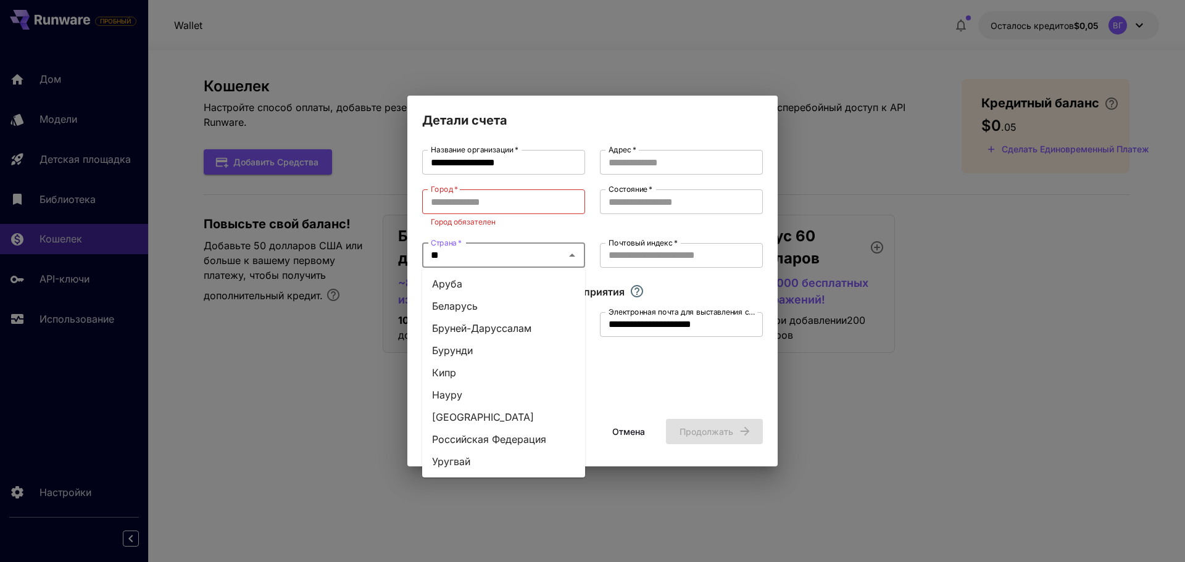
type input "***"
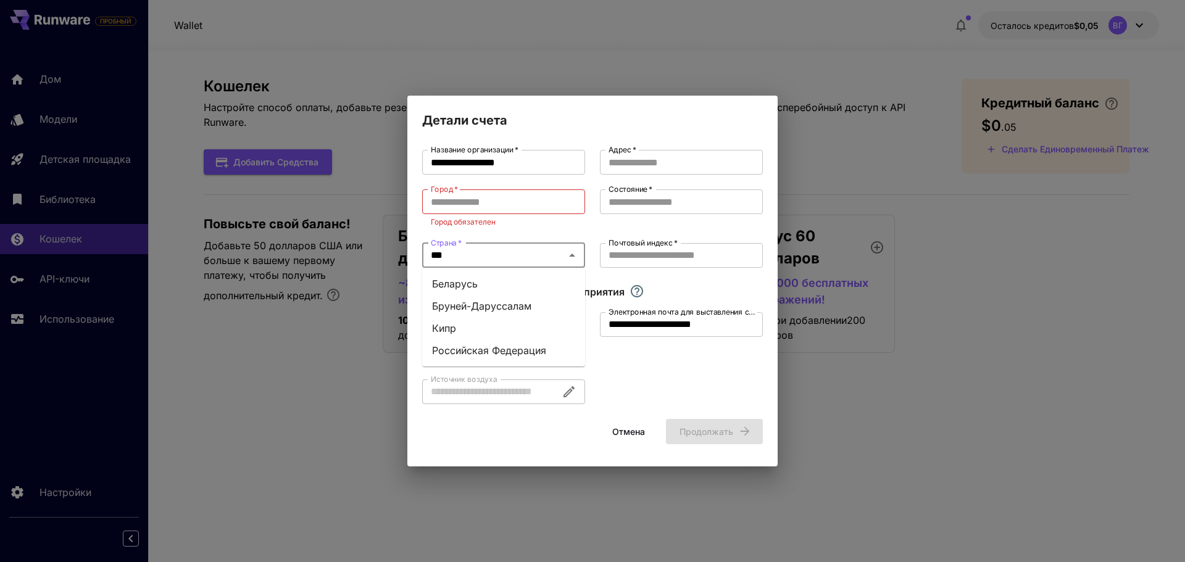
click at [543, 353] on font "Российская Федерация" at bounding box center [489, 350] width 114 height 12
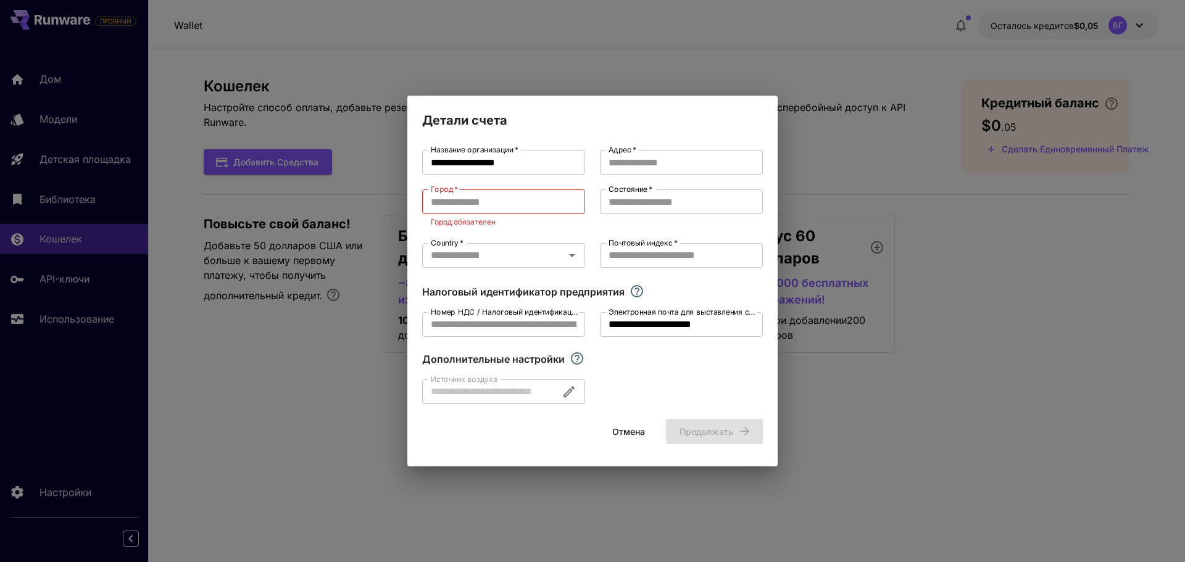
type input "**********"
click at [491, 197] on input "Город   *" at bounding box center [503, 201] width 163 height 25
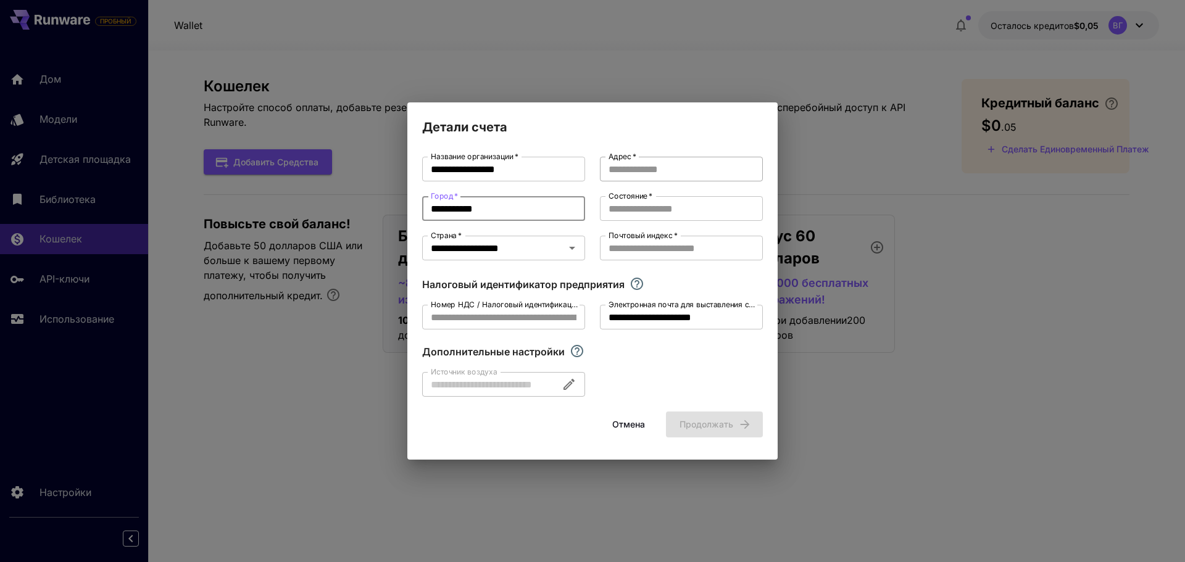
type input "**********"
click at [627, 177] on input "Адрес   *" at bounding box center [681, 169] width 163 height 25
click at [645, 214] on input "Состояние   *" at bounding box center [681, 208] width 163 height 25
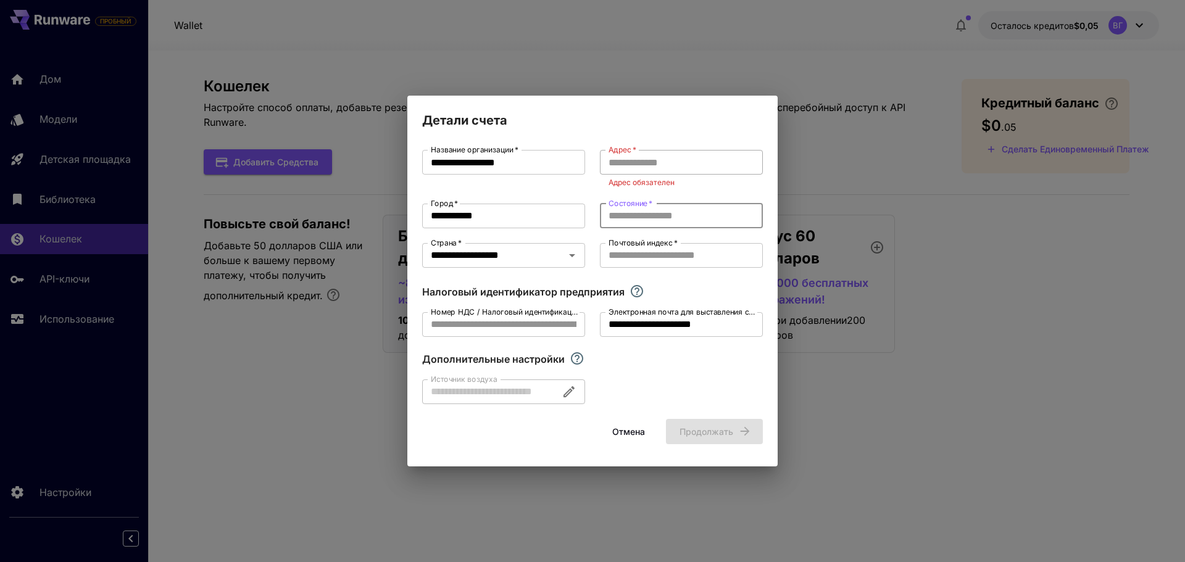
click at [680, 166] on input "Адрес   *" at bounding box center [681, 162] width 163 height 25
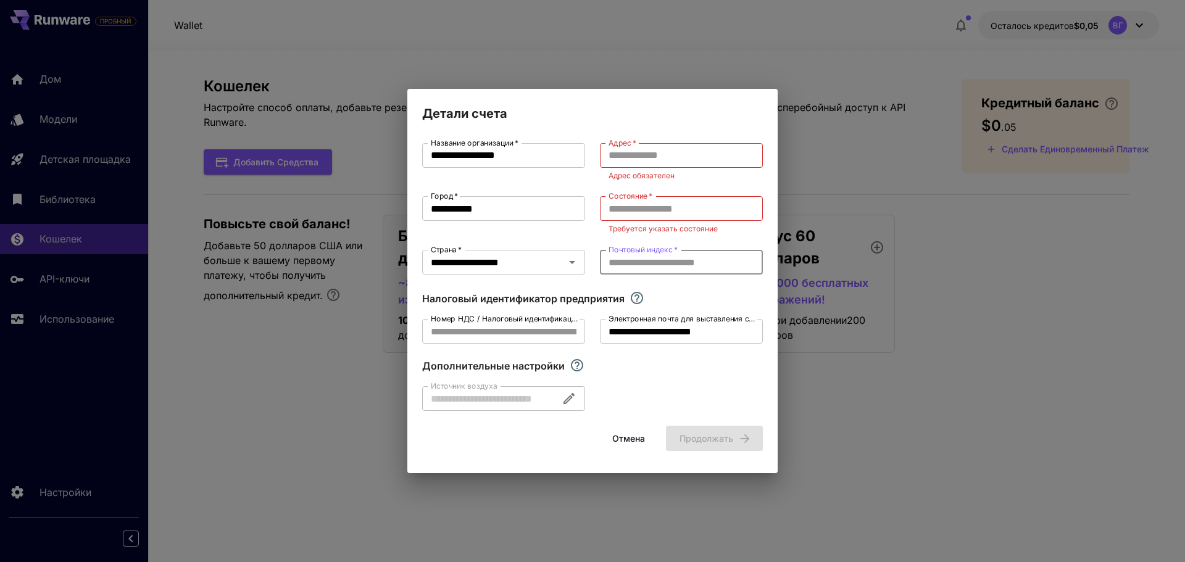
click at [673, 258] on input "Почтовый индекс   *" at bounding box center [681, 262] width 163 height 25
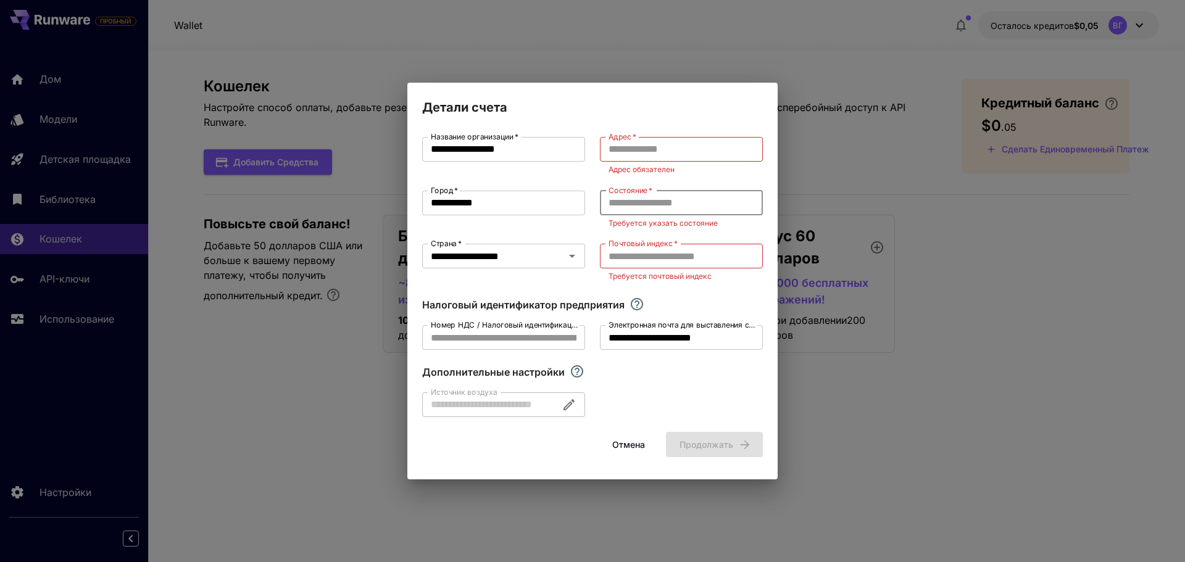
click at [682, 204] on input "Состояние   *" at bounding box center [681, 203] width 163 height 25
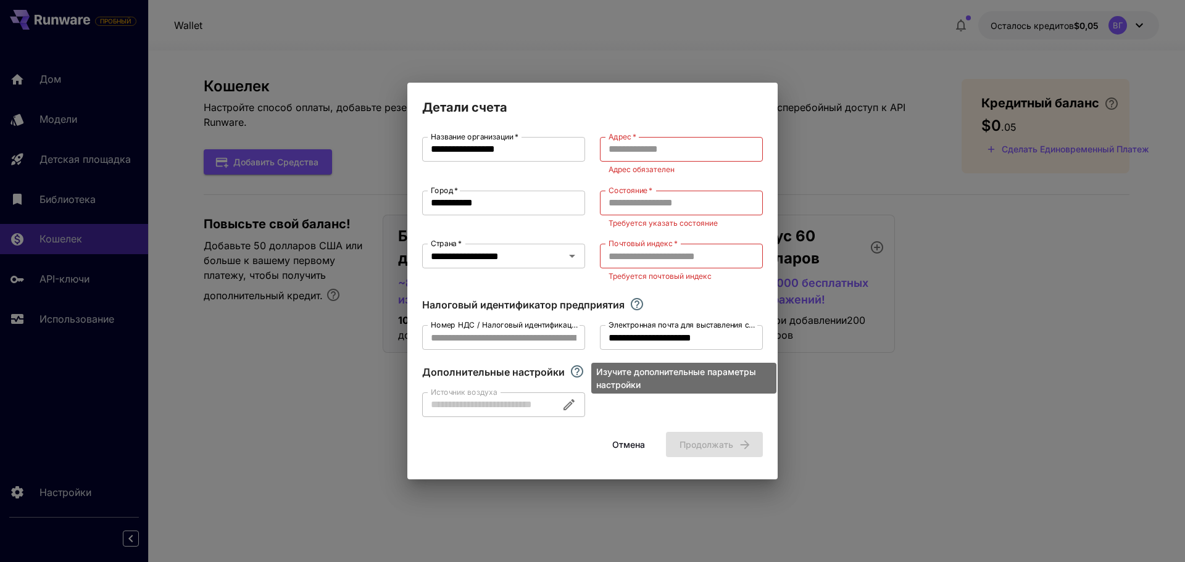
click at [574, 370] on icon "Изучите дополнительные параметры настройки" at bounding box center [577, 371] width 15 height 15
click at [568, 372] on div at bounding box center [503, 404] width 163 height 25
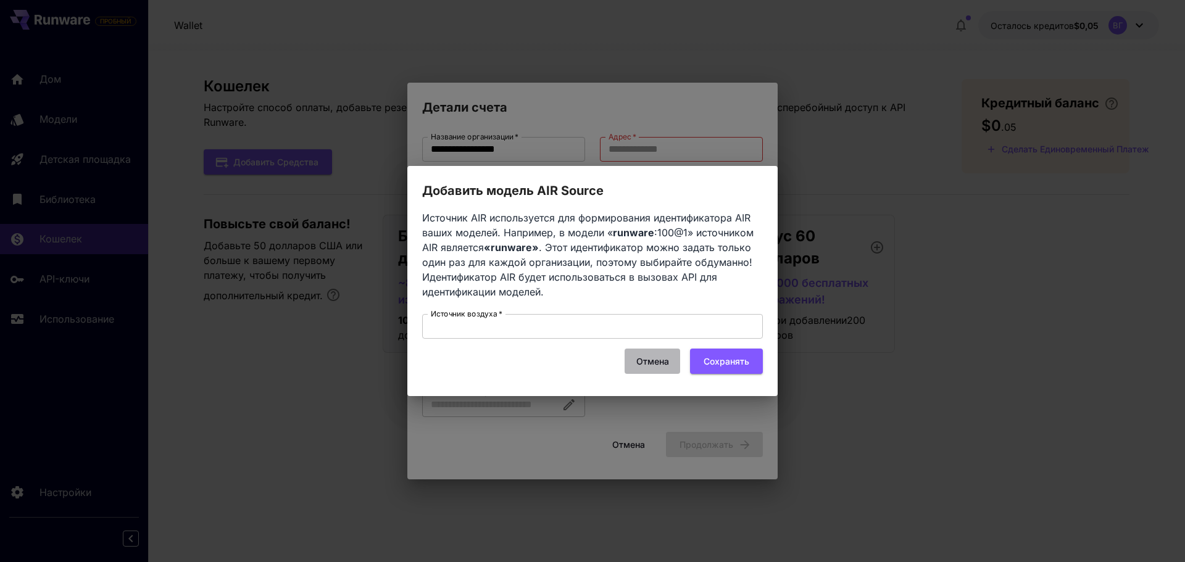
click at [661, 354] on font "Отмена" at bounding box center [652, 361] width 33 height 15
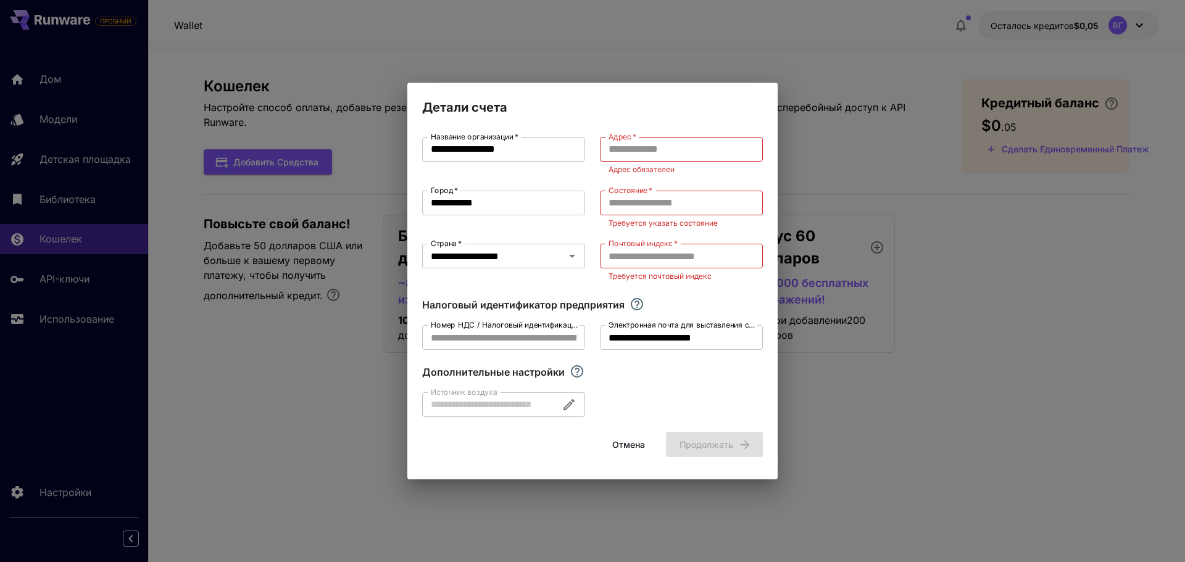
click at [520, 329] on label "Номер НДС / Налоговый идентификационный номер" at bounding box center [504, 325] width 147 height 10
click at [520, 329] on input "Номер НДС / Налоговый идентификационный номер" at bounding box center [503, 337] width 163 height 25
click at [544, 326] on font "Номер НДС / Налоговый идентификационный номер" at bounding box center [527, 324] width 193 height 9
click at [544, 326] on input "Номер НДС / Налоговый идентификационный номер" at bounding box center [503, 337] width 163 height 25
click at [671, 253] on input "Почтовый индекс   *" at bounding box center [681, 256] width 163 height 25
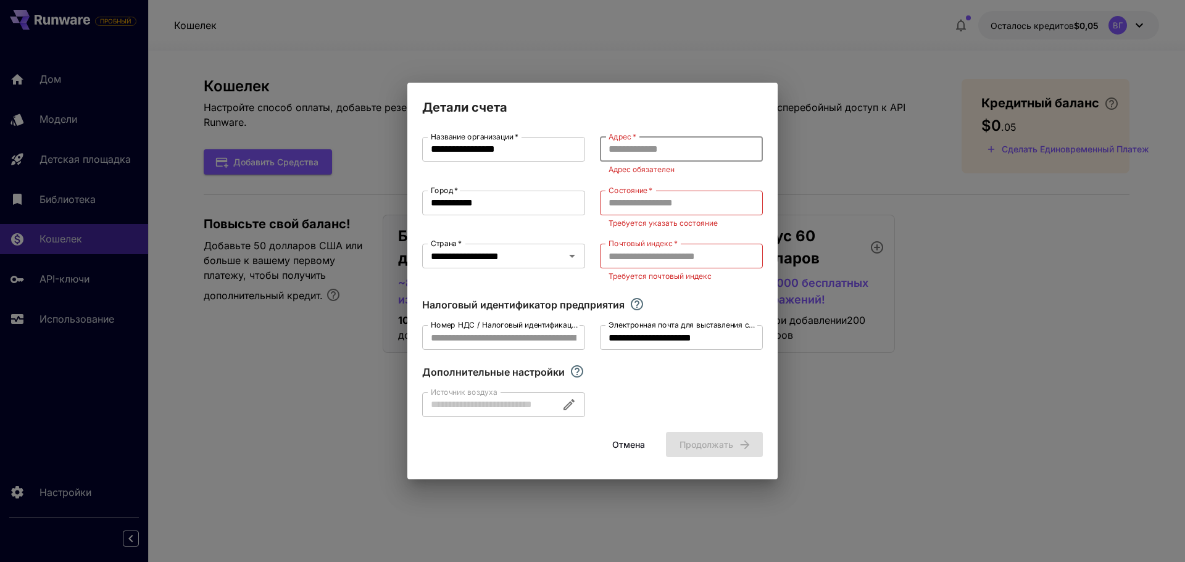
click at [654, 159] on input "Адрес   *" at bounding box center [681, 149] width 163 height 25
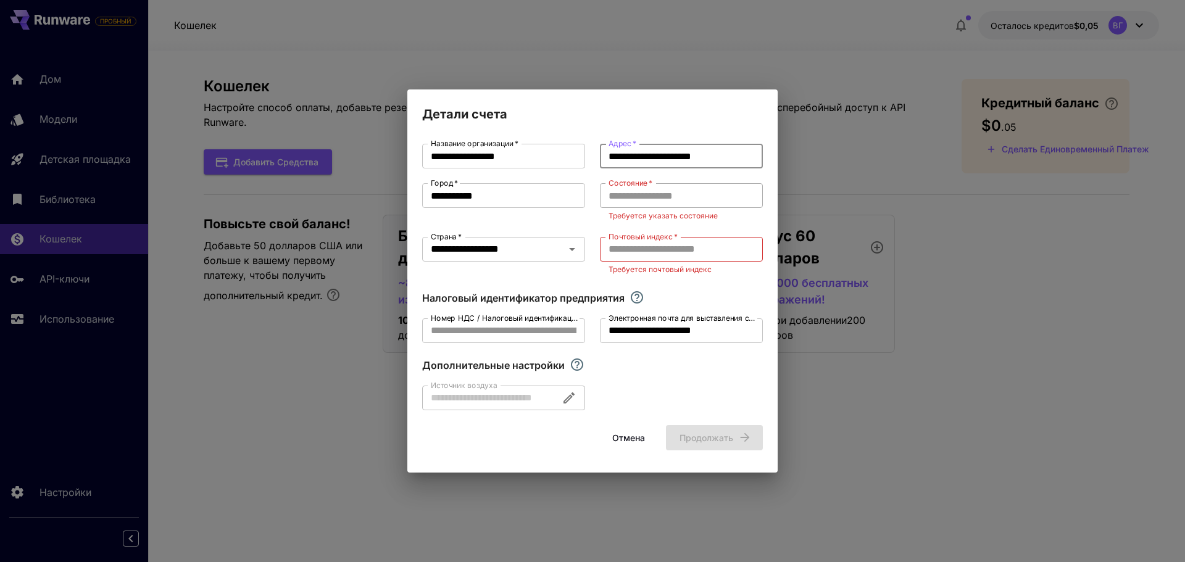
type input "**********"
click at [666, 202] on input "Состояние   *" at bounding box center [681, 195] width 163 height 25
click at [666, 249] on input "Почтовый индекс   *" at bounding box center [681, 249] width 163 height 25
paste input "******"
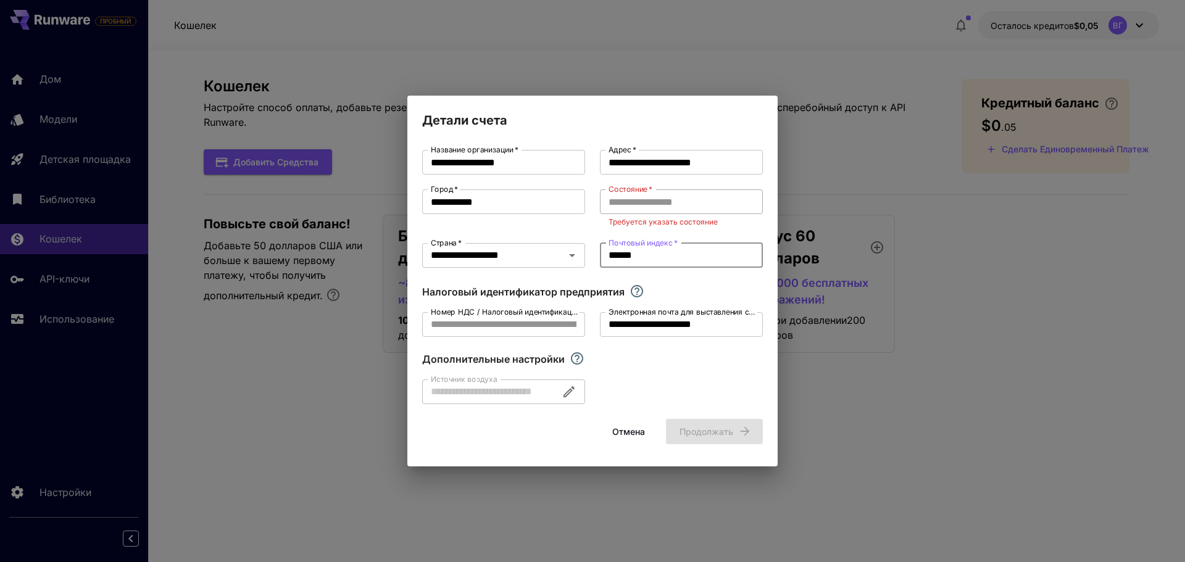
type input "******"
click at [670, 206] on input "Состояние   *" at bounding box center [681, 201] width 163 height 25
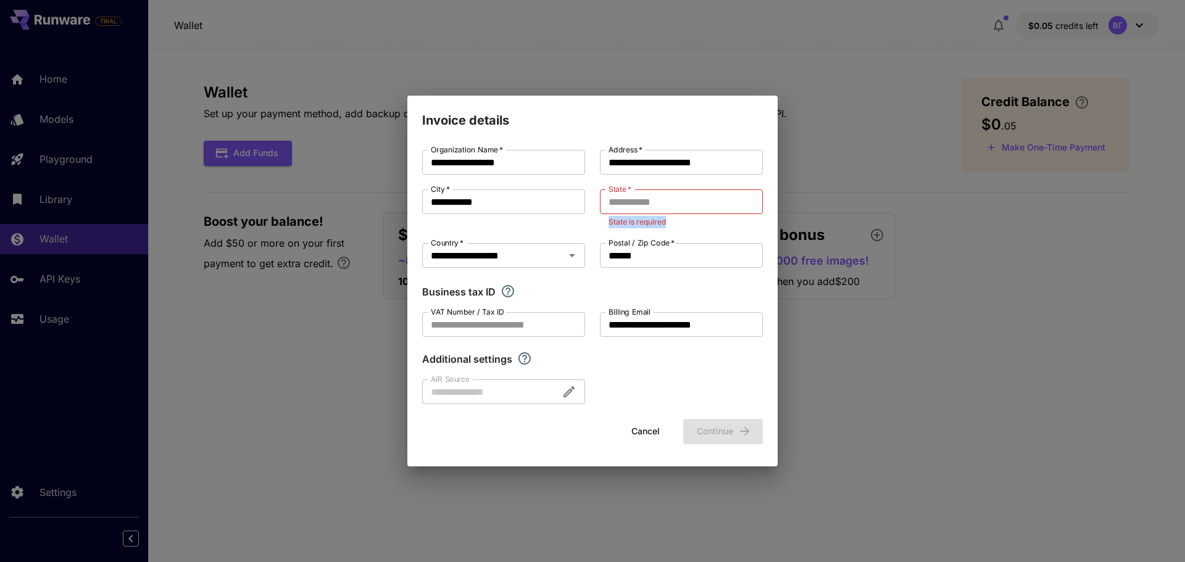
drag, startPoint x: 666, startPoint y: 222, endPoint x: 610, endPoint y: 220, distance: 56.2
click at [610, 220] on p "State is required" at bounding box center [681, 222] width 146 height 12
copy p "State is required"
click at [684, 199] on input "State   *" at bounding box center [681, 201] width 163 height 25
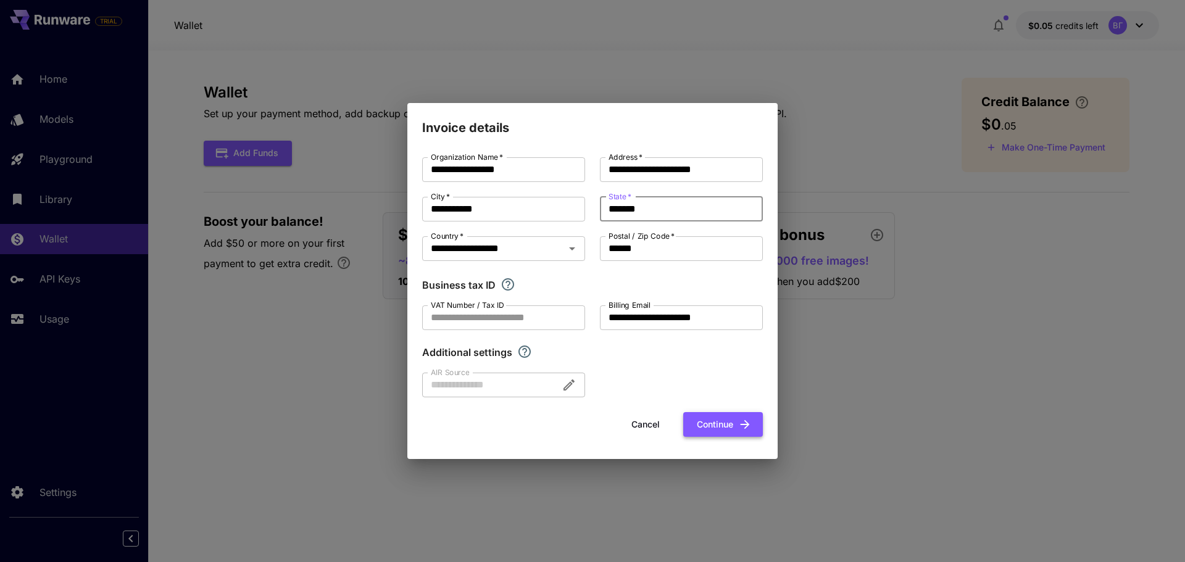
type input "*******"
click at [733, 372] on button "Continue" at bounding box center [723, 424] width 80 height 25
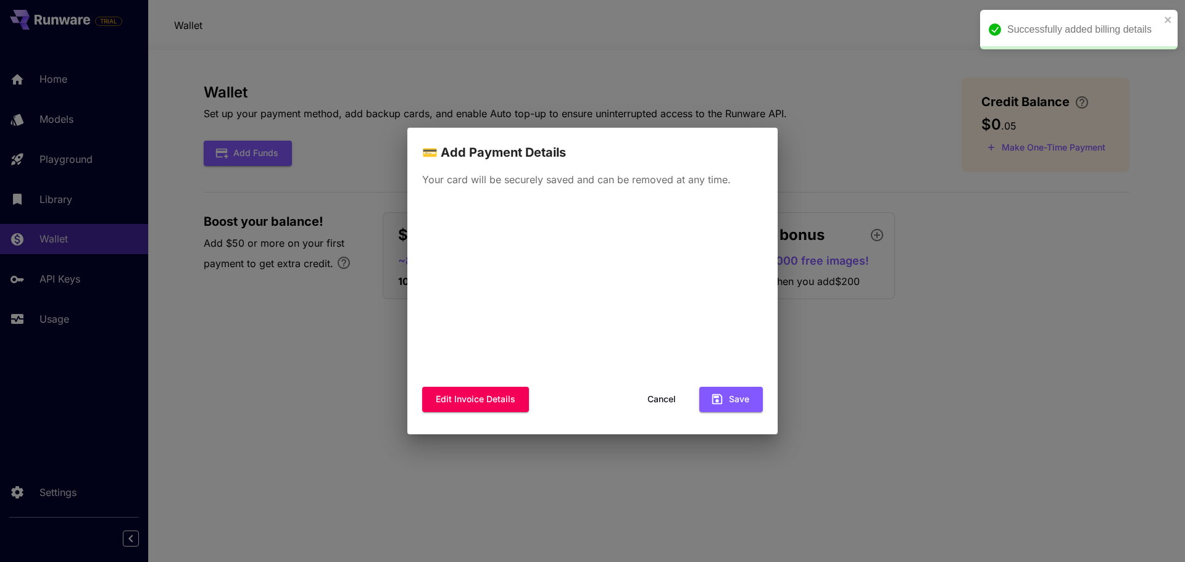
click at [650, 180] on p "Your card will be securely saved and can be removed at any time." at bounding box center [592, 179] width 341 height 15
click at [650, 372] on button "Cancel" at bounding box center [662, 399] width 56 height 25
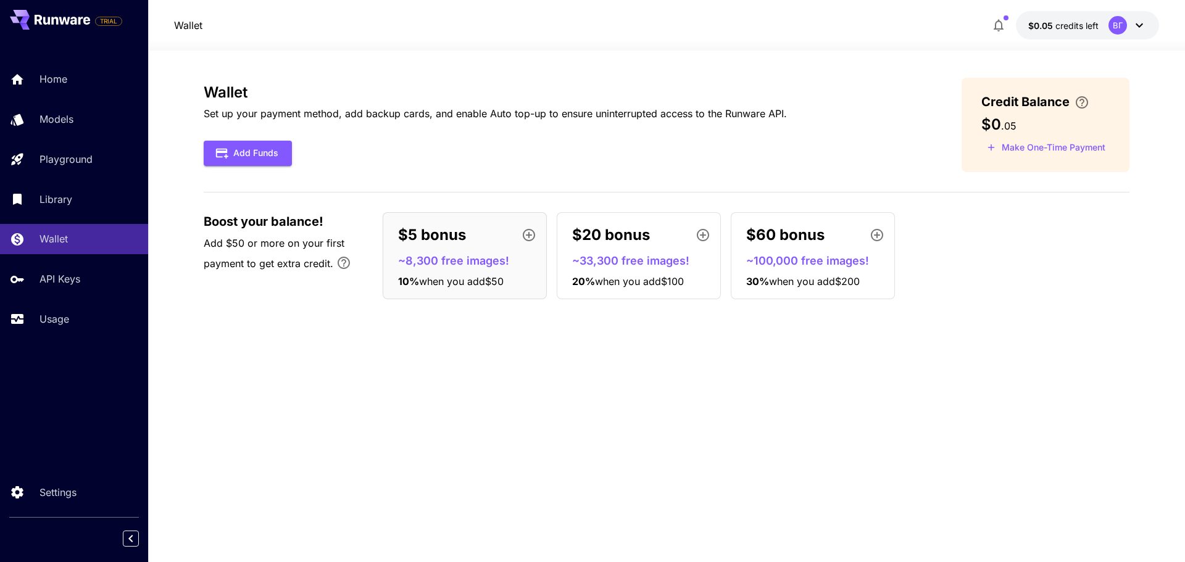
click at [1133, 17] on div "ВГ" at bounding box center [1127, 25] width 38 height 19
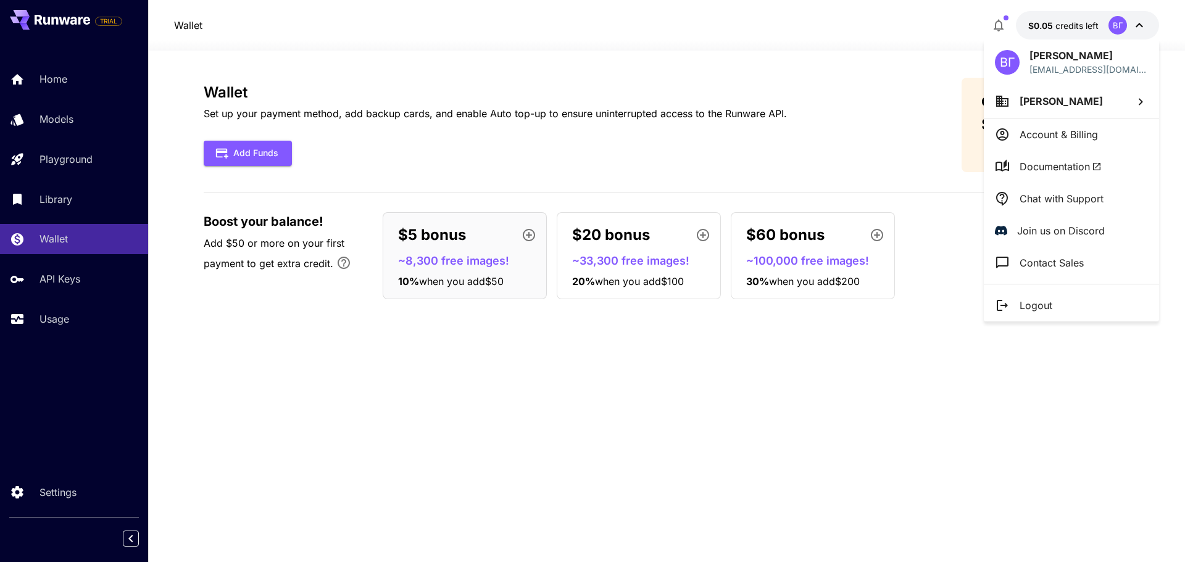
click at [456, 133] on div at bounding box center [592, 281] width 1185 height 562
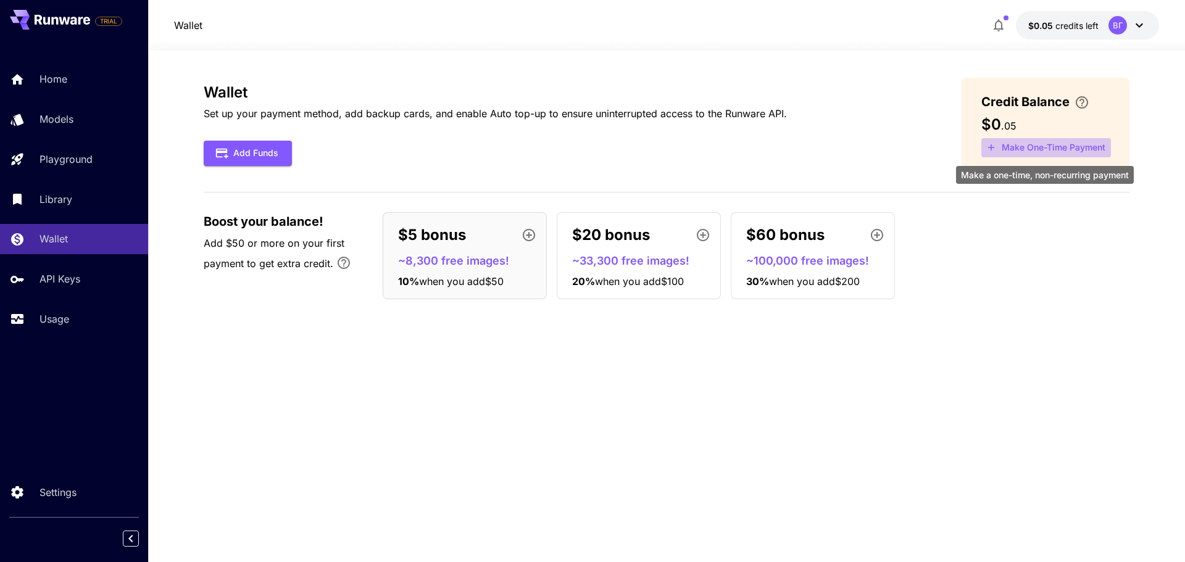
click at [1011, 152] on button "Make One-Time Payment" at bounding box center [1046, 147] width 130 height 19
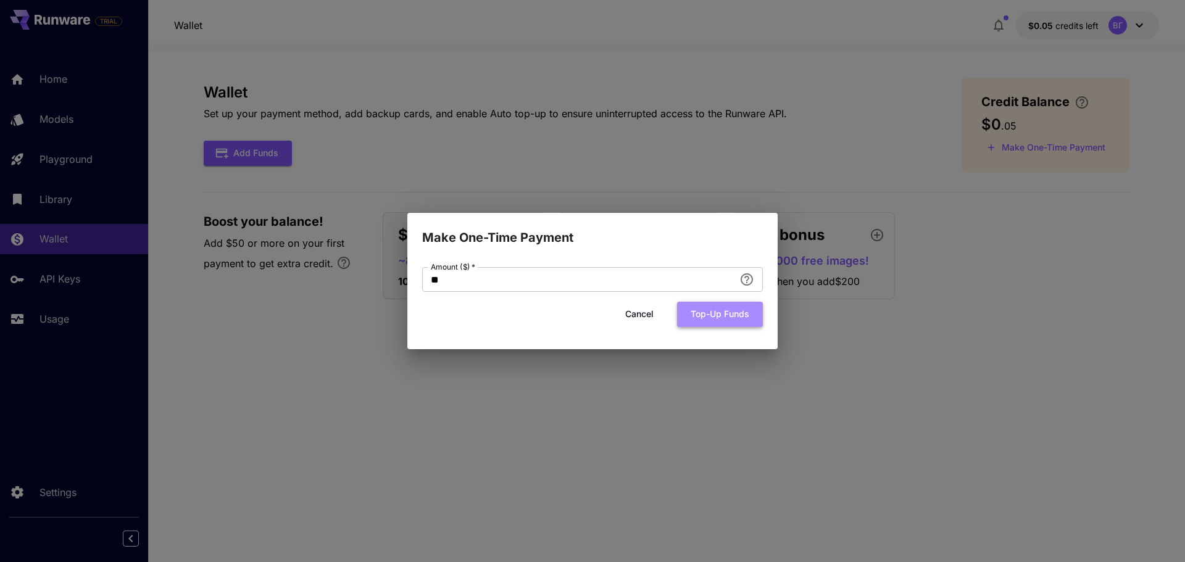
click at [702, 322] on button "Top-up funds" at bounding box center [720, 314] width 86 height 25
